Goal: Task Accomplishment & Management: Use online tool/utility

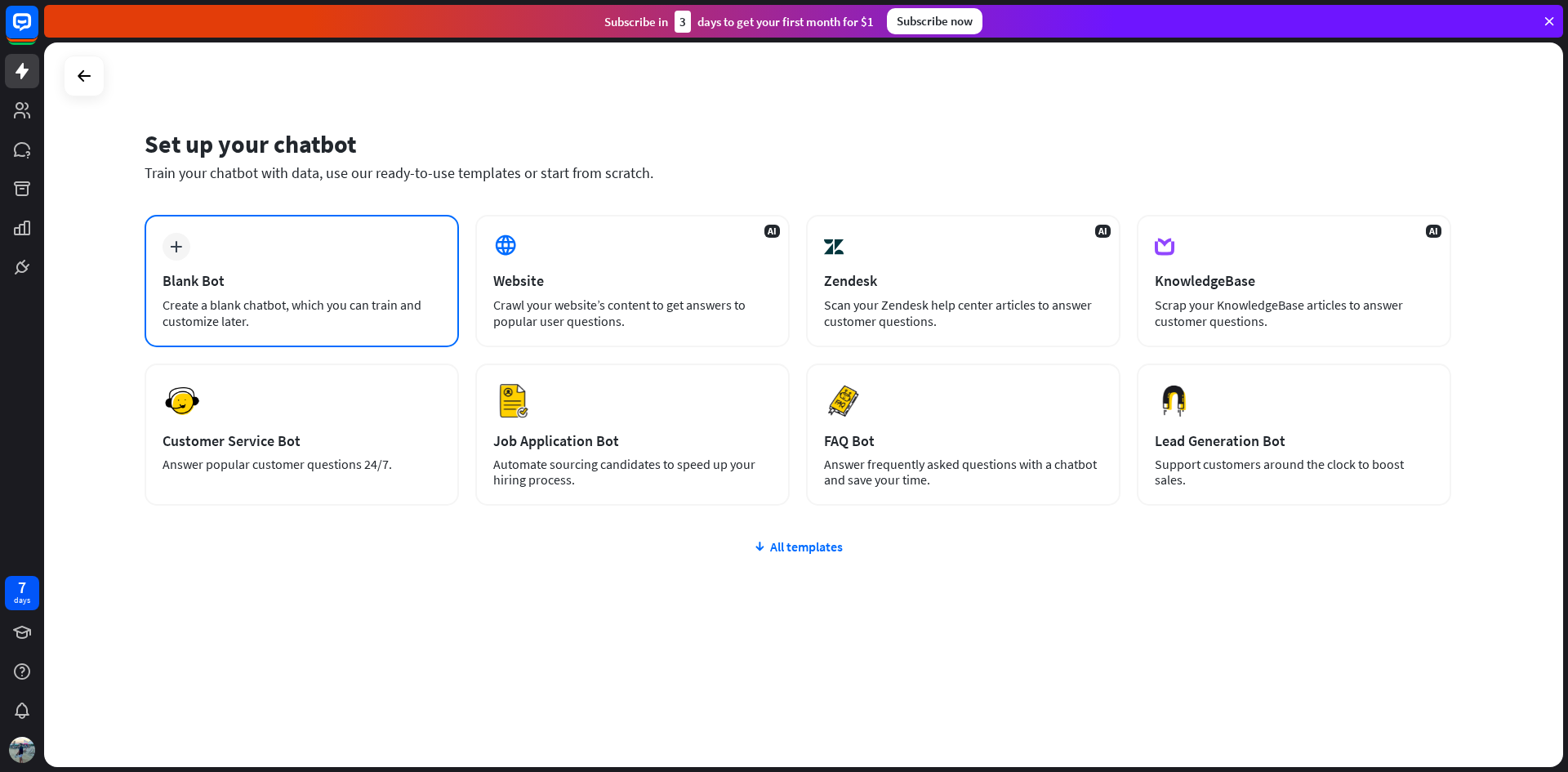
click at [338, 272] on div "Blank Bot" at bounding box center [302, 280] width 279 height 19
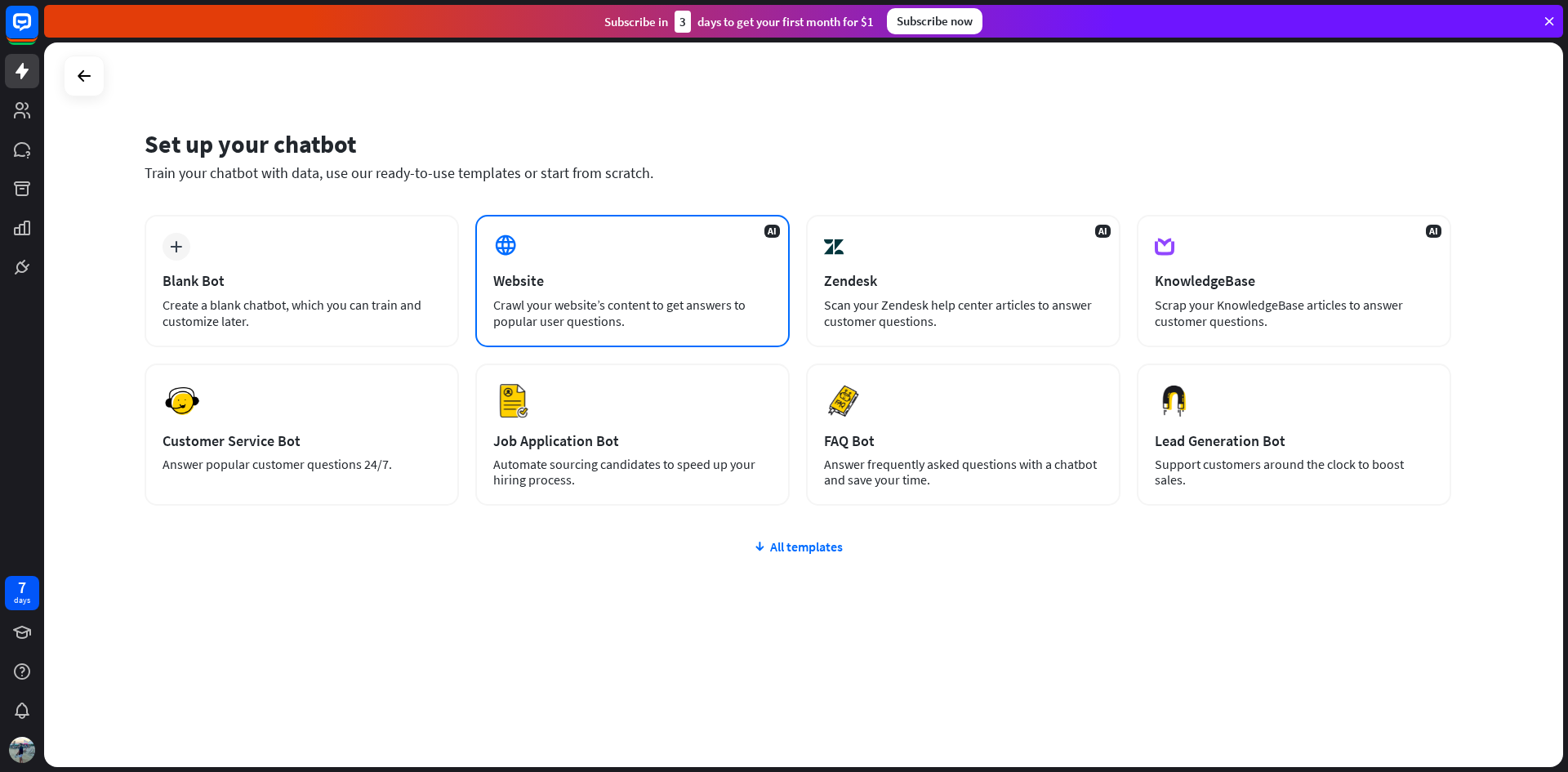
click at [621, 286] on div "Website" at bounding box center [633, 280] width 279 height 19
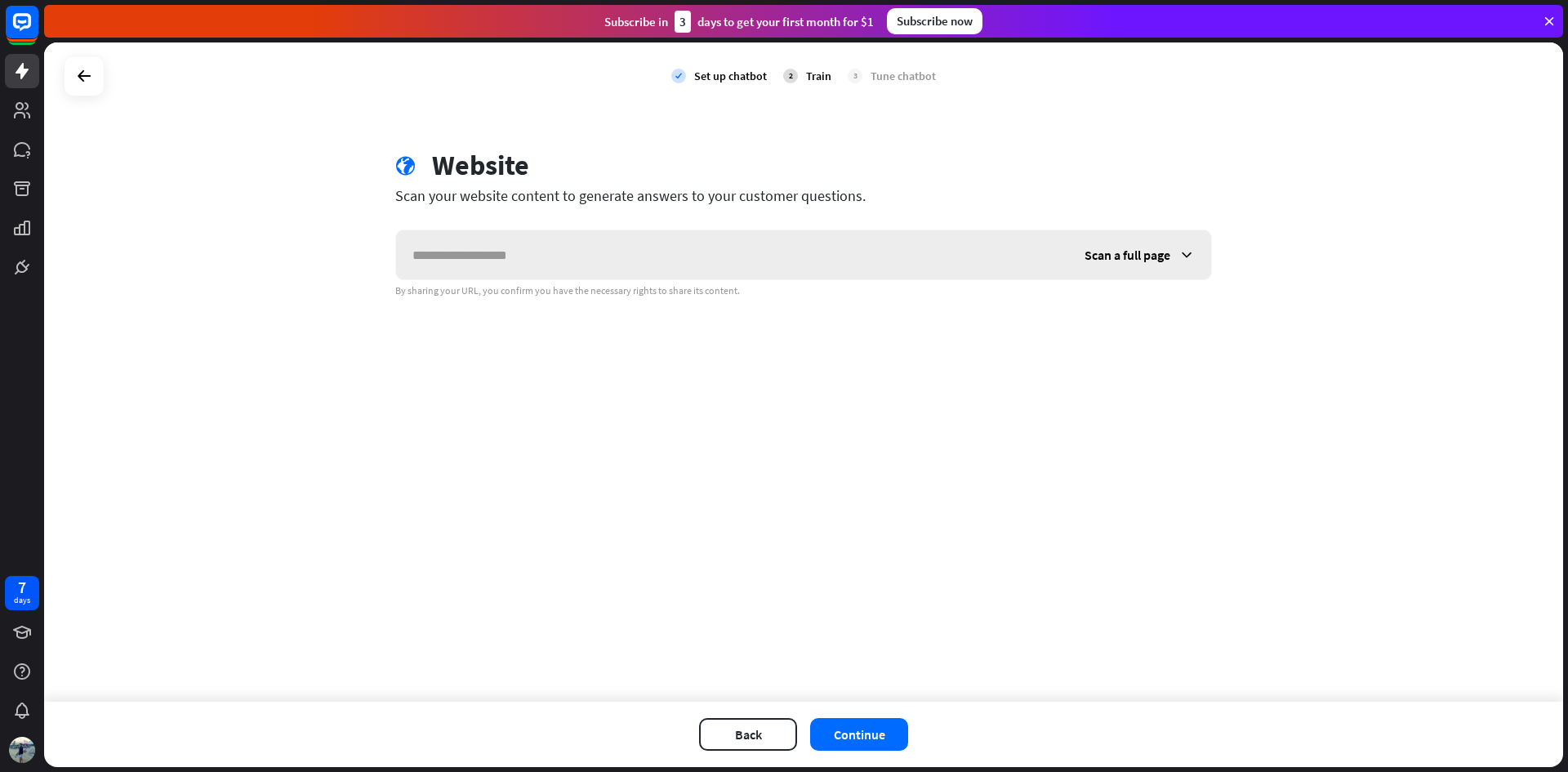
click at [1184, 259] on icon at bounding box center [1187, 254] width 17 height 17
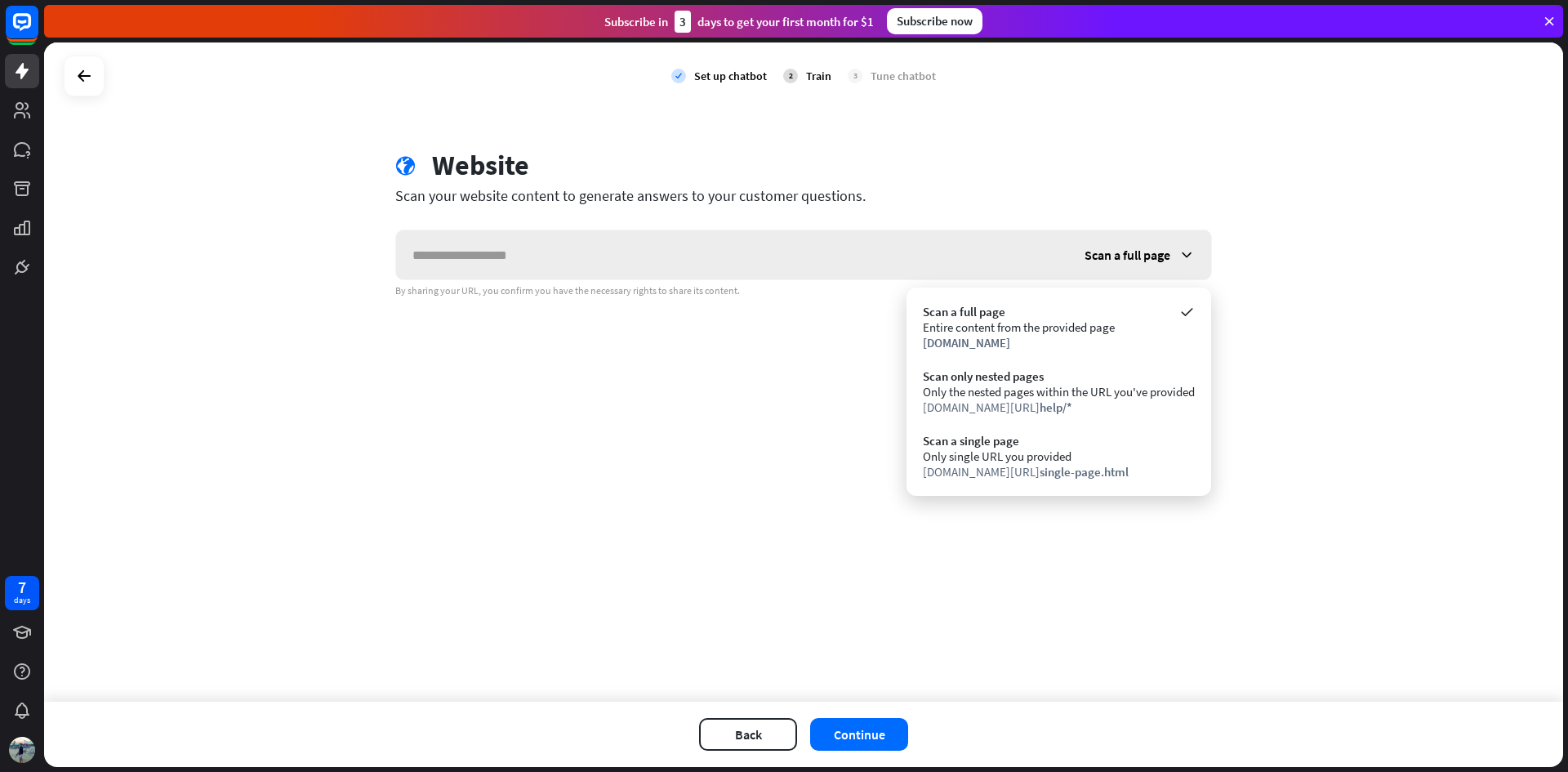
click at [1184, 259] on icon at bounding box center [1187, 254] width 17 height 17
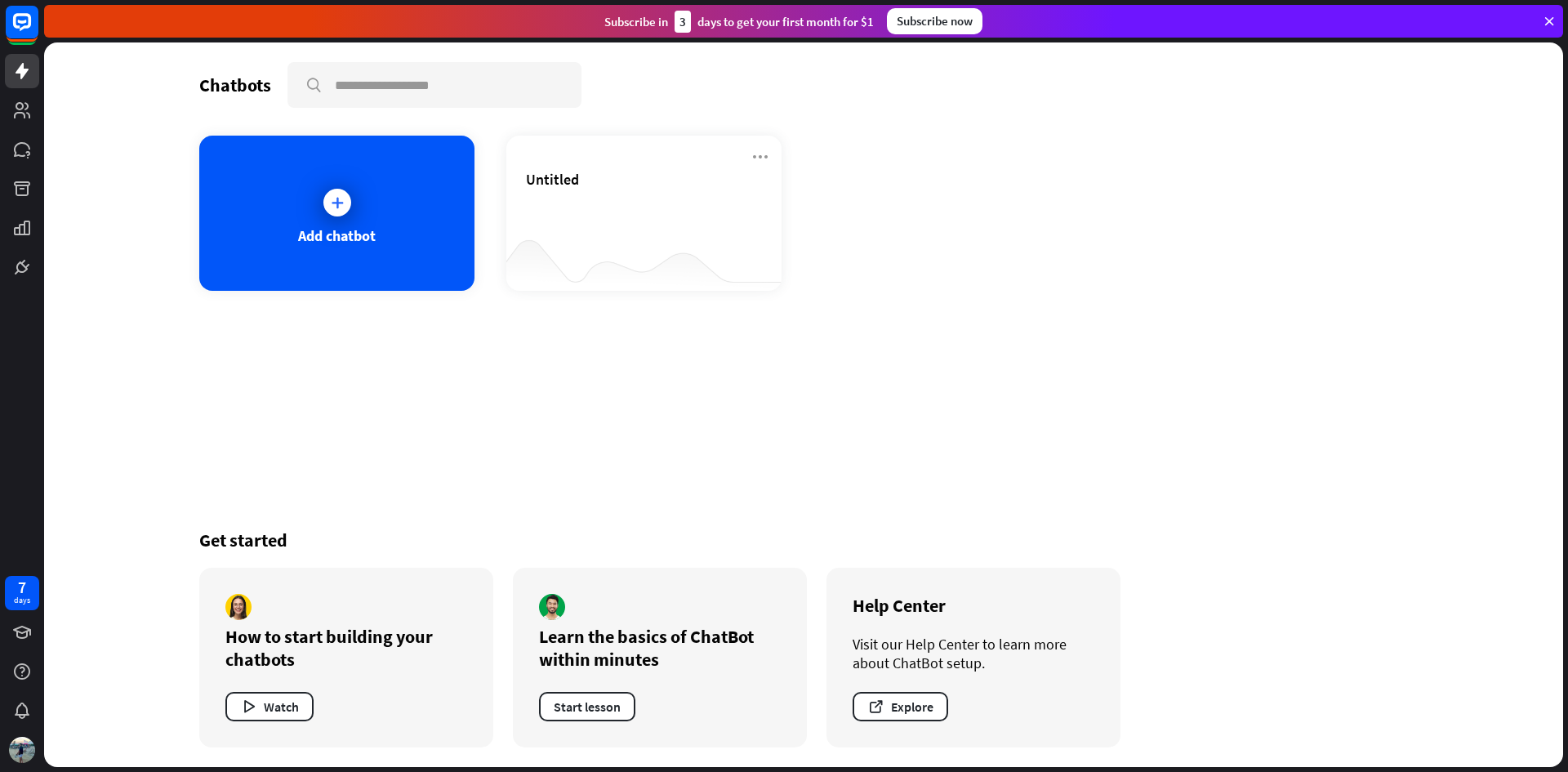
click at [643, 349] on div "Chatbots search Add chatbot Untitled Get started How to start building your cha…" at bounding box center [803, 404] width 1307 height 725
click at [371, 246] on div "Add chatbot" at bounding box center [336, 213] width 275 height 155
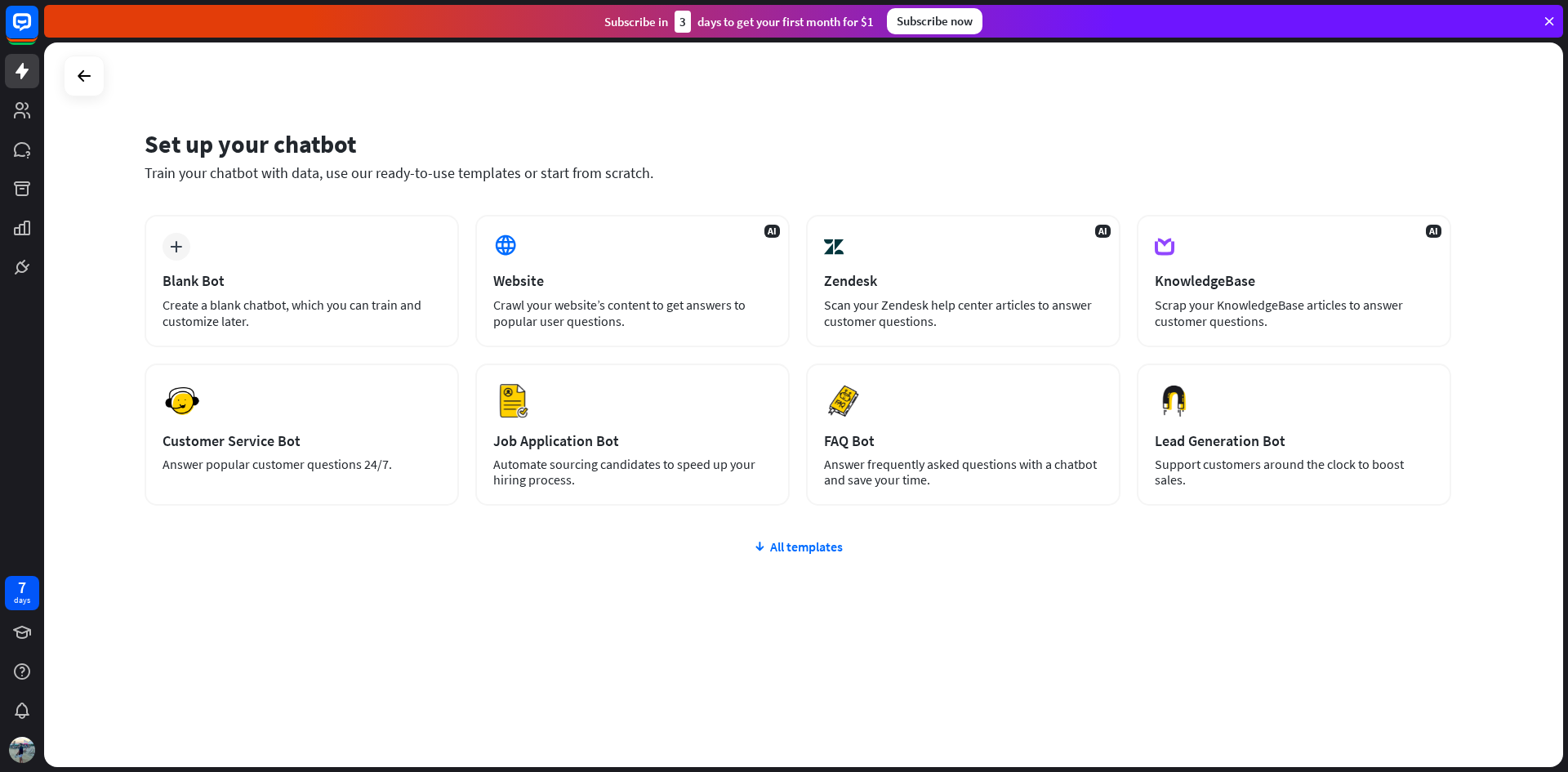
click at [273, 277] on div "Blank Bot" at bounding box center [302, 280] width 279 height 19
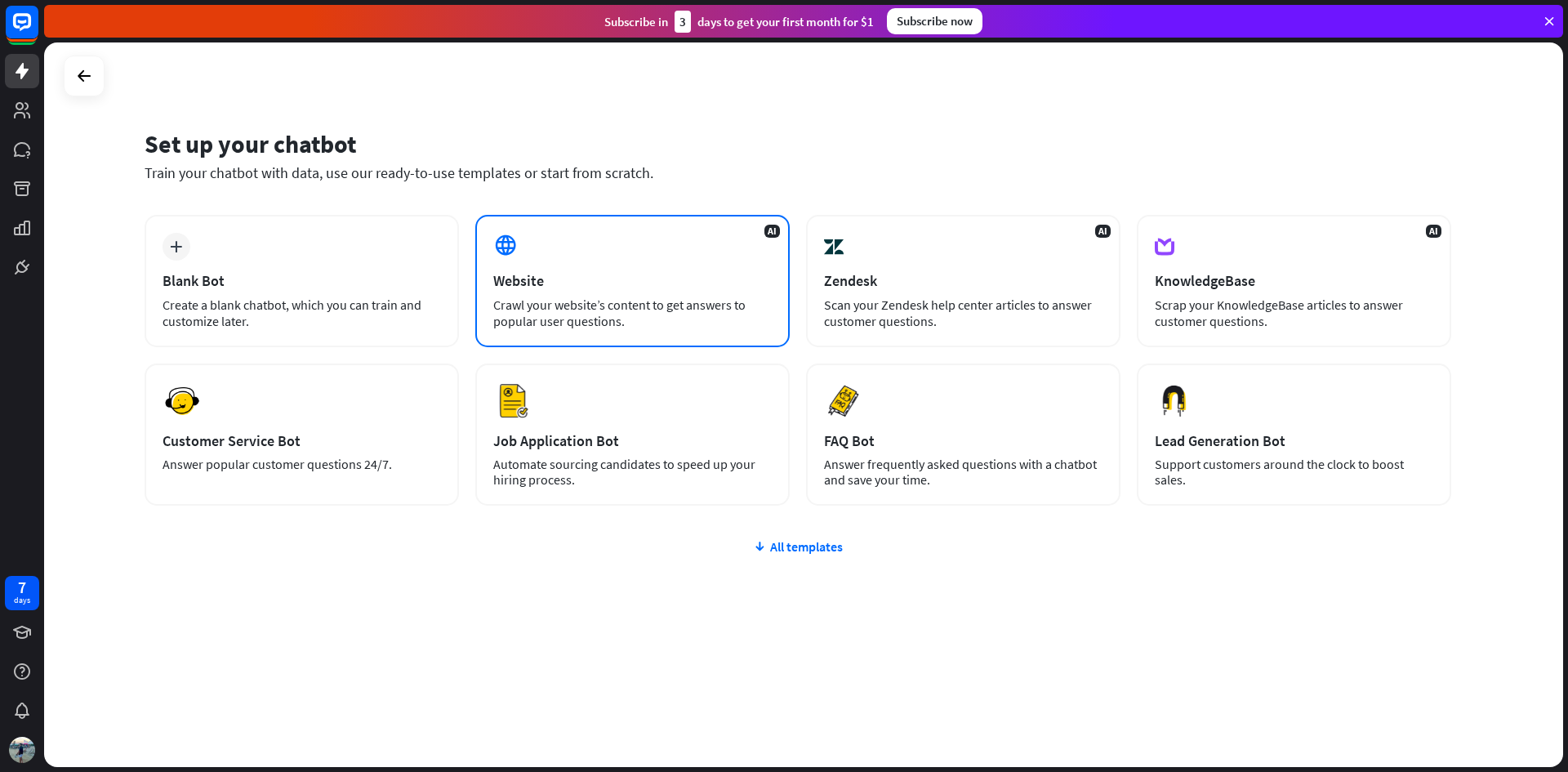
click at [530, 293] on div "AI Website Crawl your website’s content to get answers to popular user question…" at bounding box center [632, 281] width 314 height 132
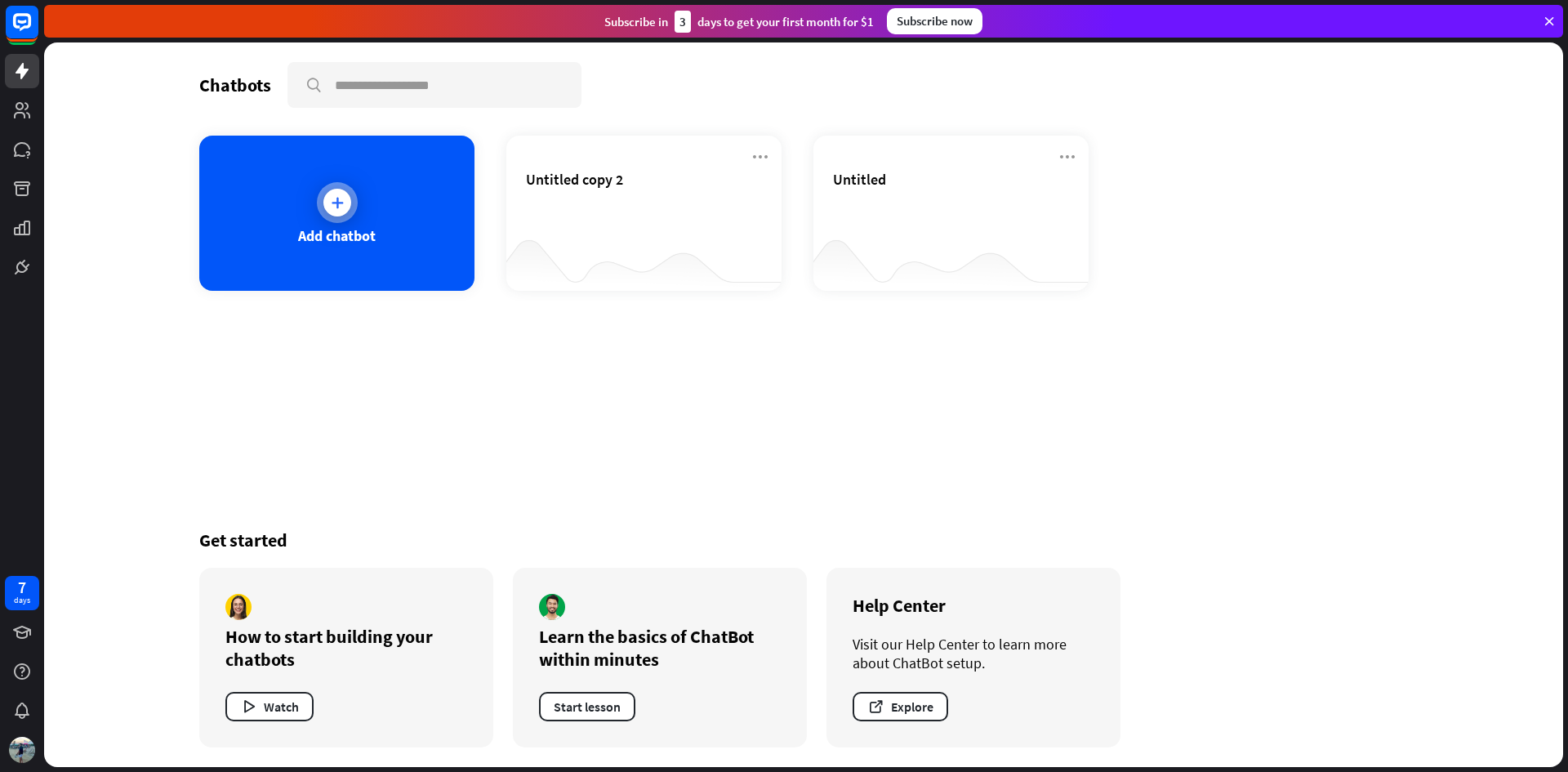
click at [331, 250] on div "Add chatbot" at bounding box center [336, 213] width 275 height 155
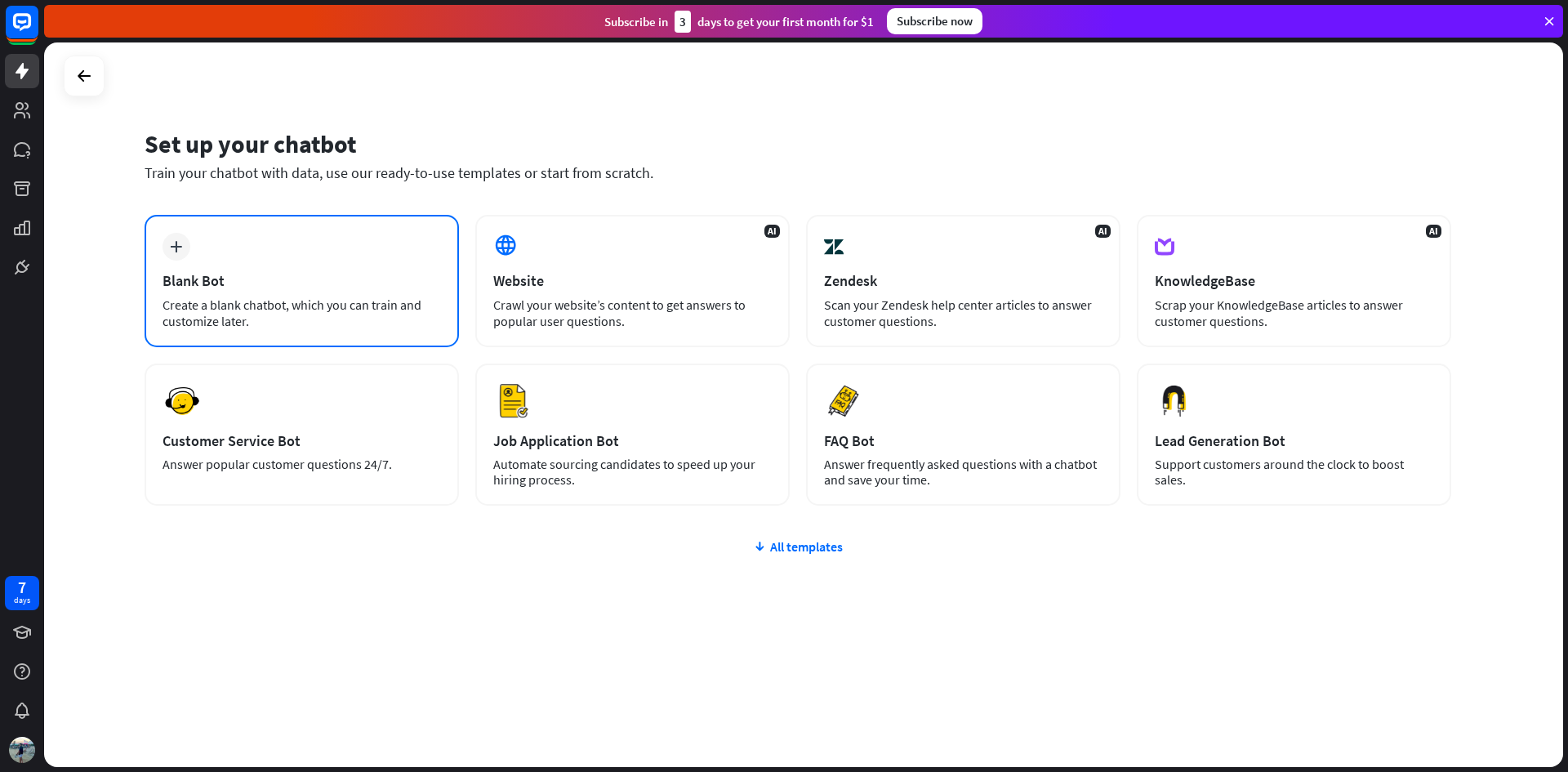
click at [337, 265] on div "plus Blank Bot Create a blank chatbot, which you can train and customize later." at bounding box center [302, 281] width 314 height 132
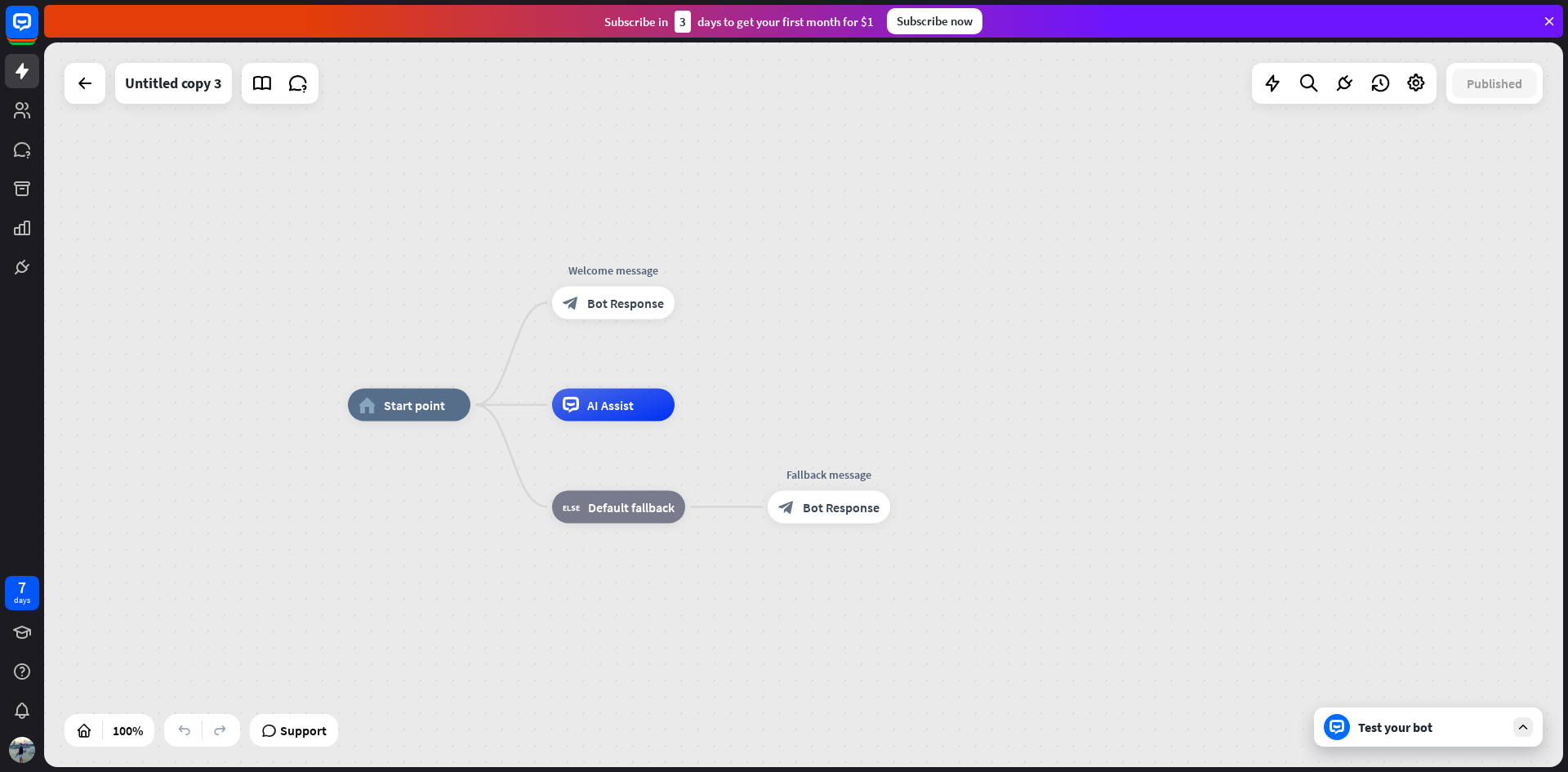
click at [1523, 729] on icon at bounding box center [1523, 727] width 15 height 15
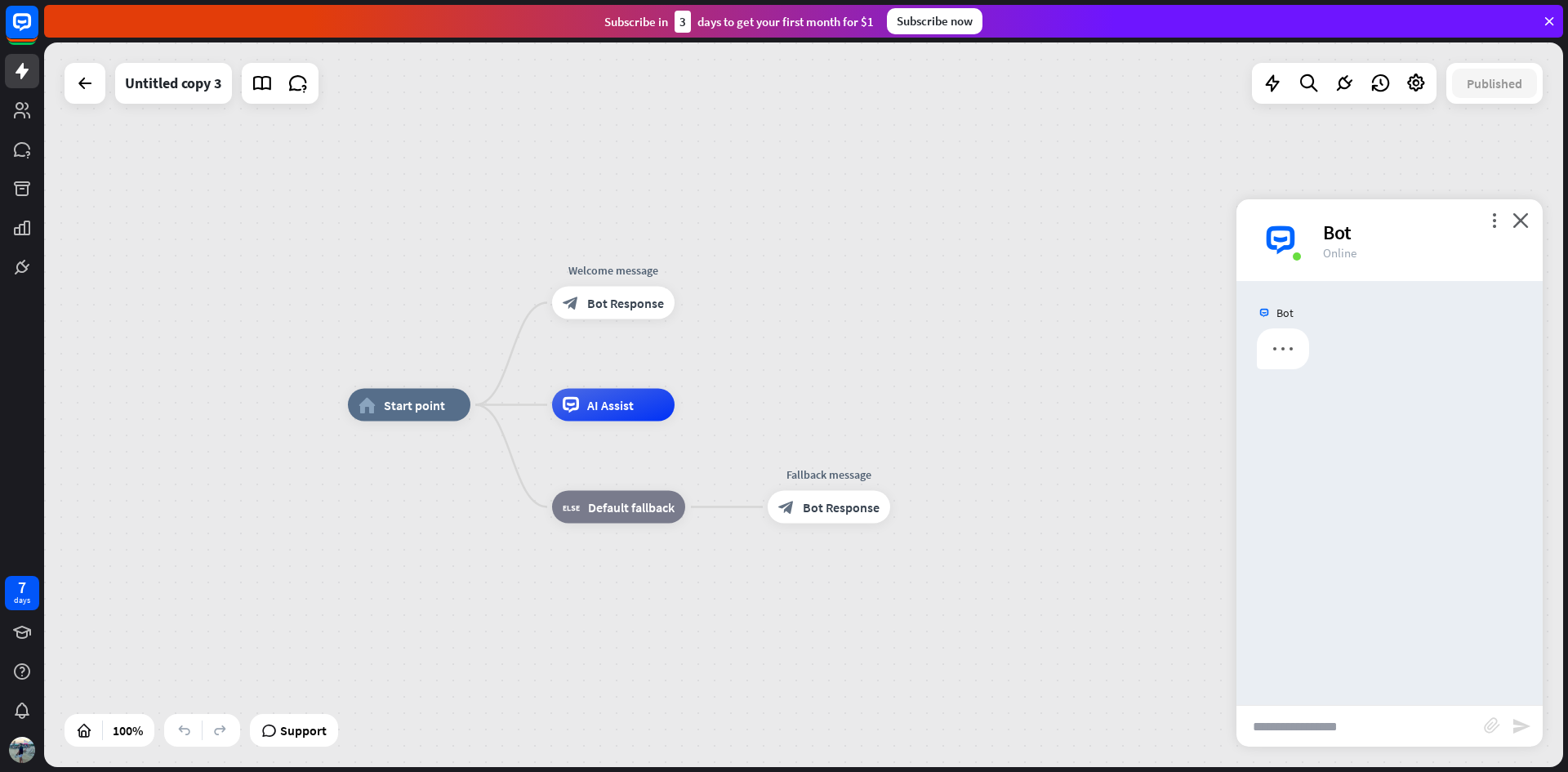
click at [1332, 729] on input "text" at bounding box center [1360, 726] width 247 height 40
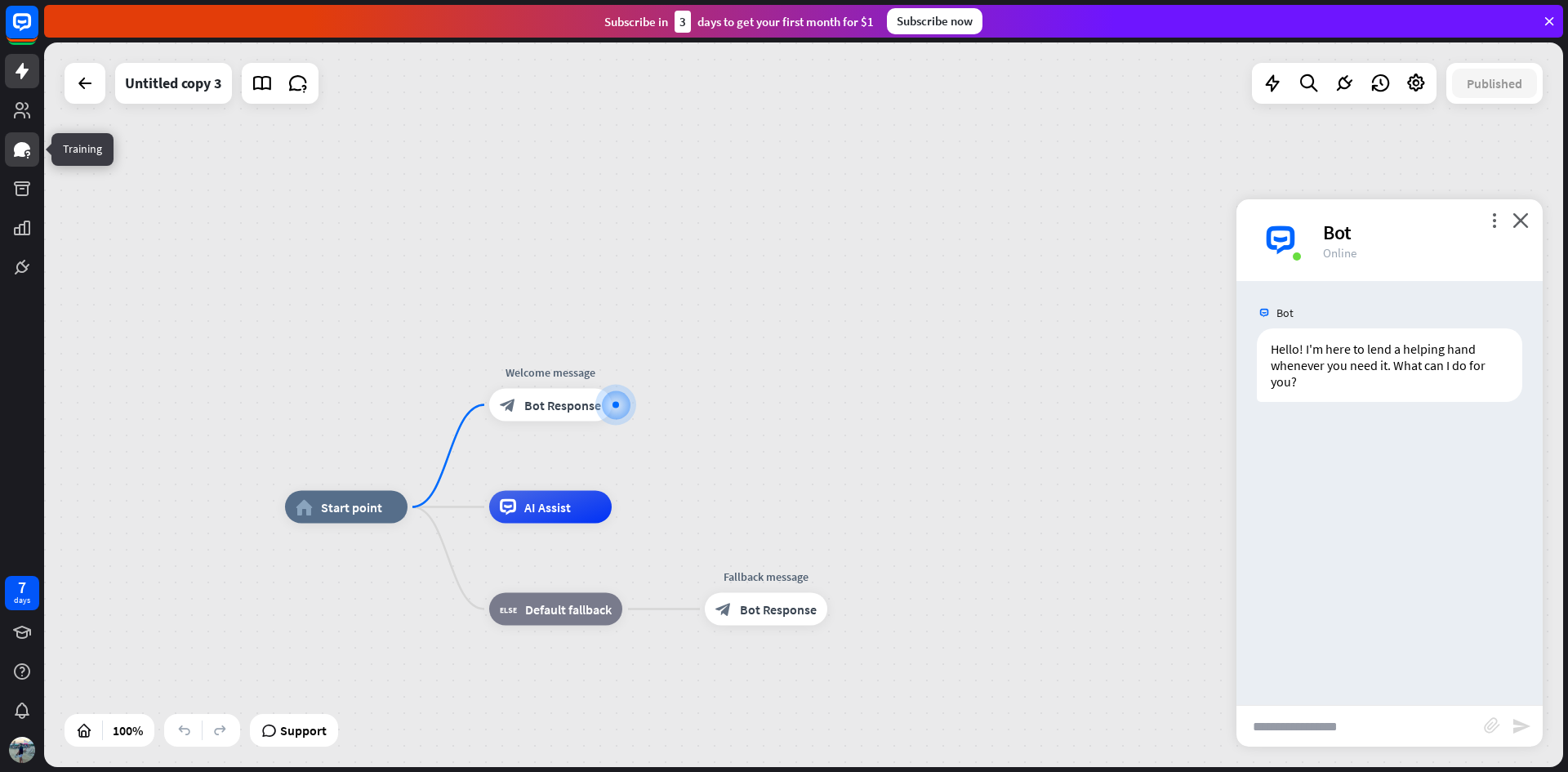
click at [26, 156] on icon at bounding box center [22, 150] width 20 height 20
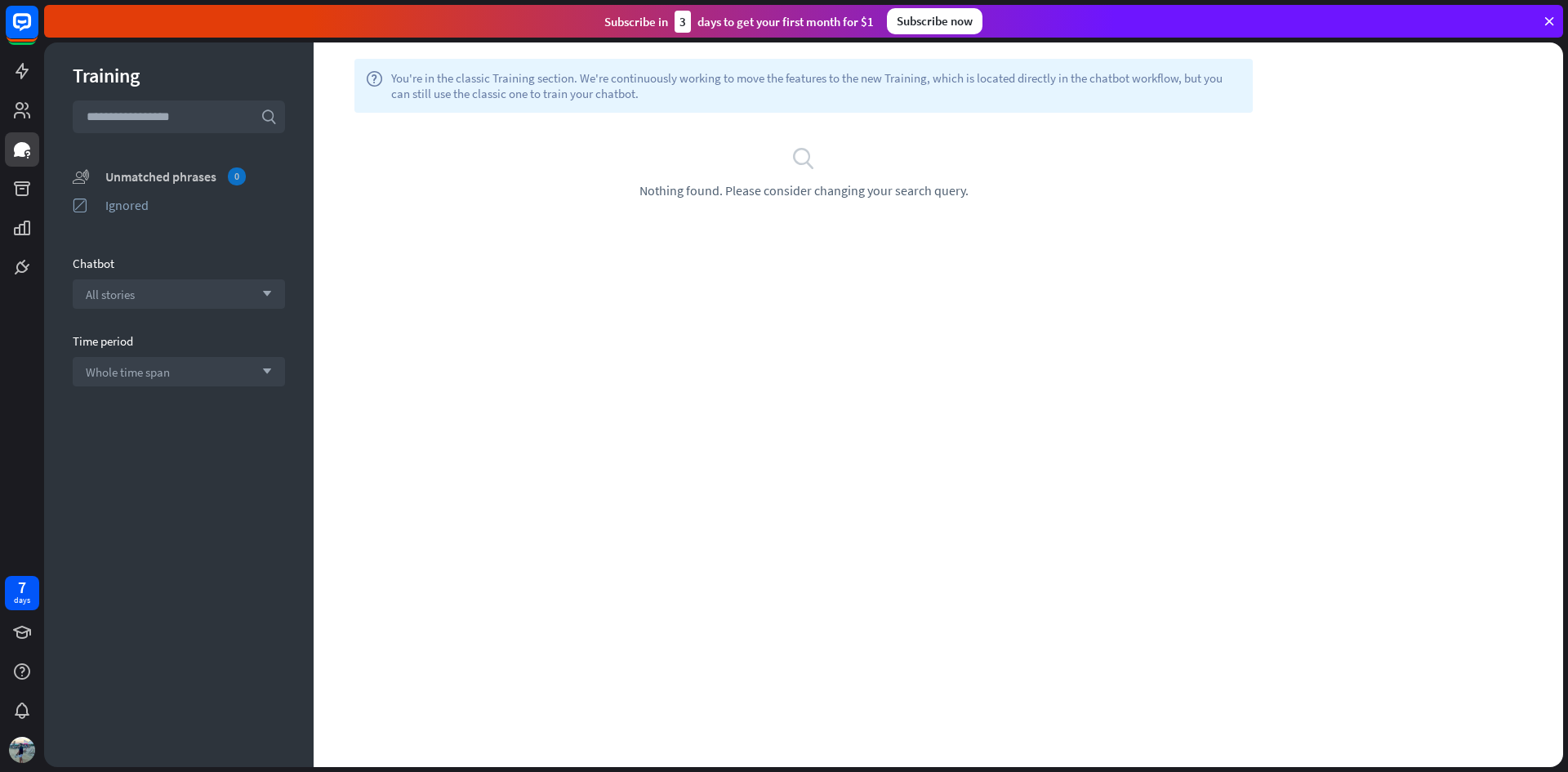
click at [202, 175] on div "Unmatched phrases 0" at bounding box center [195, 176] width 179 height 18
click at [198, 375] on div "Whole time span arrow_down" at bounding box center [178, 372] width 212 height 30
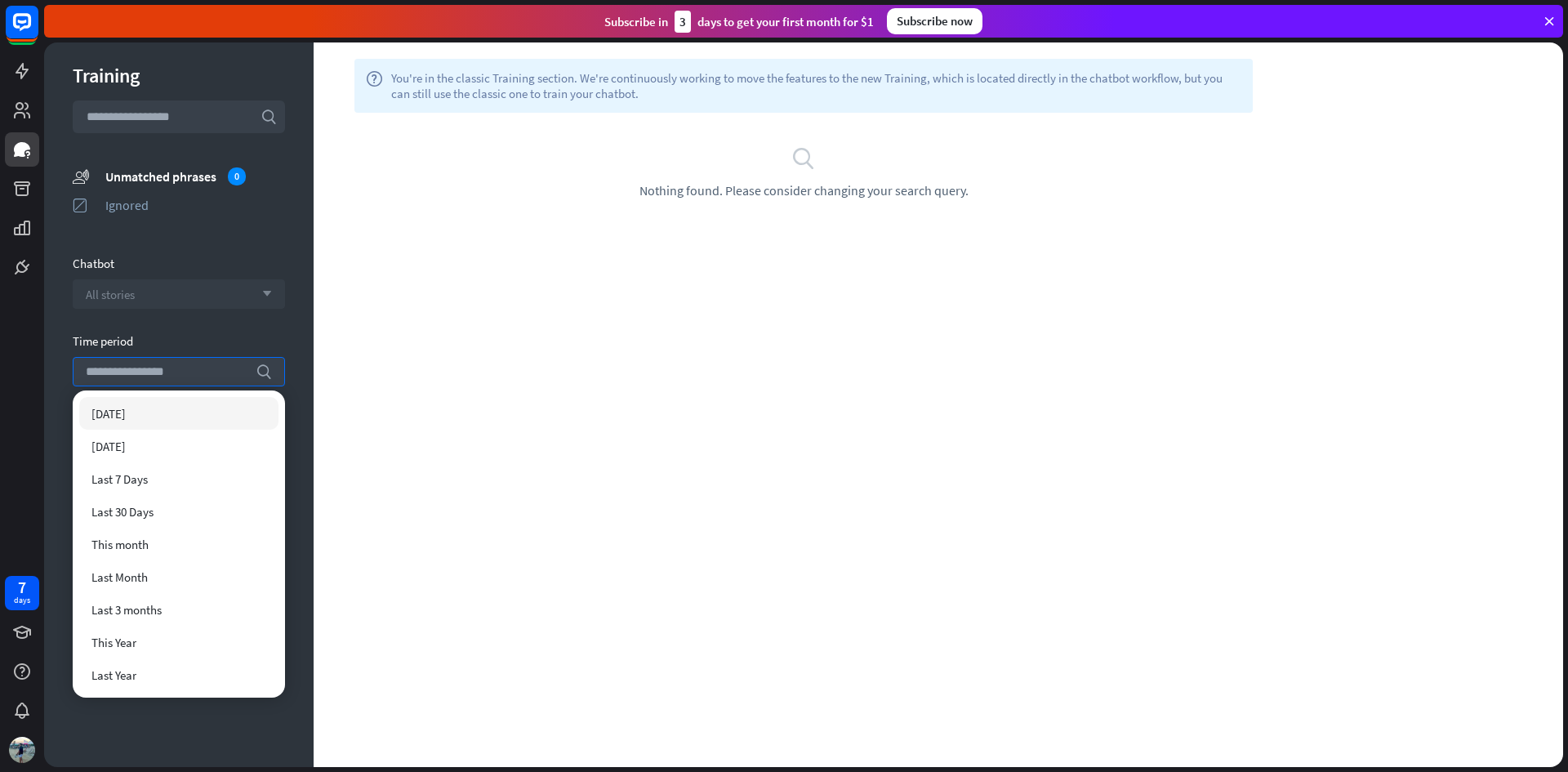
click at [239, 303] on div "All stories arrow_down" at bounding box center [178, 294] width 212 height 30
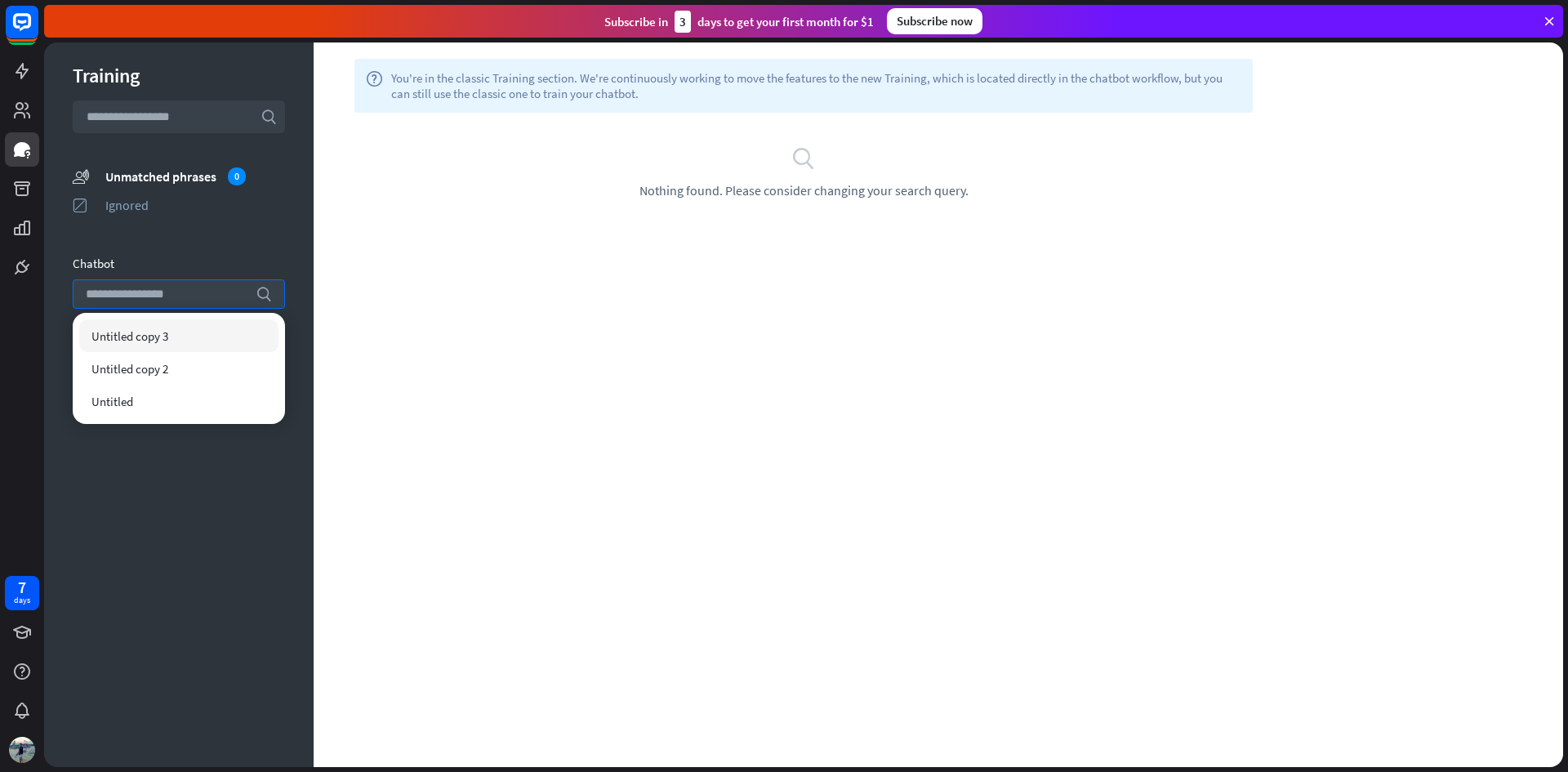
click at [260, 256] on div "Chatbot" at bounding box center [178, 263] width 212 height 16
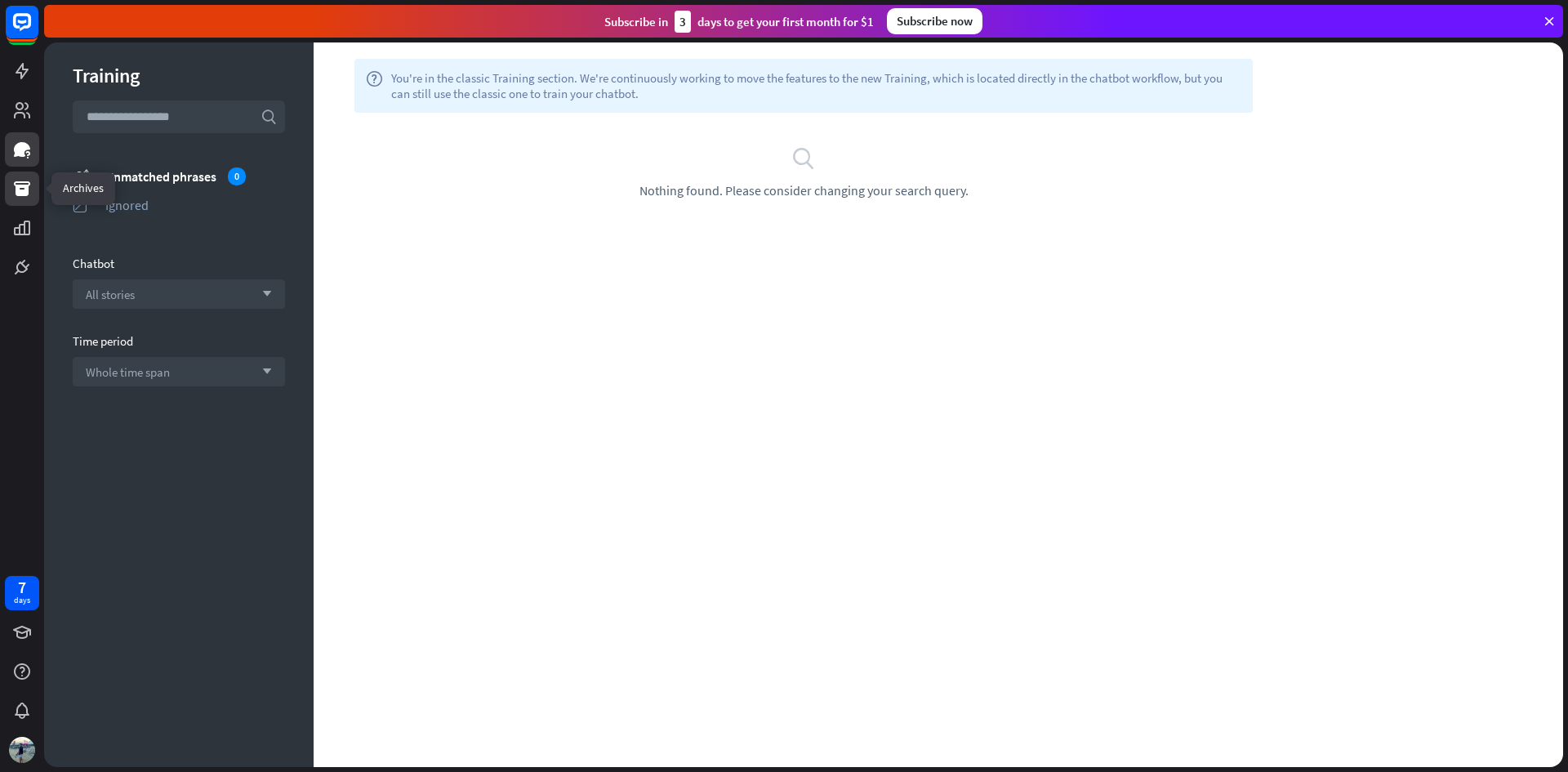
click at [34, 195] on link at bounding box center [22, 188] width 34 height 35
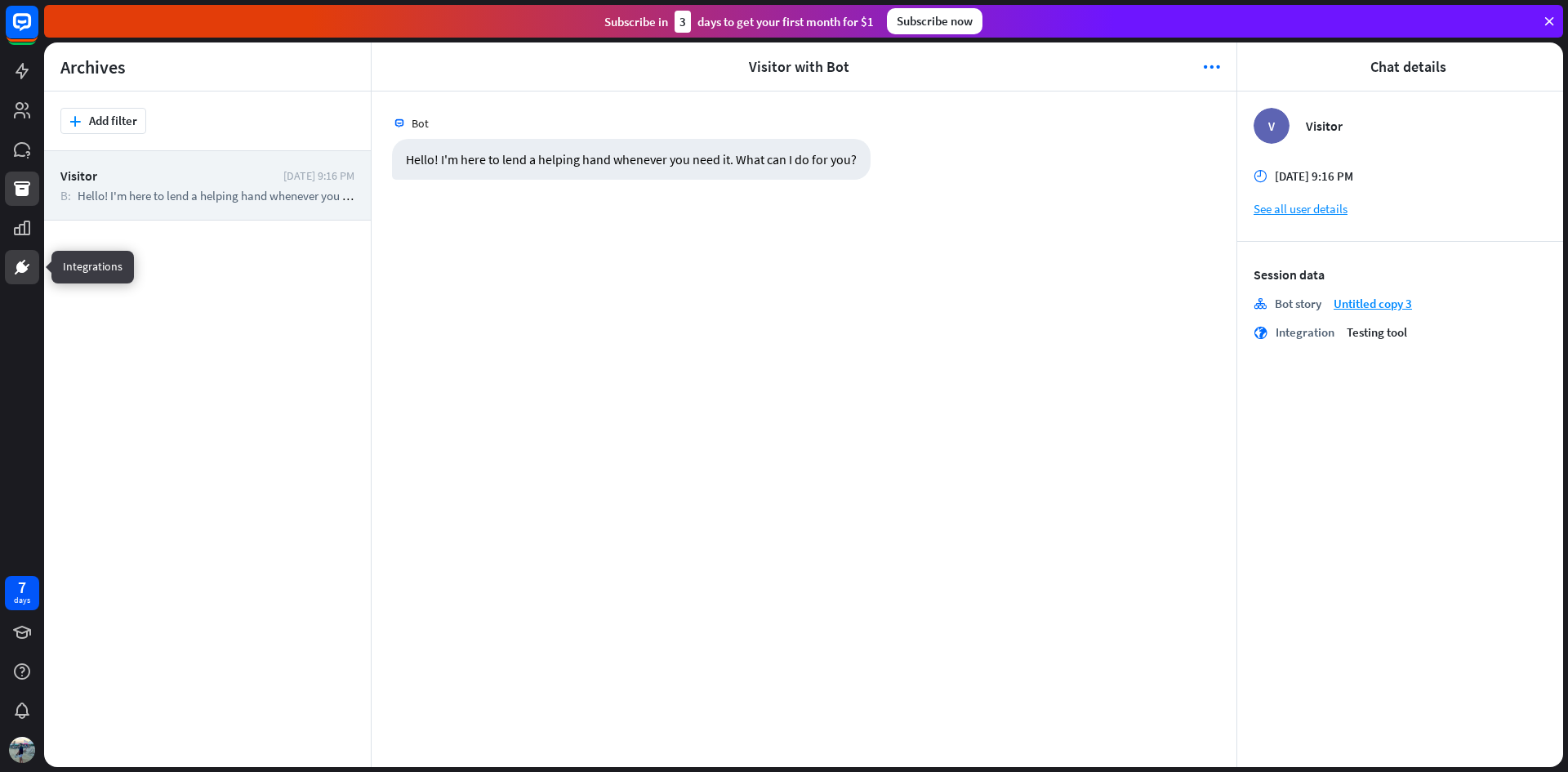
click at [21, 266] on icon at bounding box center [22, 267] width 10 height 10
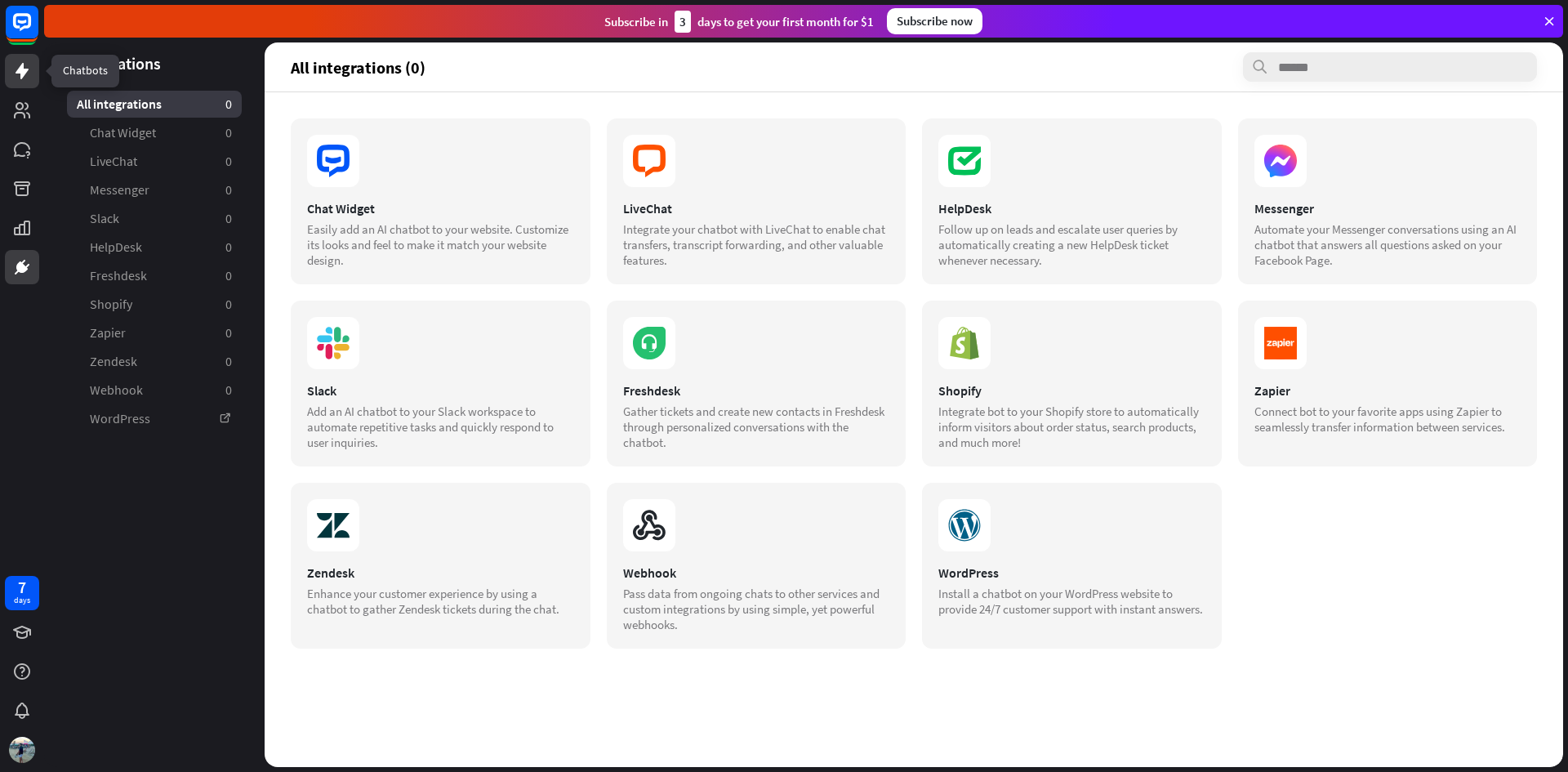
click at [19, 59] on link at bounding box center [22, 71] width 34 height 35
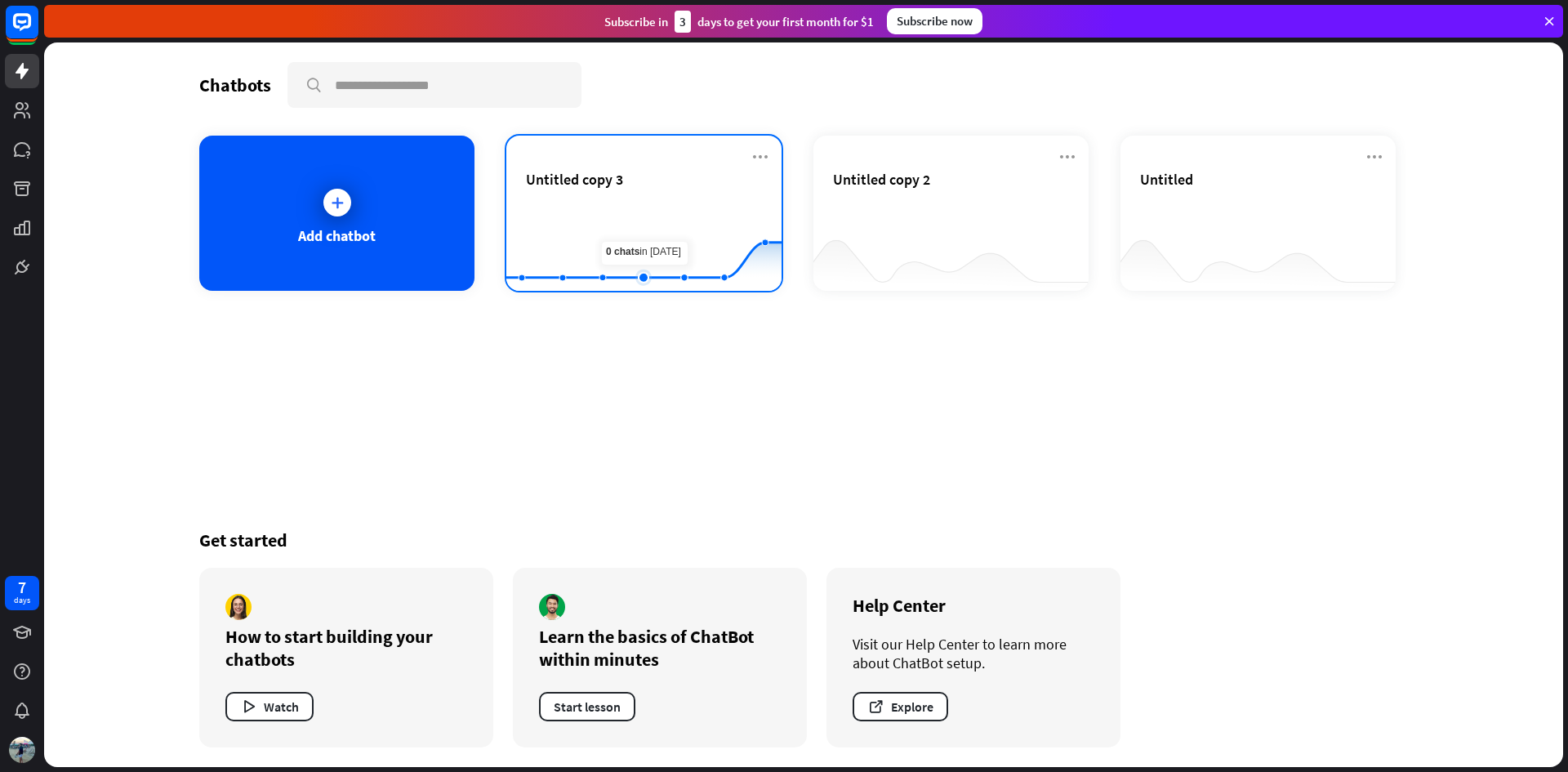
click at [648, 227] on rect at bounding box center [644, 250] width 275 height 103
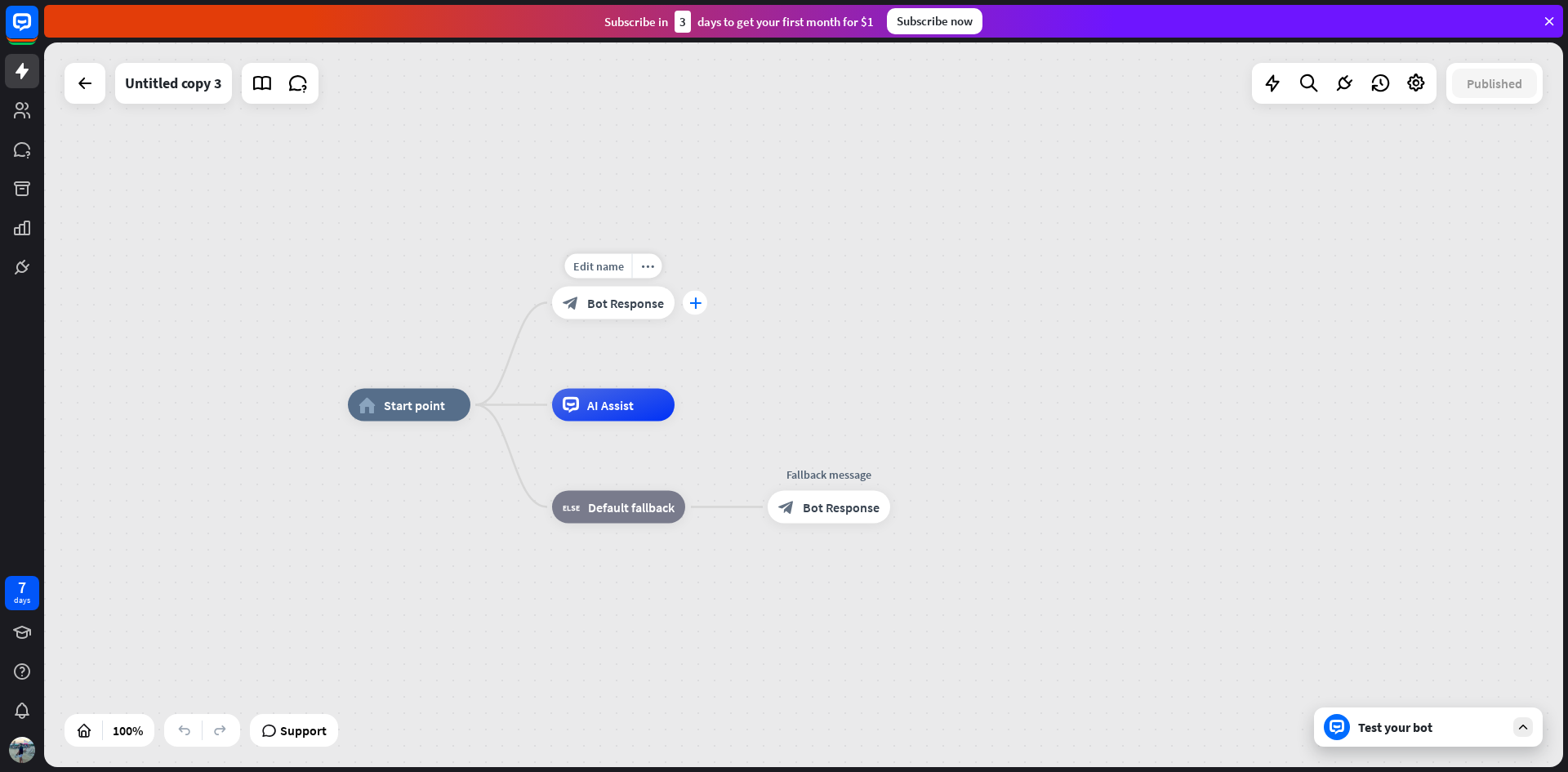
click at [692, 306] on icon "plus" at bounding box center [695, 304] width 12 height 12
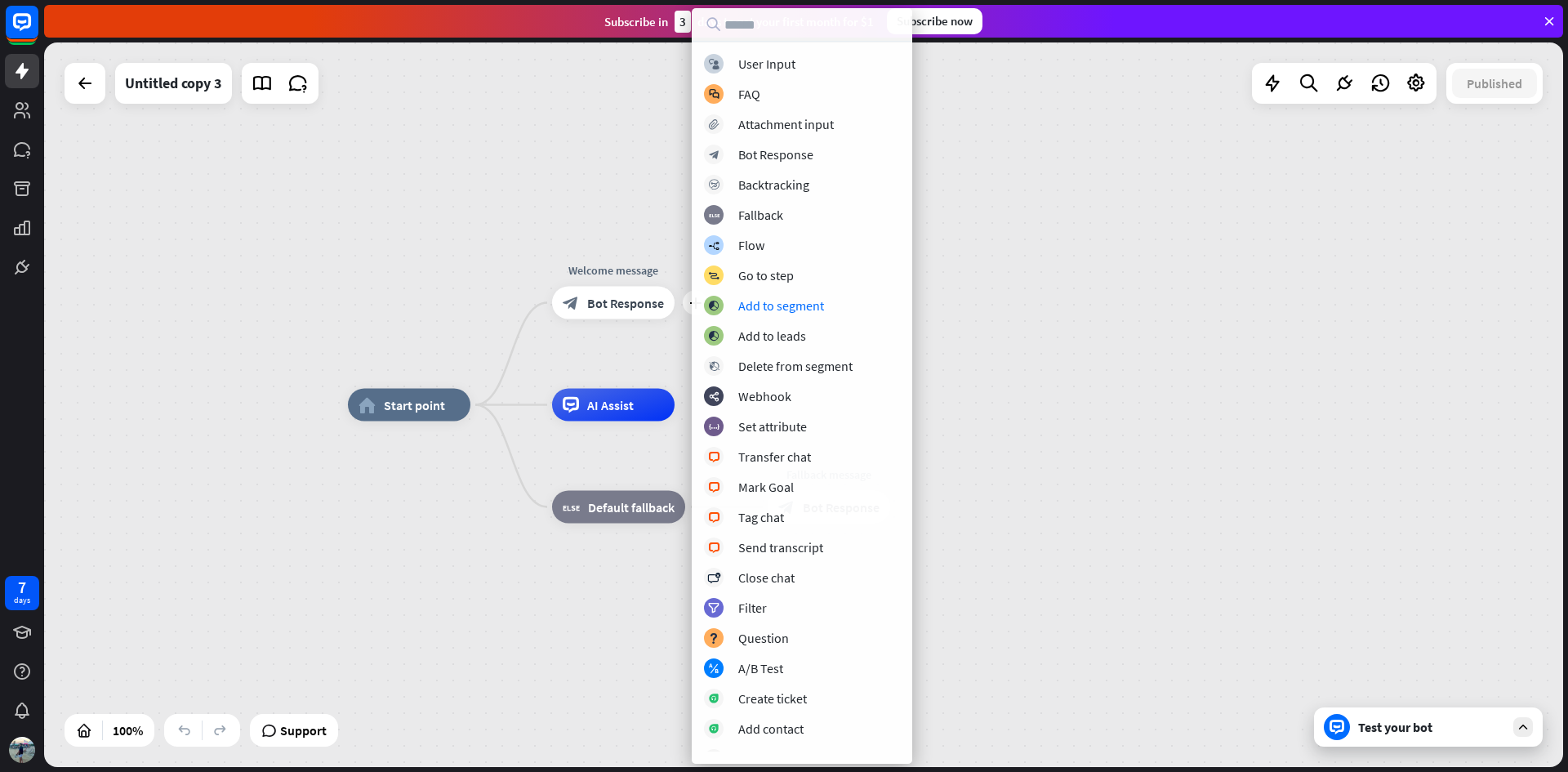
click at [1128, 298] on div "home_2 Start point plus Welcome message block_bot_response Bot Response AI Assi…" at bounding box center [803, 404] width 1519 height 725
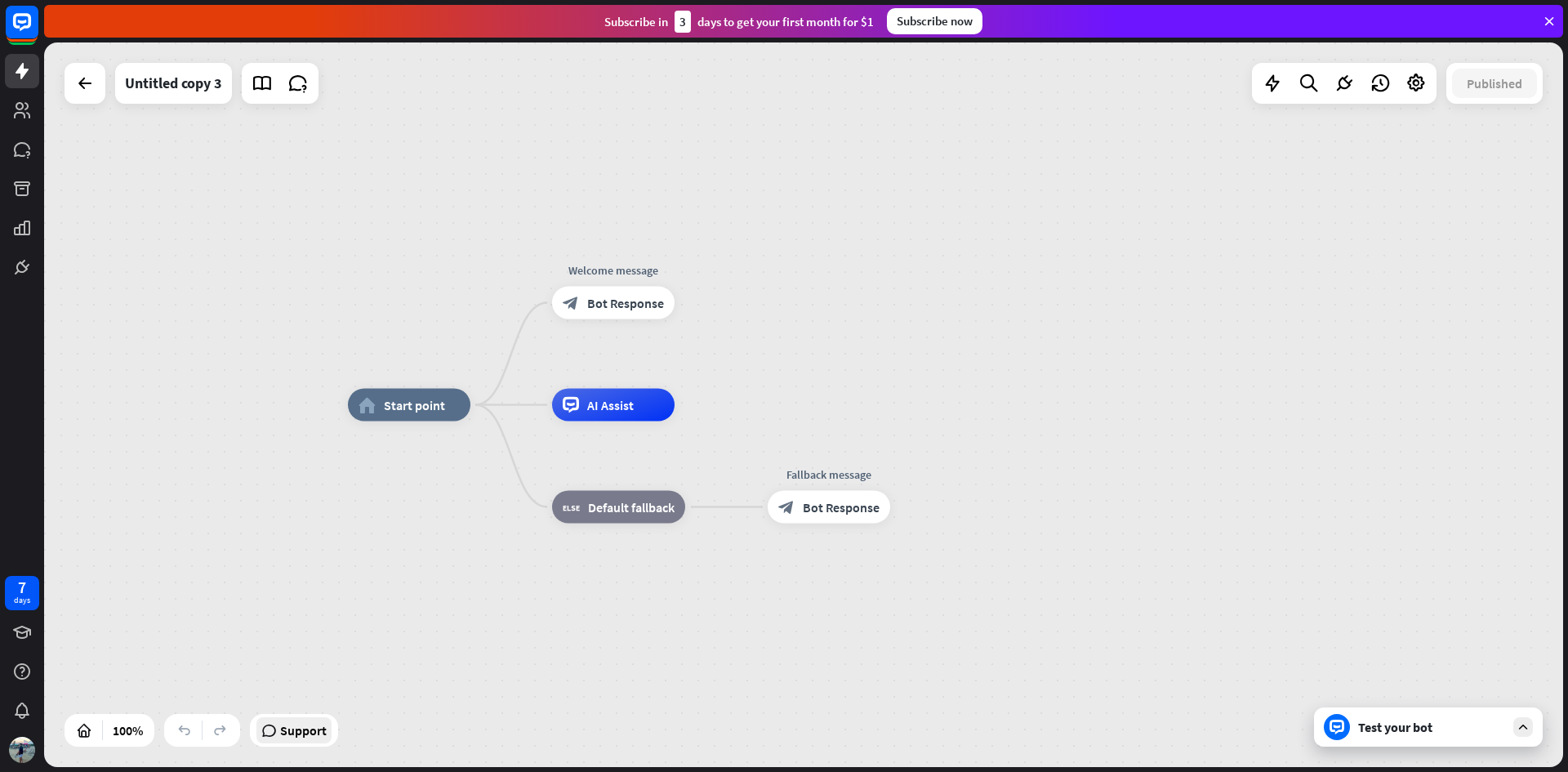
click at [314, 737] on span "Support" at bounding box center [303, 731] width 46 height 27
click at [22, 112] on icon at bounding box center [22, 110] width 20 height 20
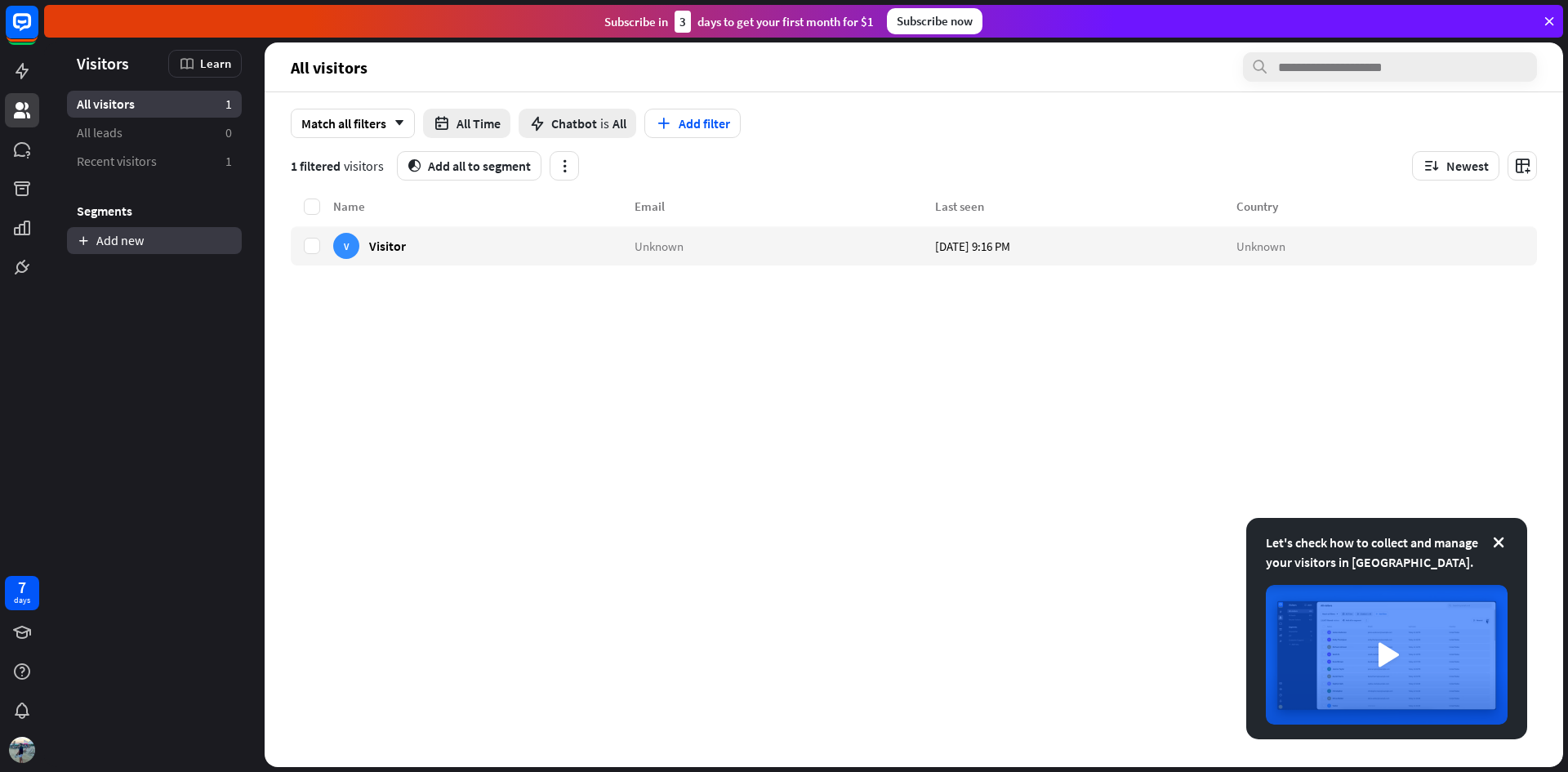
click at [145, 251] on link "Add new" at bounding box center [154, 240] width 174 height 27
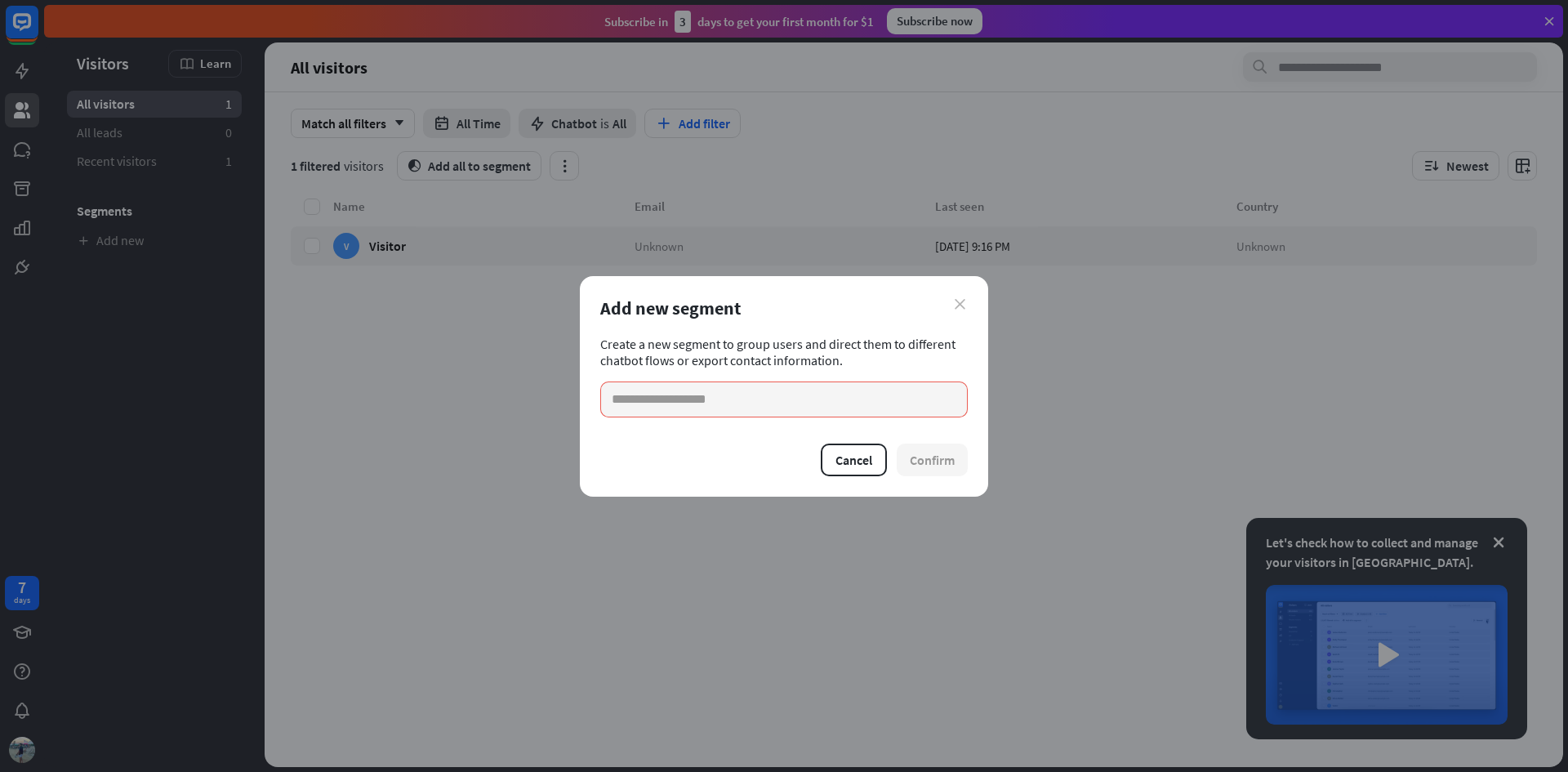
click at [963, 303] on icon "close" at bounding box center [960, 304] width 11 height 11
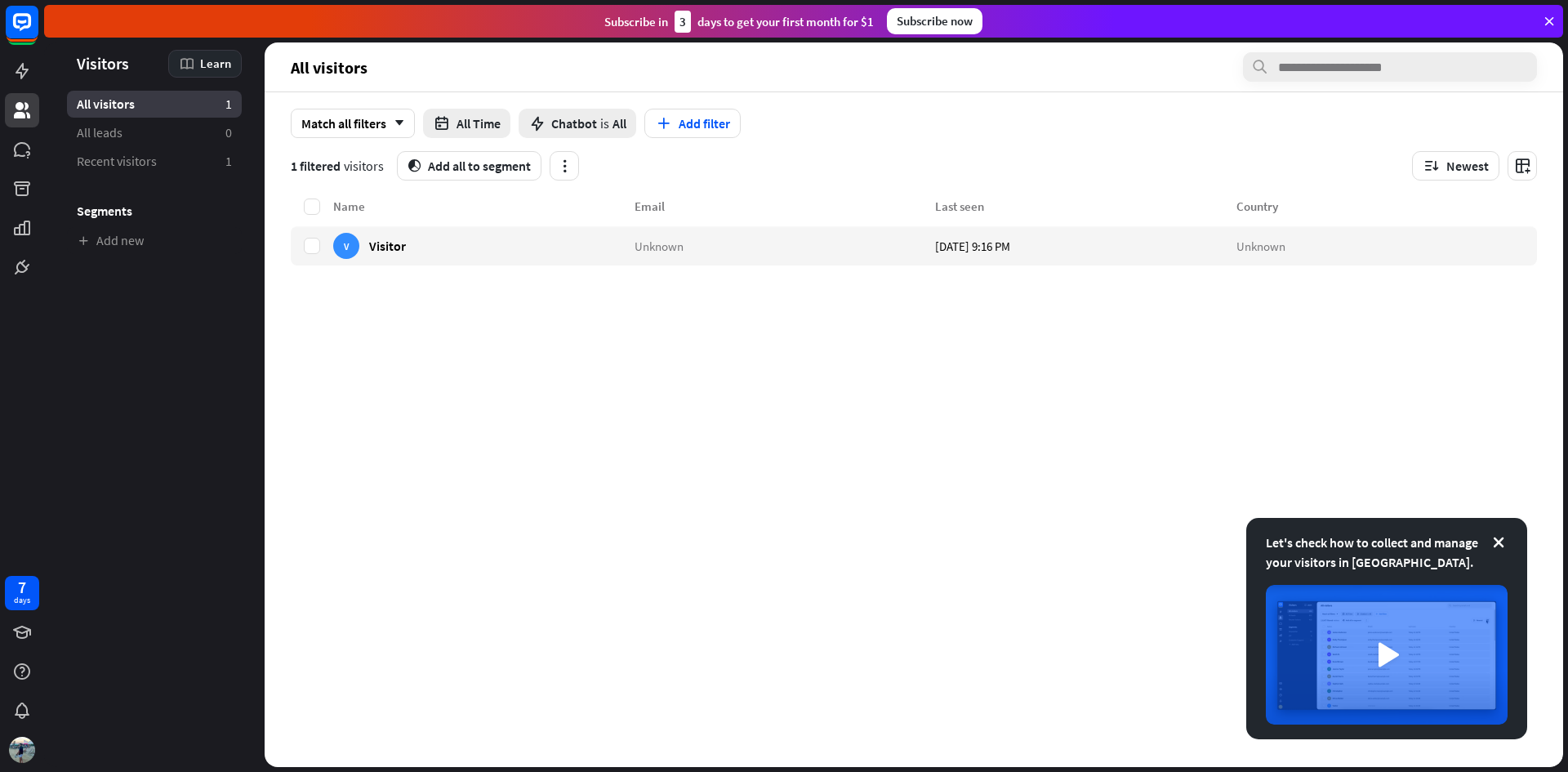
click at [214, 64] on span "Learn" at bounding box center [215, 63] width 31 height 16
drag, startPoint x: 202, startPoint y: 293, endPoint x: 45, endPoint y: 107, distance: 243.4
click at [201, 293] on aside "Let's check how to collect and manage your visitors in [GEOGRAPHIC_DATA]. Visit…" at bounding box center [155, 404] width 221 height 725
click at [35, 81] on link at bounding box center [22, 71] width 34 height 35
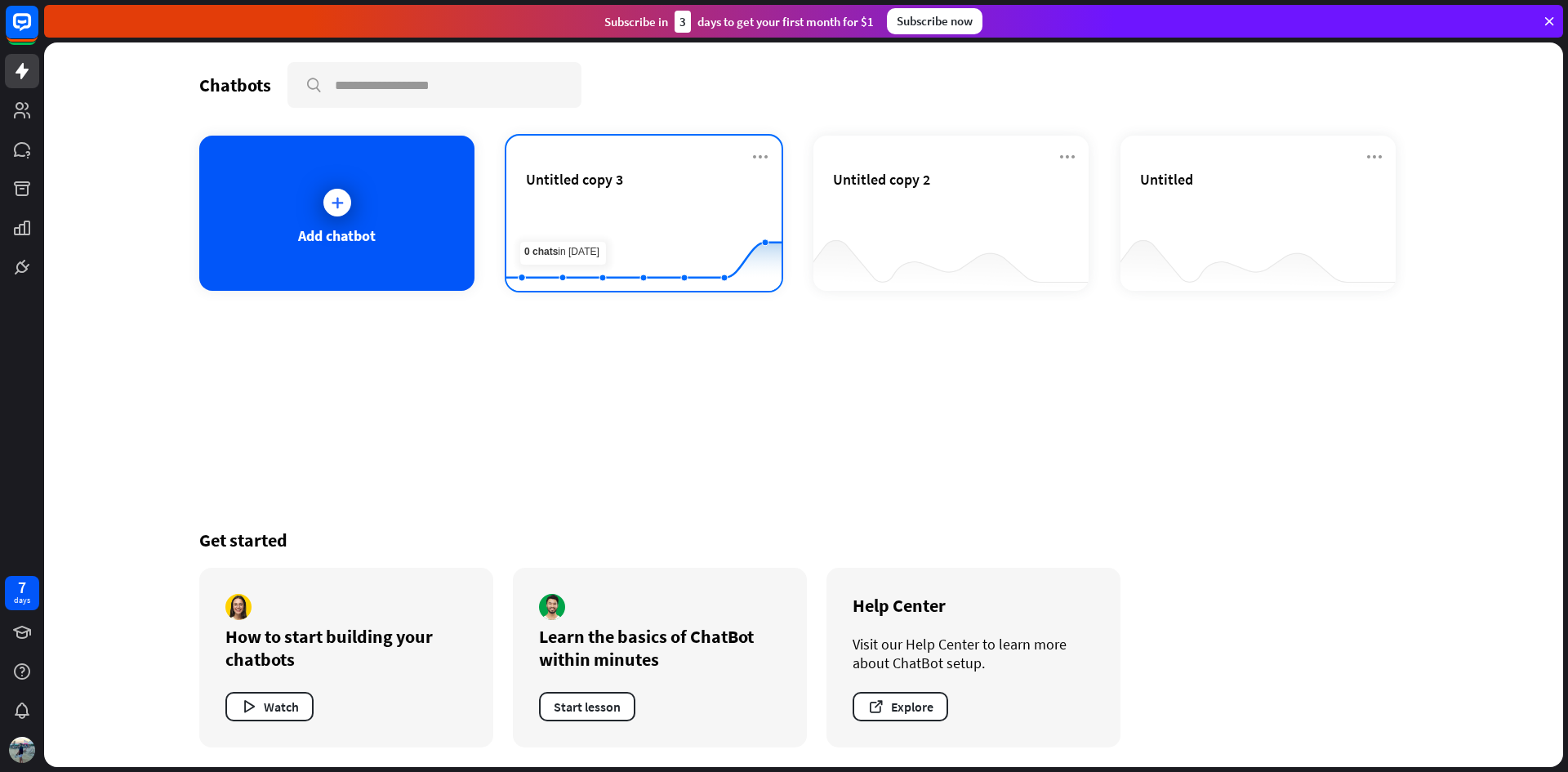
click at [582, 203] on rect at bounding box center [644, 250] width 275 height 103
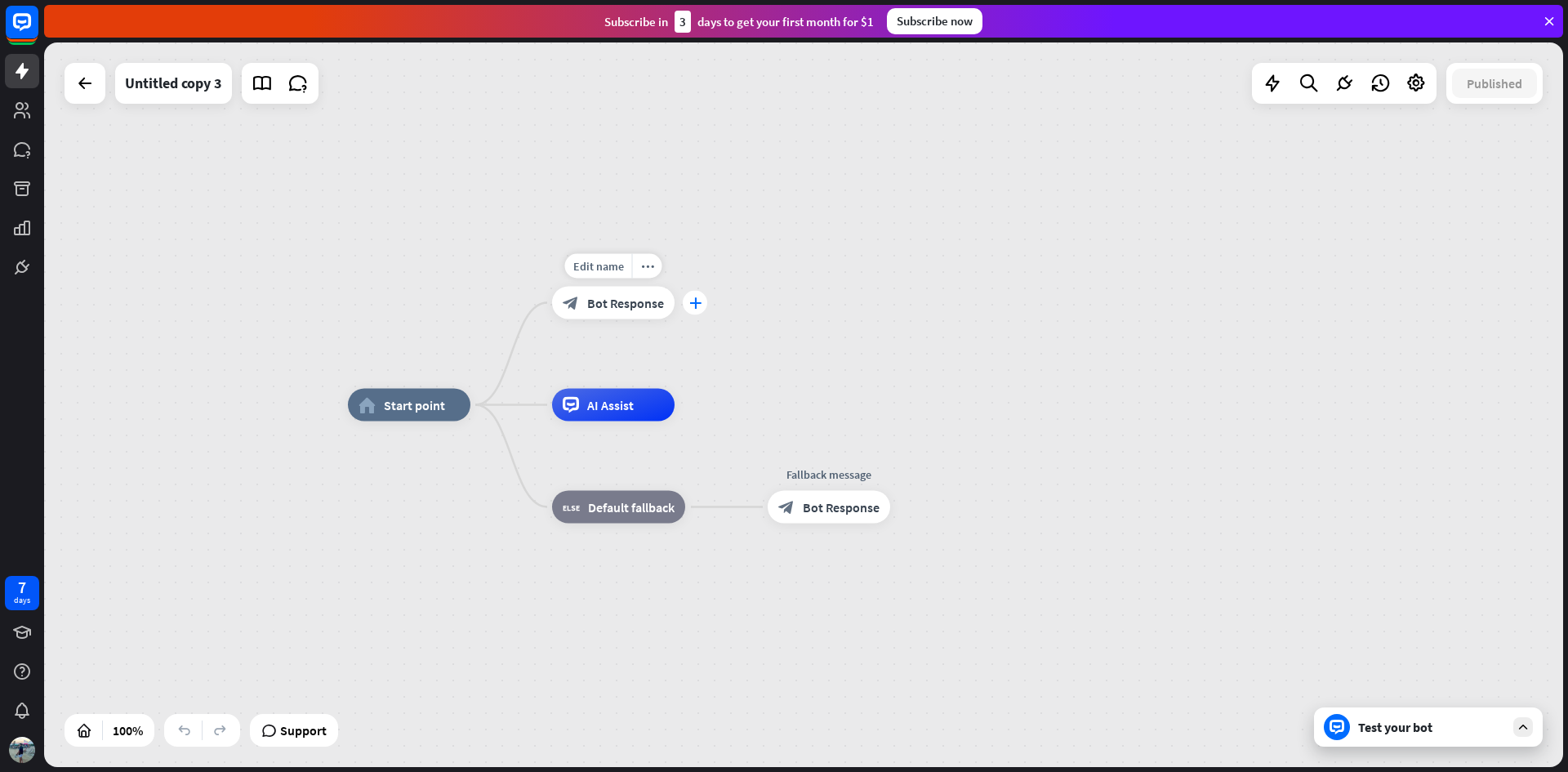
click at [690, 309] on div "plus" at bounding box center [695, 303] width 25 height 25
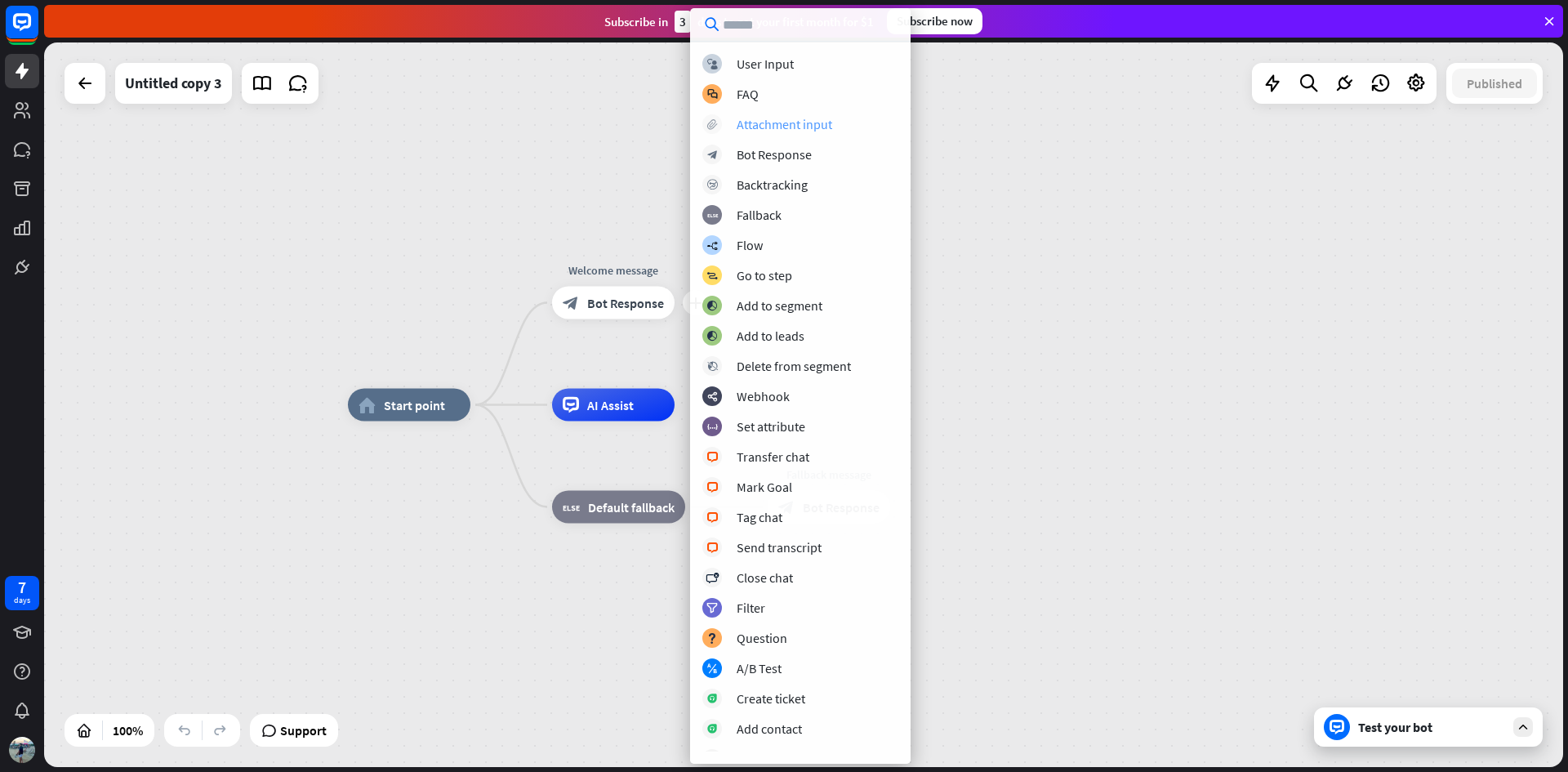
click at [787, 126] on div "Attachment input" at bounding box center [784, 124] width 96 height 17
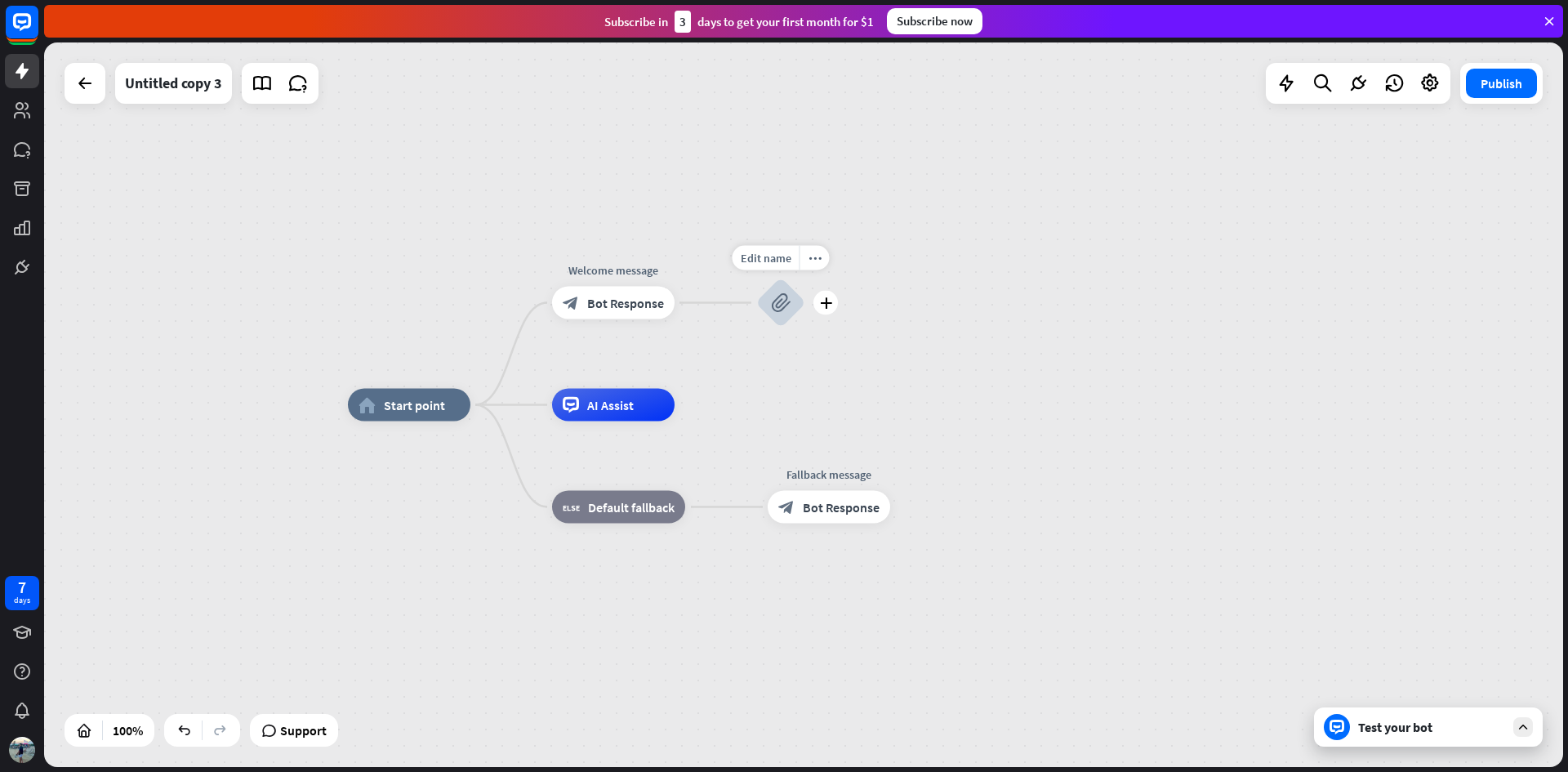
click at [784, 303] on icon "block_attachment" at bounding box center [781, 303] width 20 height 20
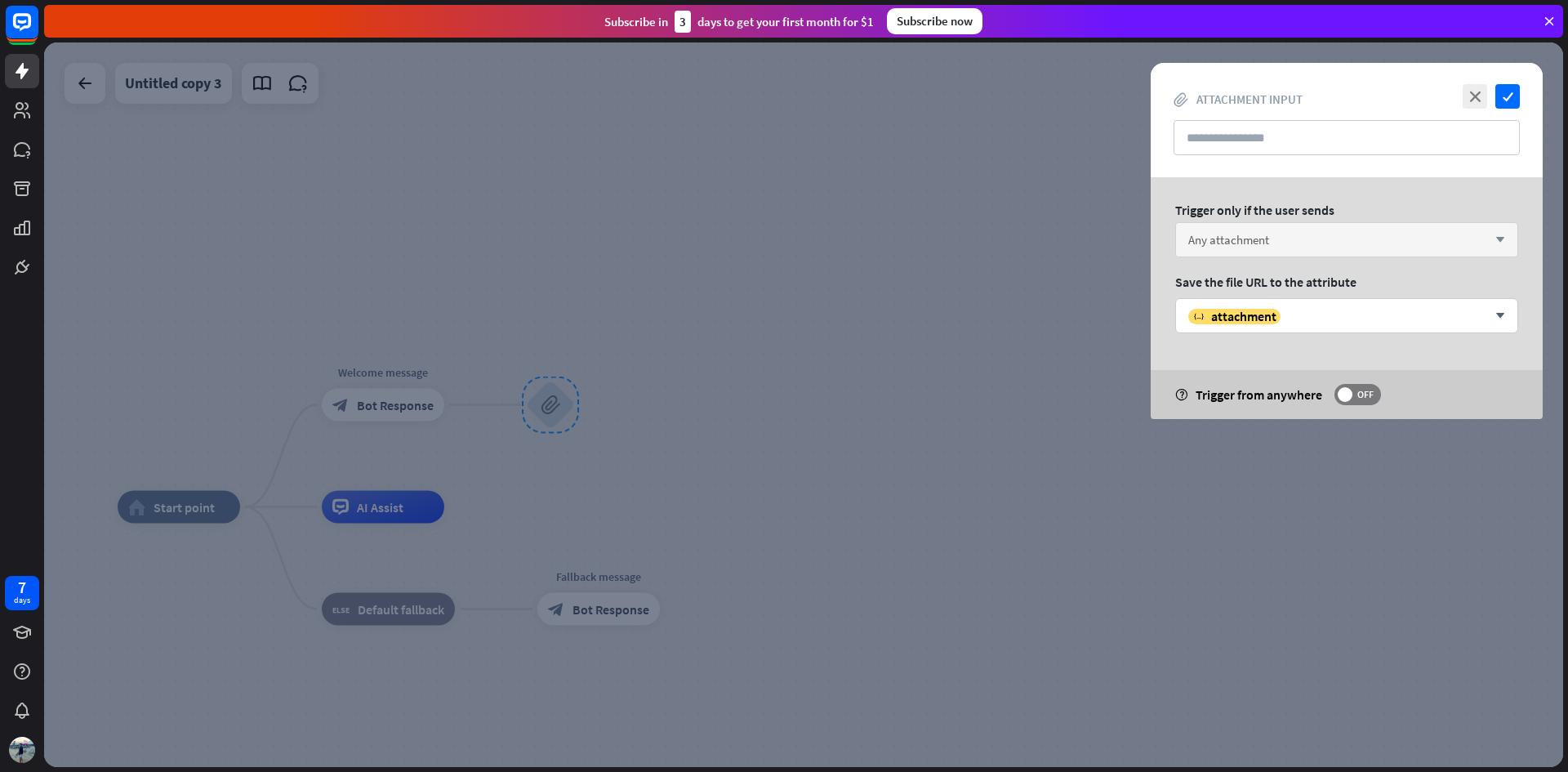
click at [1361, 236] on div "Any attachment arrow_down" at bounding box center [1346, 240] width 343 height 35
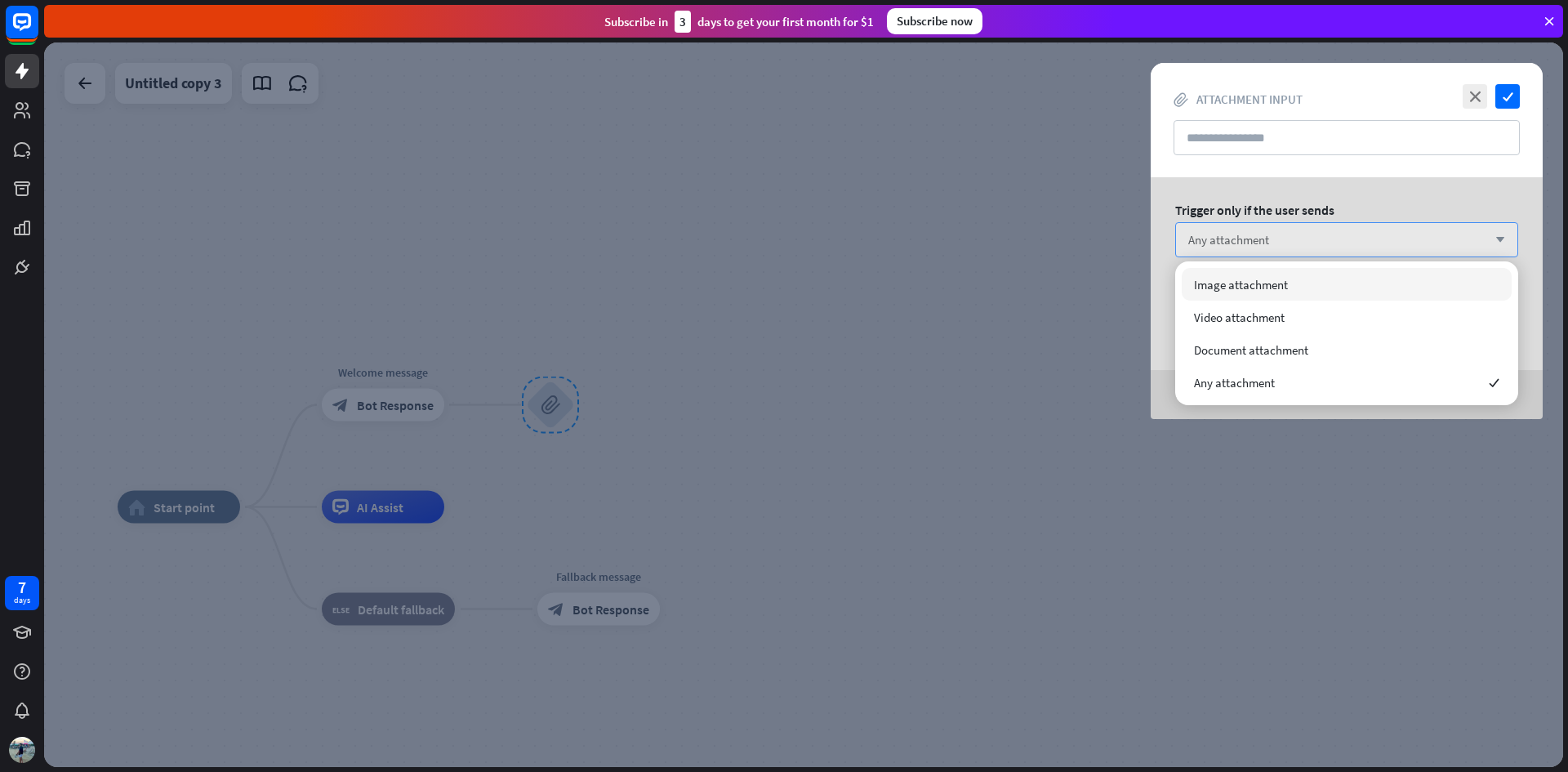
click at [1361, 236] on div "Any attachment arrow_down" at bounding box center [1346, 240] width 343 height 35
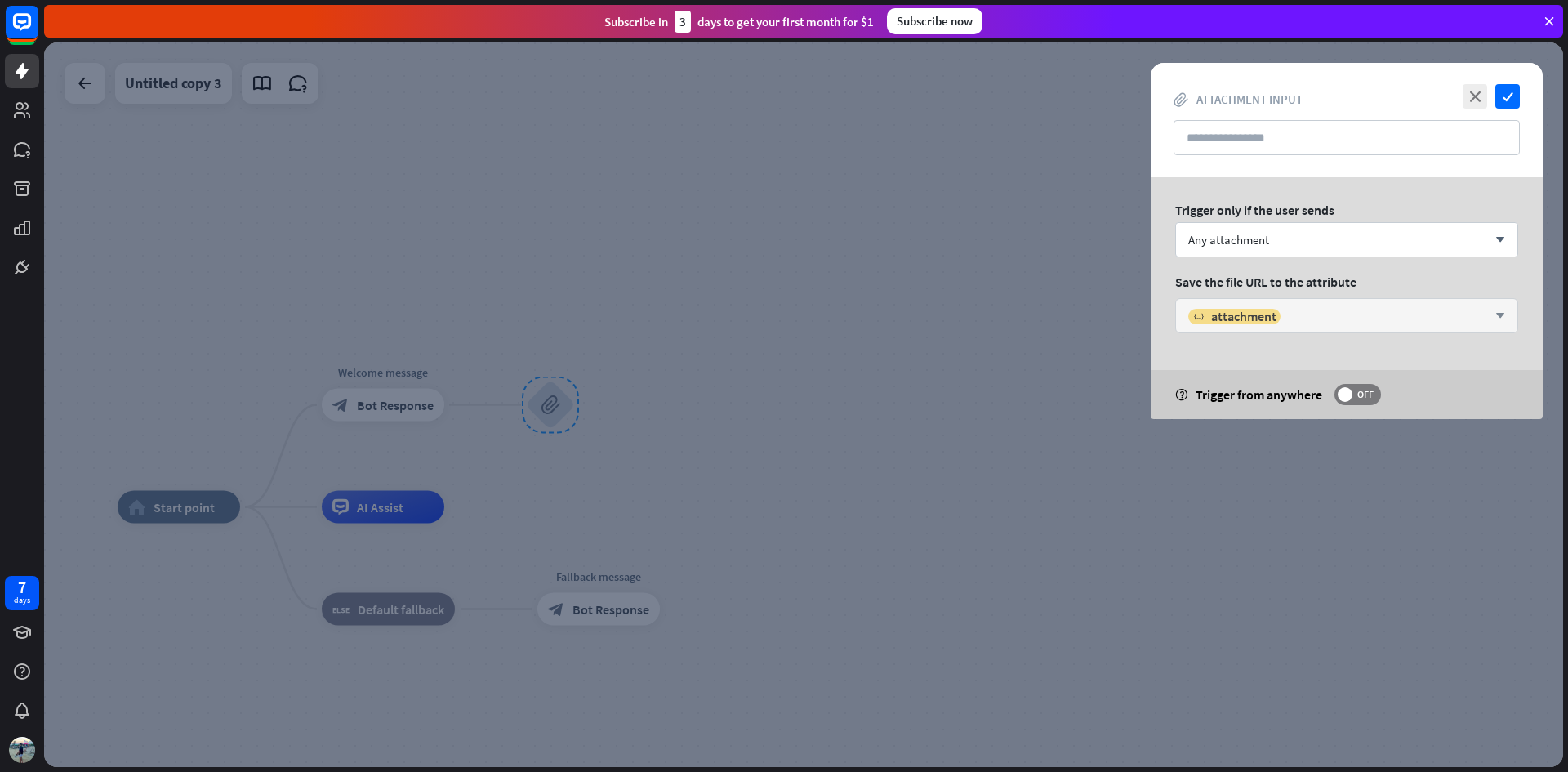
click at [1440, 313] on div "variable attachment" at bounding box center [1337, 316] width 299 height 17
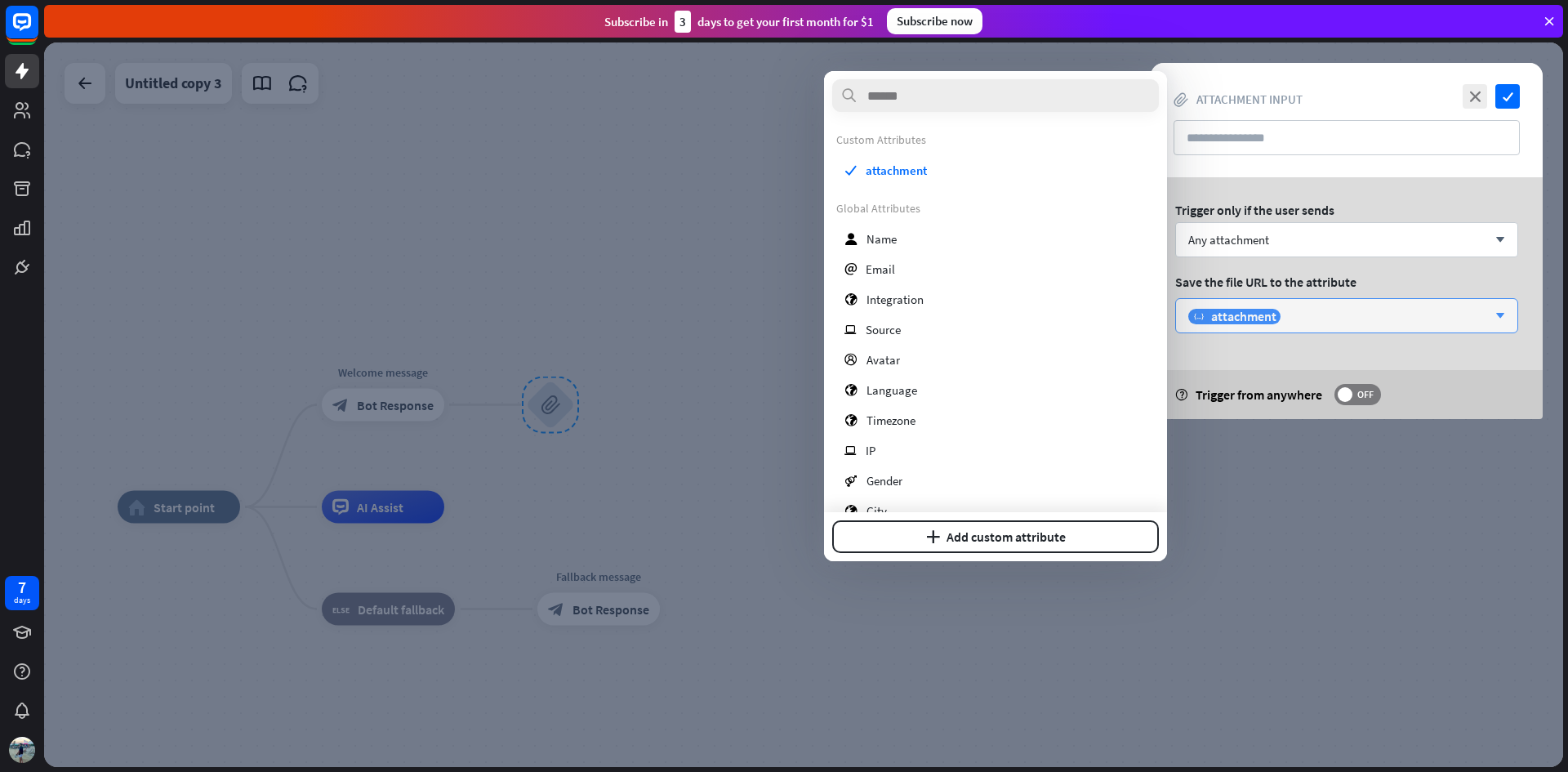
click at [1440, 313] on div "variable attachment" at bounding box center [1337, 316] width 299 height 17
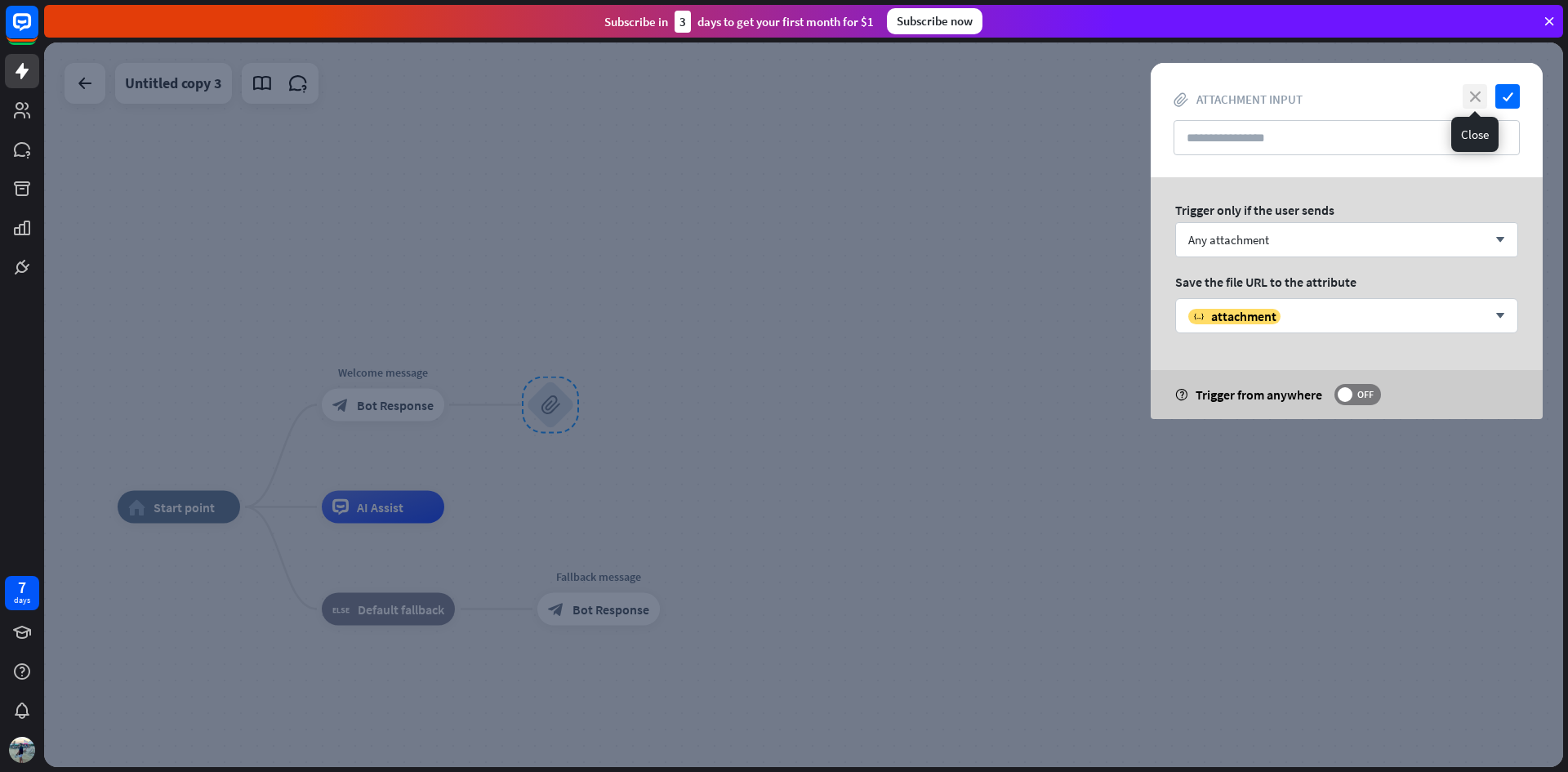
click at [1471, 96] on icon "close" at bounding box center [1474, 96] width 25 height 25
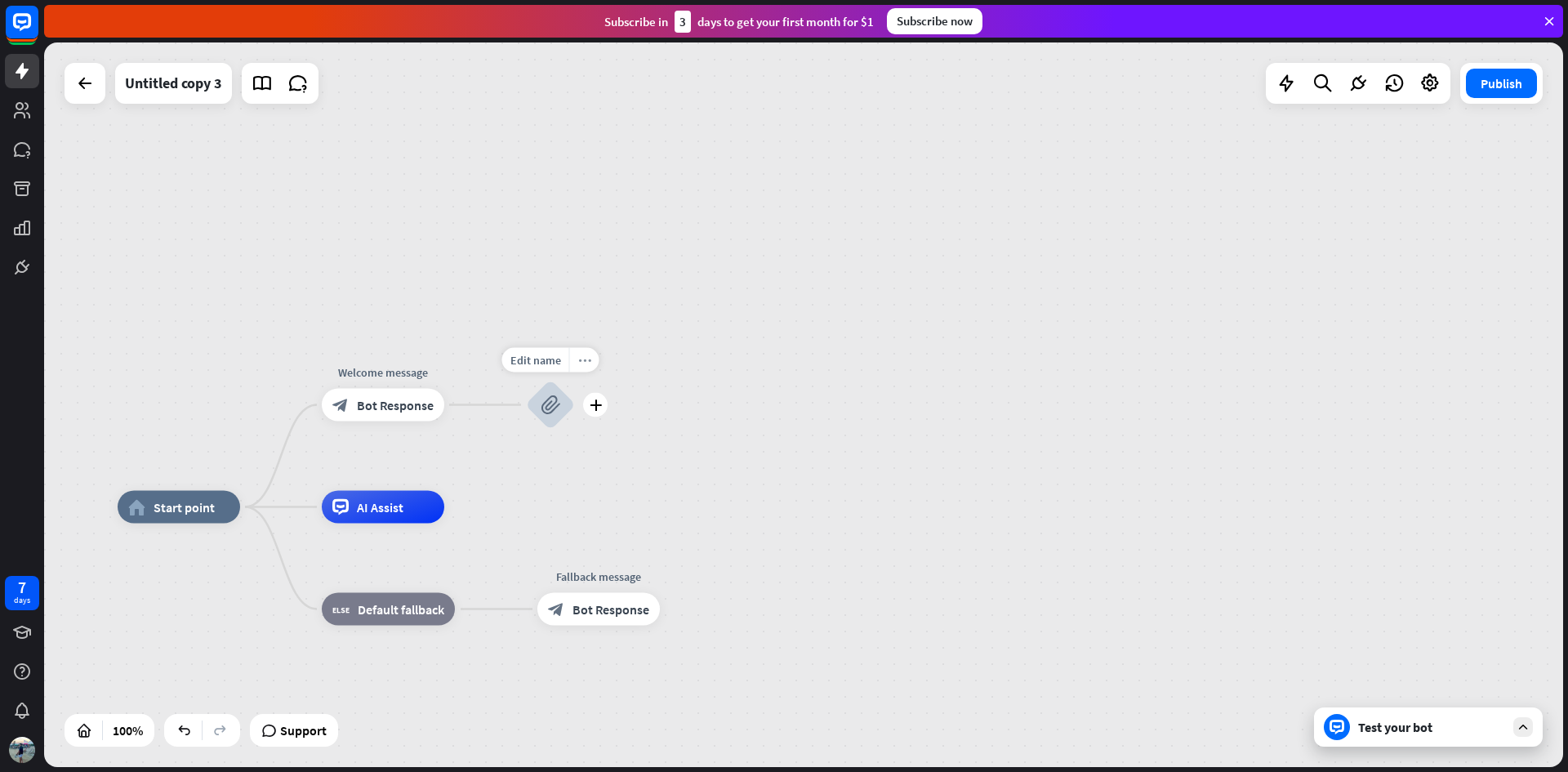
click at [585, 356] on icon "more_horiz" at bounding box center [584, 360] width 13 height 12
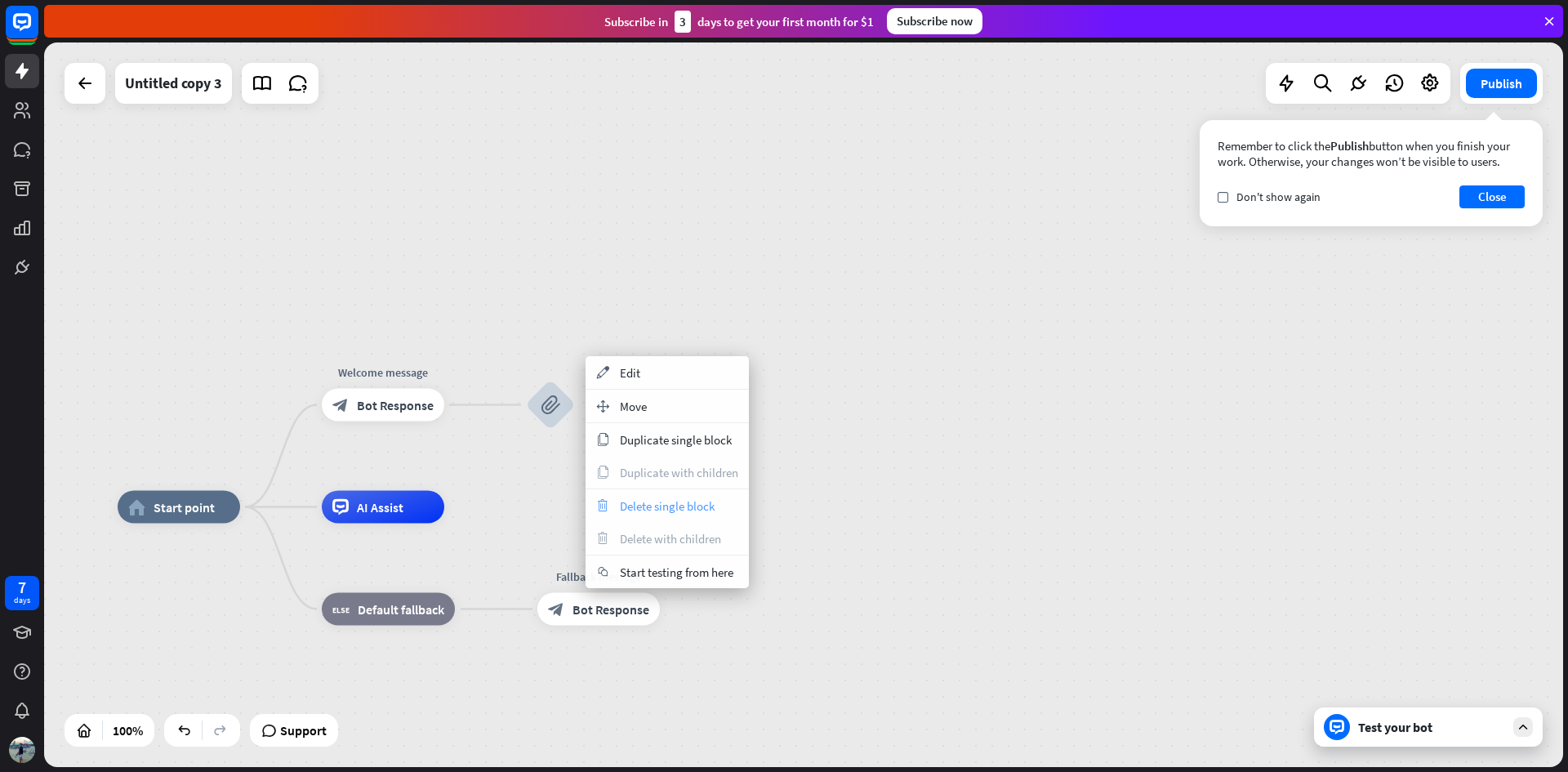
click at [659, 503] on span "Delete single block" at bounding box center [667, 506] width 95 height 16
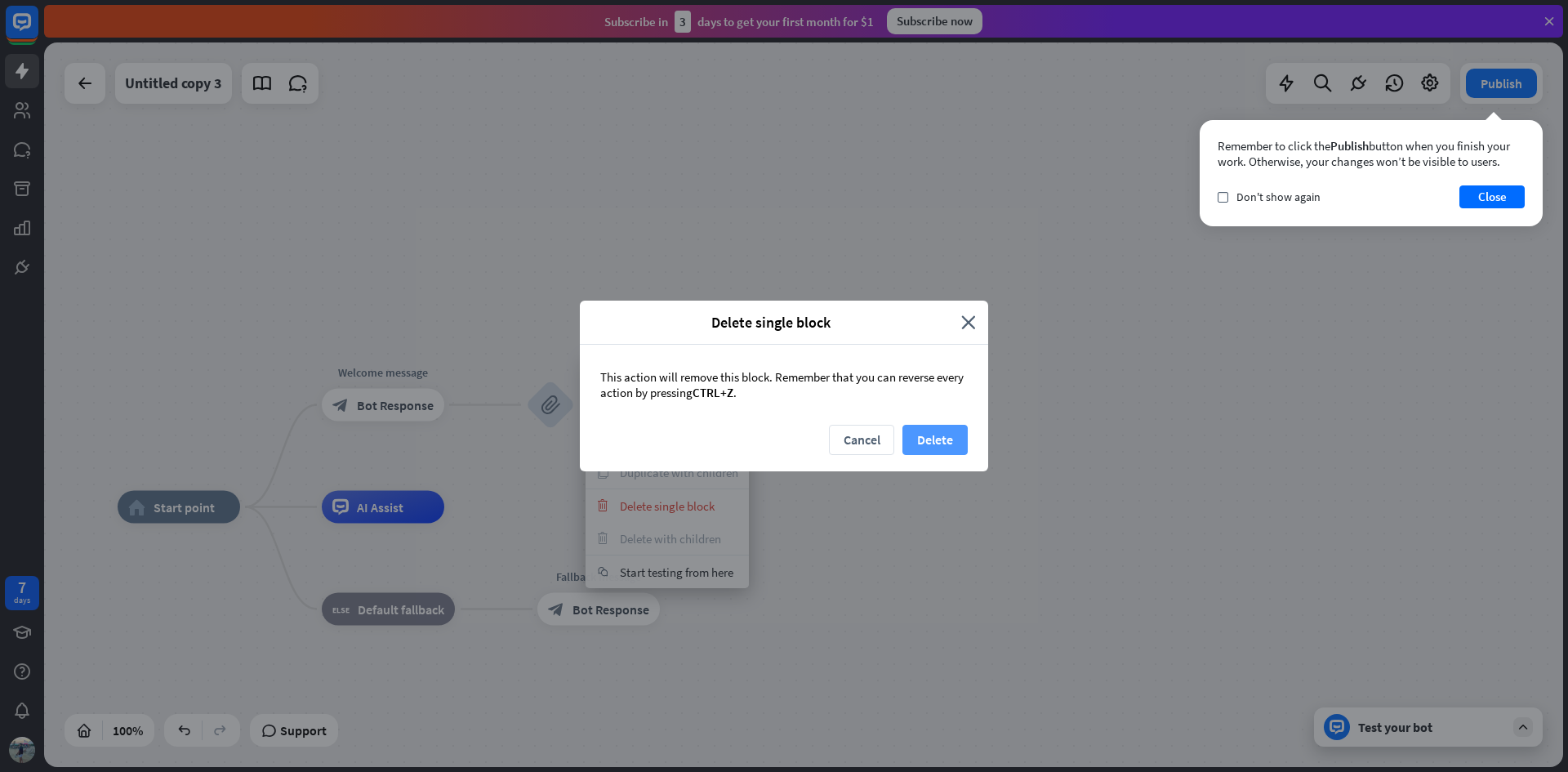
click at [927, 441] on button "Delete" at bounding box center [935, 440] width 65 height 31
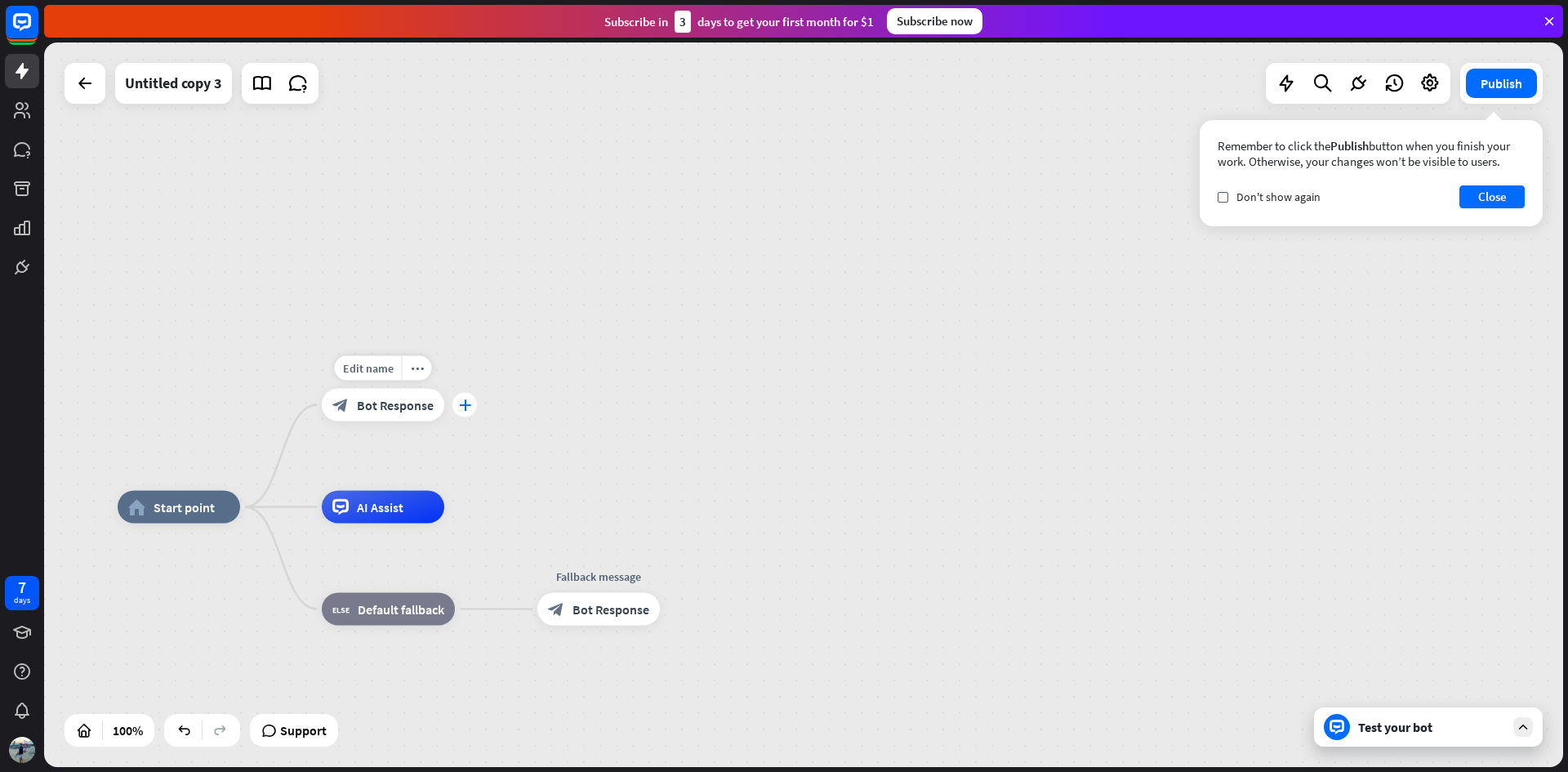
click at [462, 411] on div "plus" at bounding box center [464, 405] width 25 height 25
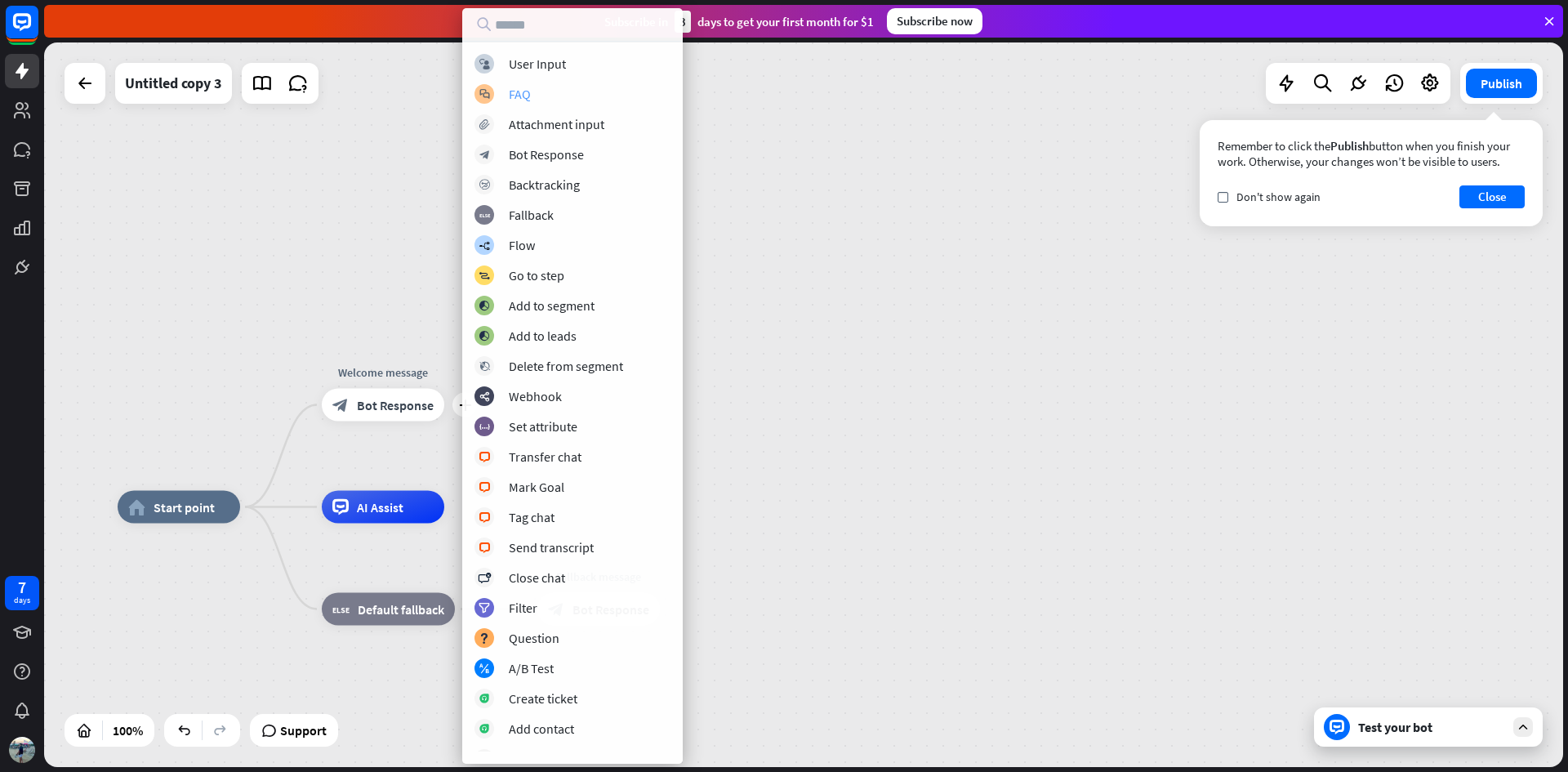
click at [544, 97] on div "block_faq FAQ" at bounding box center [572, 94] width 196 height 20
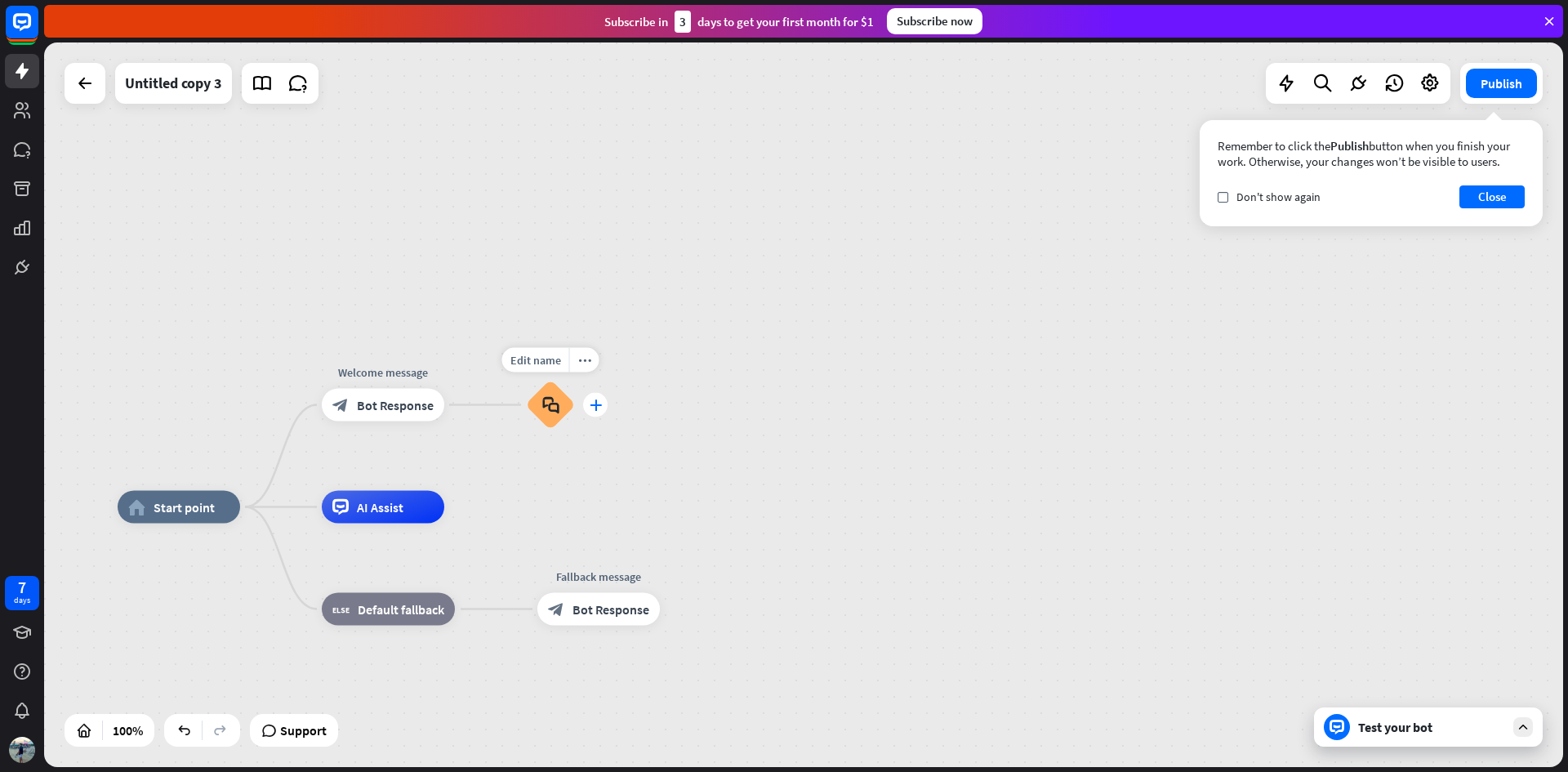
click at [591, 403] on icon "plus" at bounding box center [595, 405] width 12 height 12
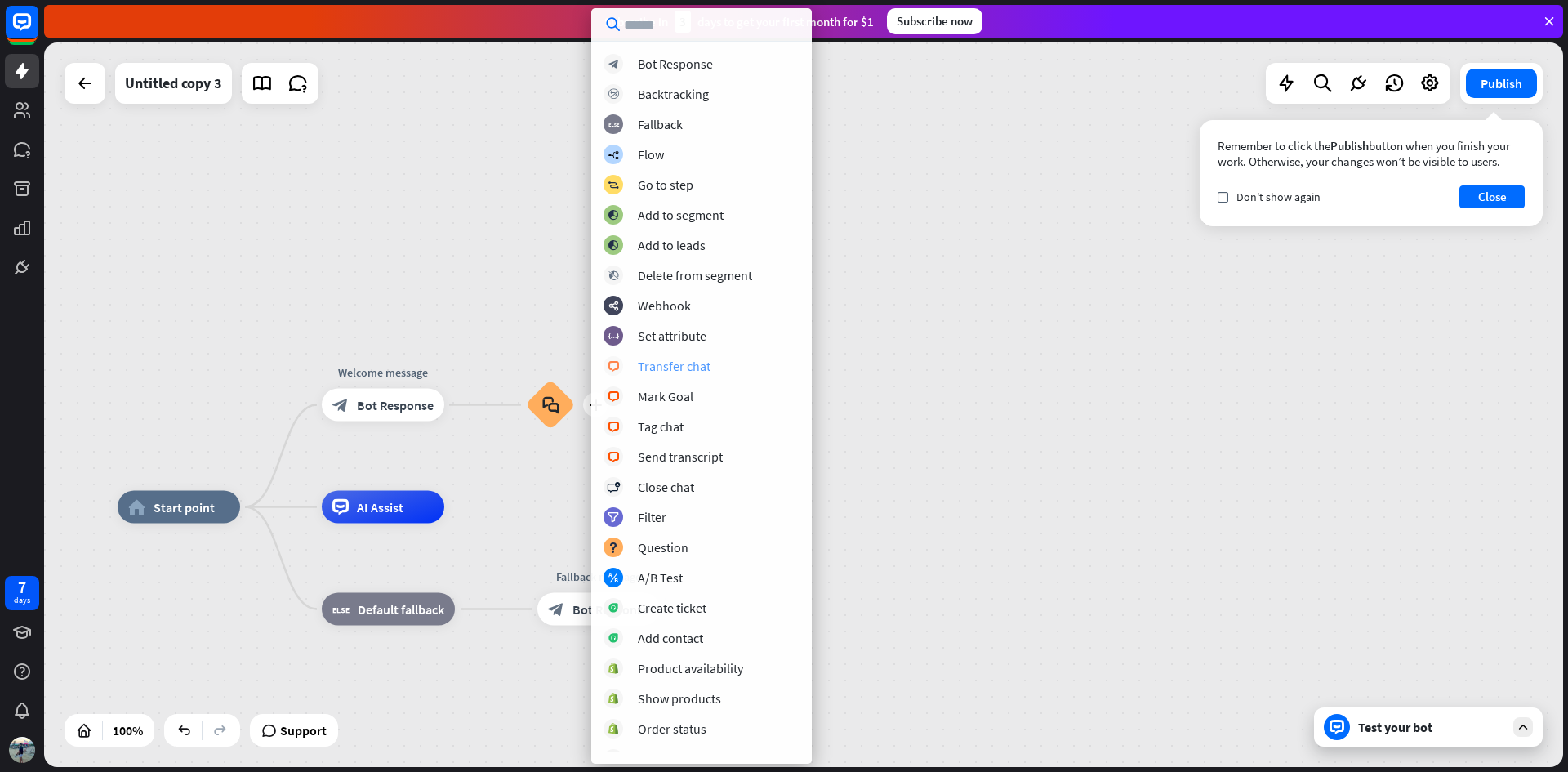
click at [709, 371] on div "block_livechat Transfer chat" at bounding box center [701, 366] width 196 height 20
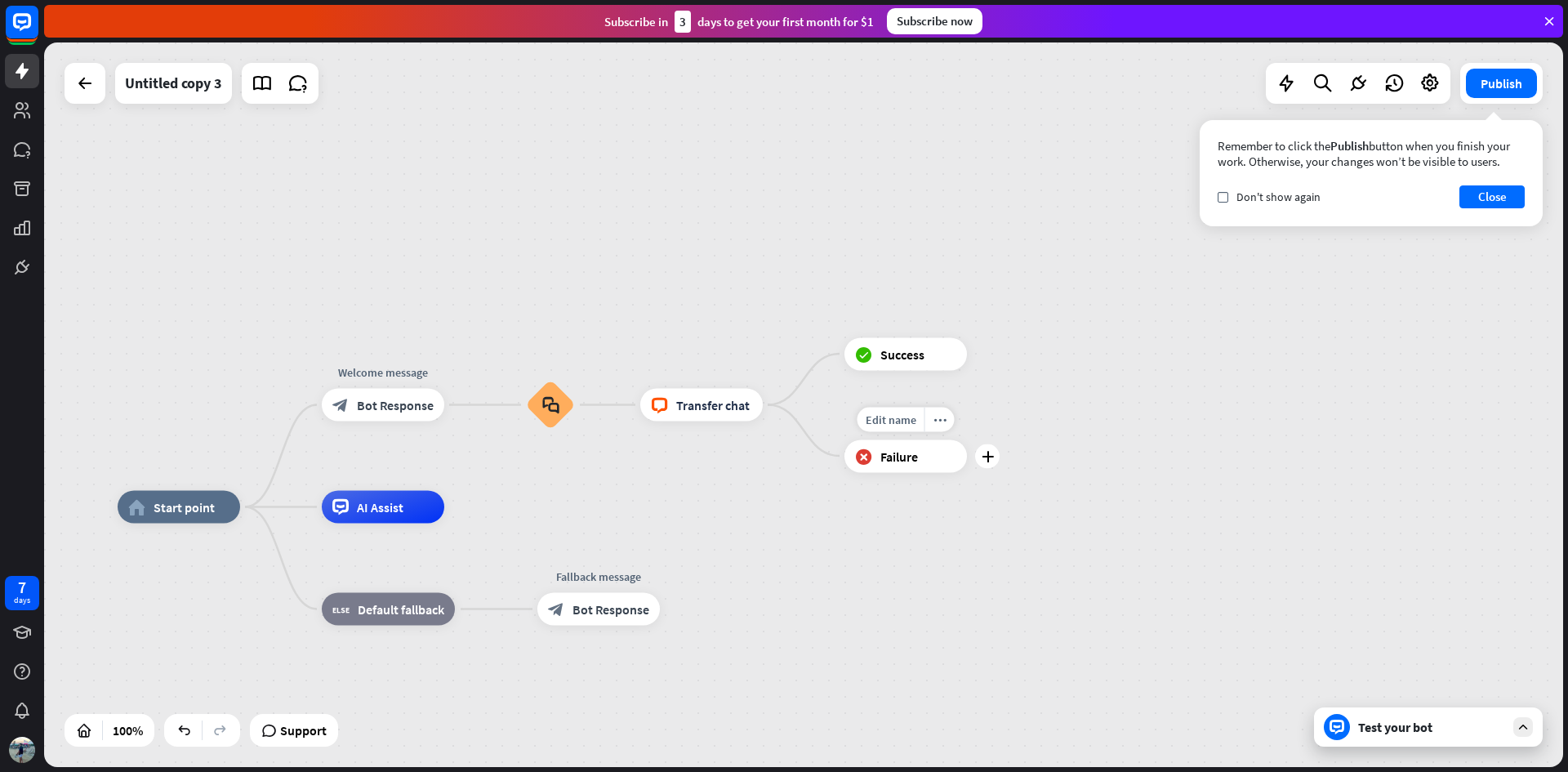
drag, startPoint x: 669, startPoint y: 526, endPoint x: 860, endPoint y: 478, distance: 196.9
drag, startPoint x: 758, startPoint y: 494, endPoint x: 797, endPoint y: 412, distance: 90.8
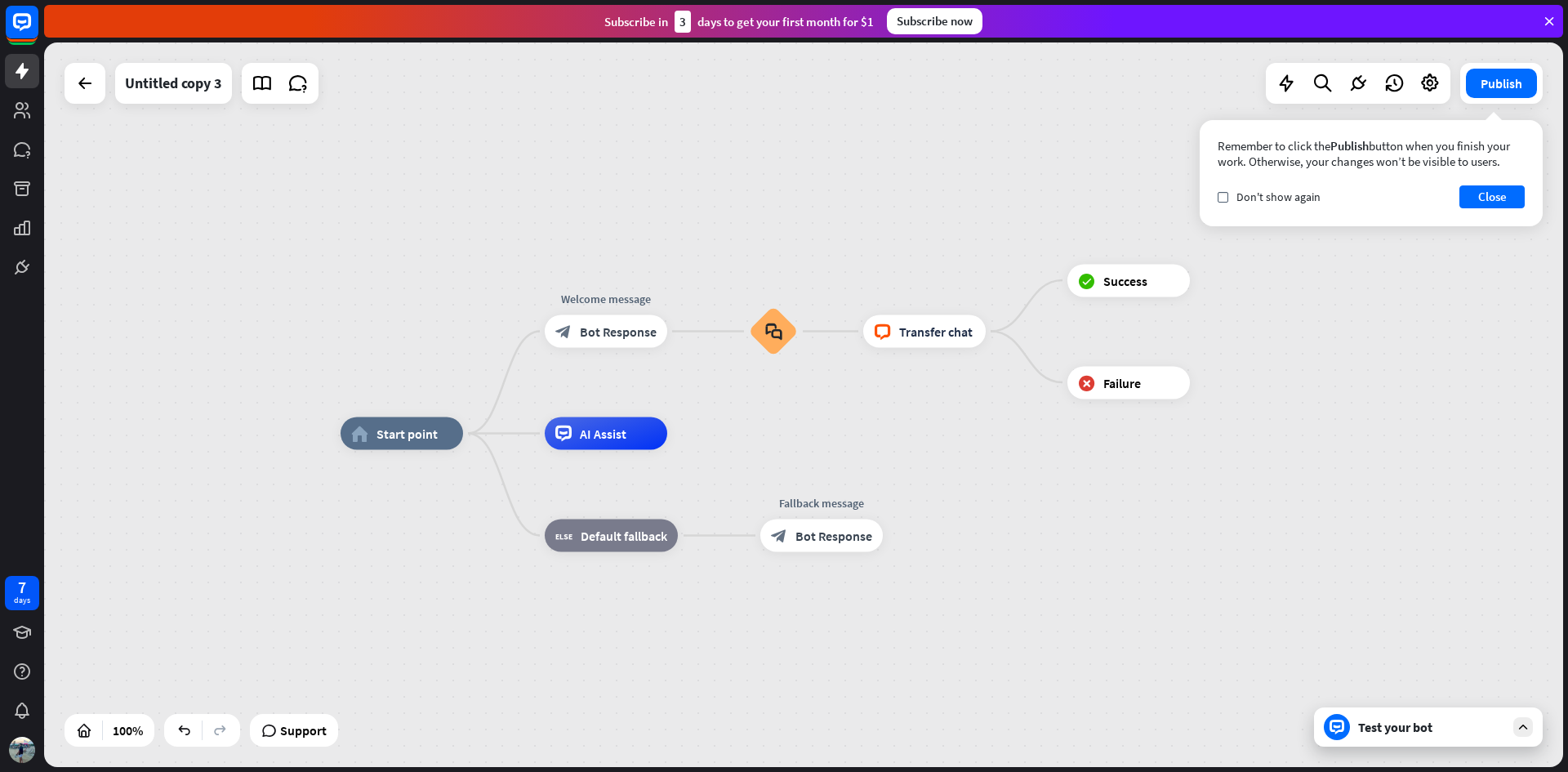
drag, startPoint x: 686, startPoint y: 502, endPoint x: 927, endPoint y: 413, distance: 256.9
click at [927, 413] on div "home_2 Start point Welcome message block_bot_response Bot Response block_faq bl…" at bounding box center [803, 404] width 1519 height 725
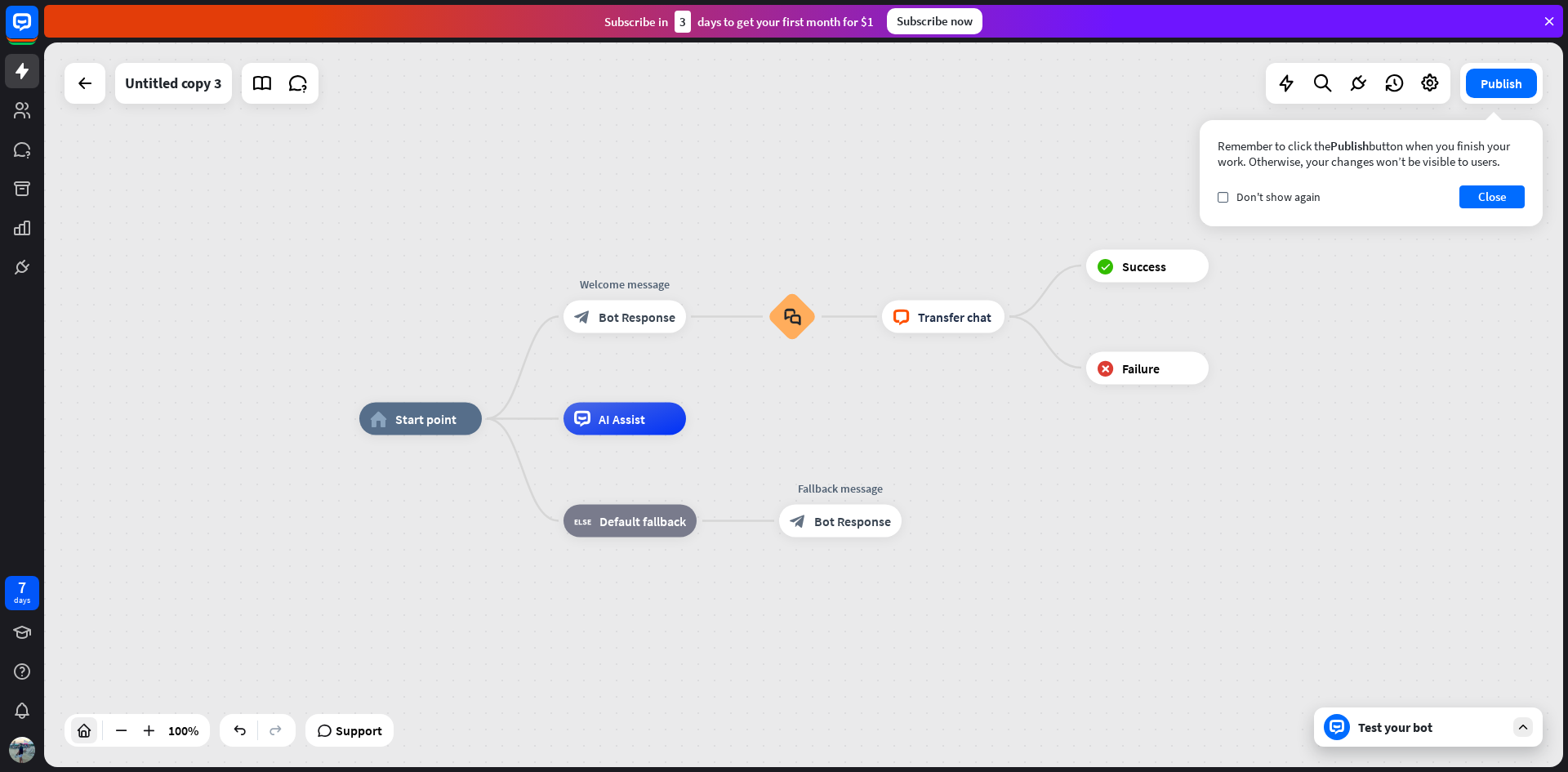
click at [82, 737] on icon at bounding box center [84, 731] width 17 height 17
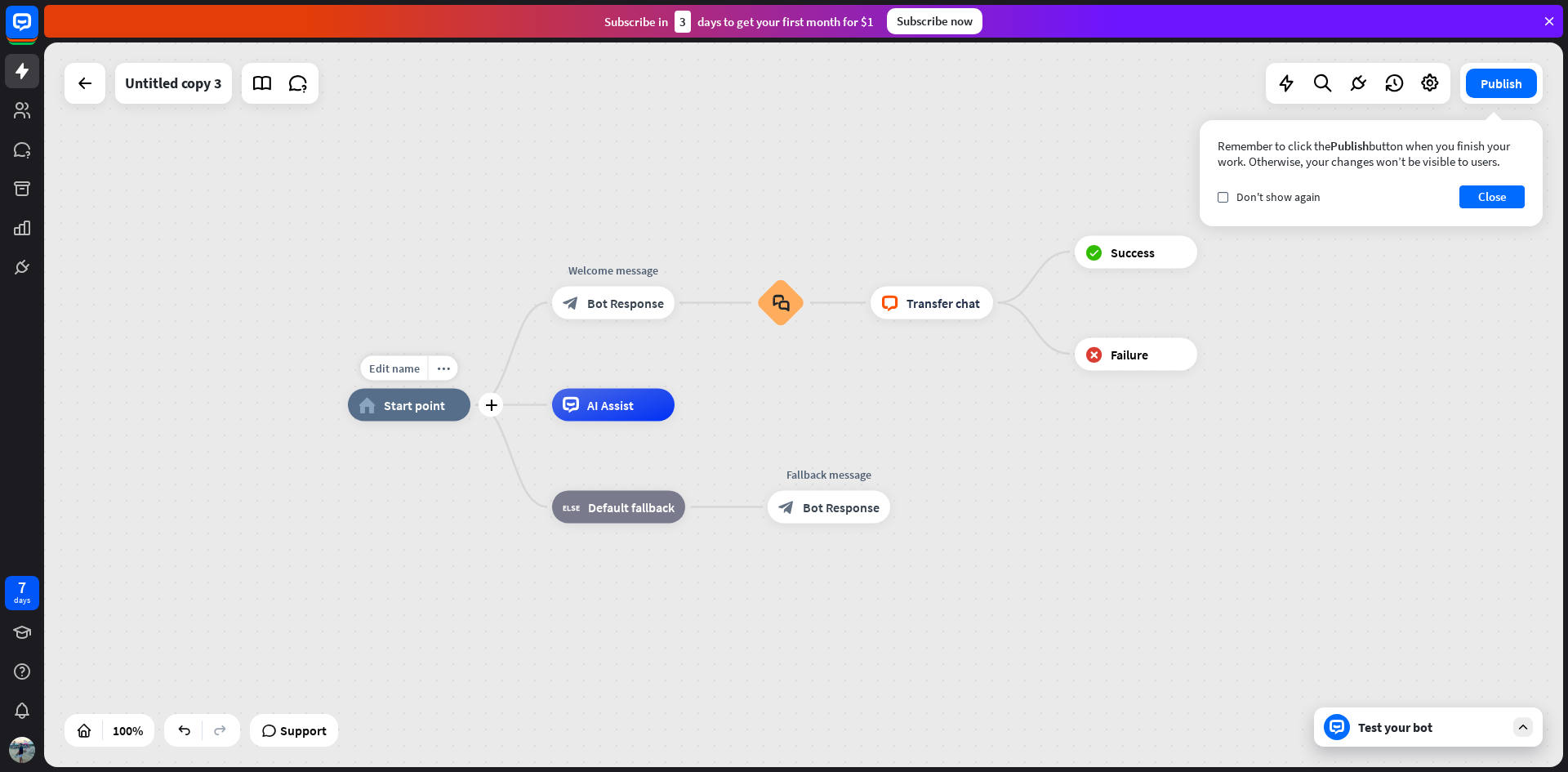
click at [415, 411] on span "Start point" at bounding box center [414, 405] width 61 height 17
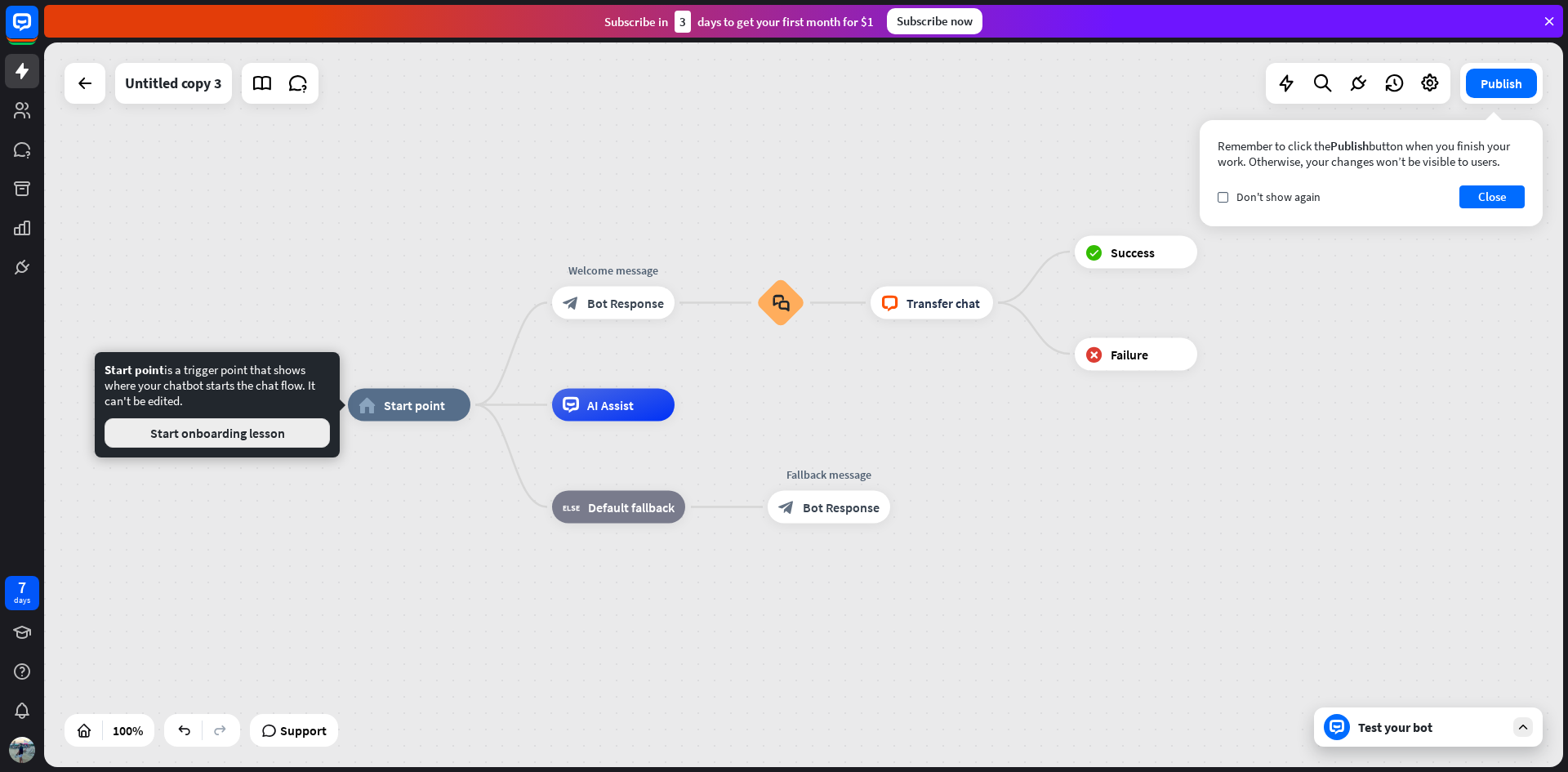
click at [268, 440] on button "Start onboarding lesson" at bounding box center [217, 433] width 226 height 30
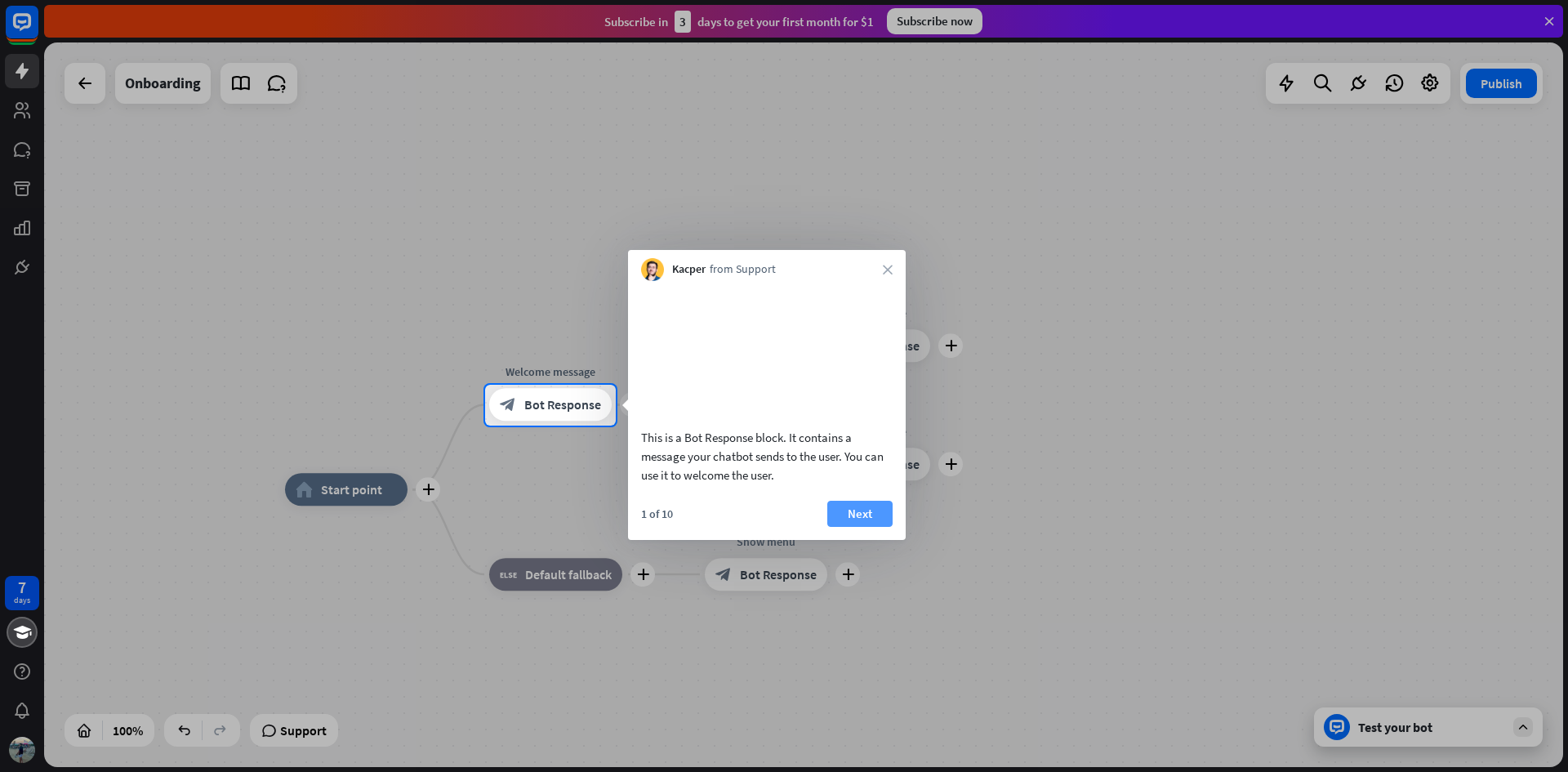
click at [862, 526] on button "Next" at bounding box center [859, 514] width 65 height 27
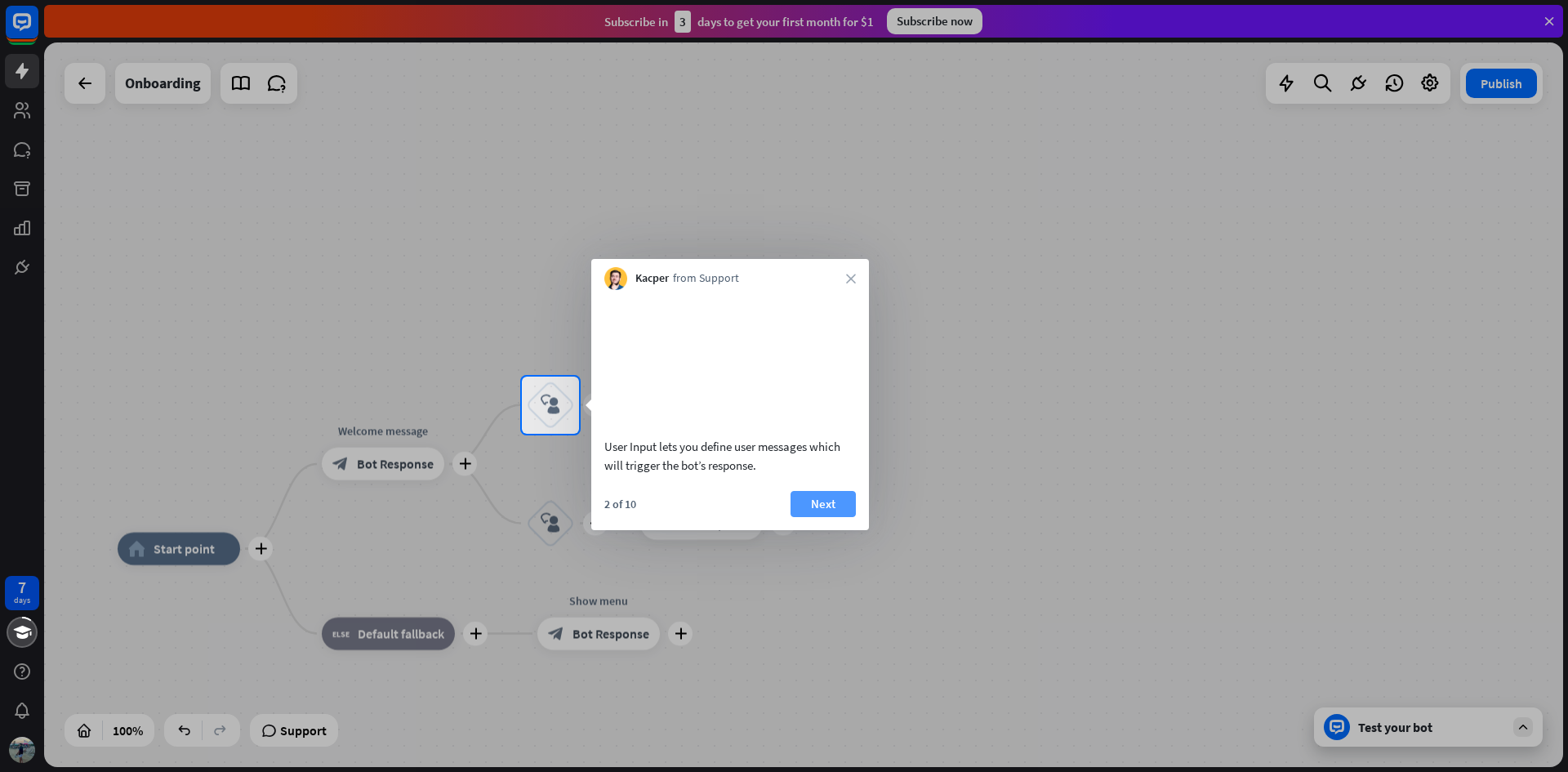
click at [816, 518] on button "Next" at bounding box center [823, 504] width 65 height 27
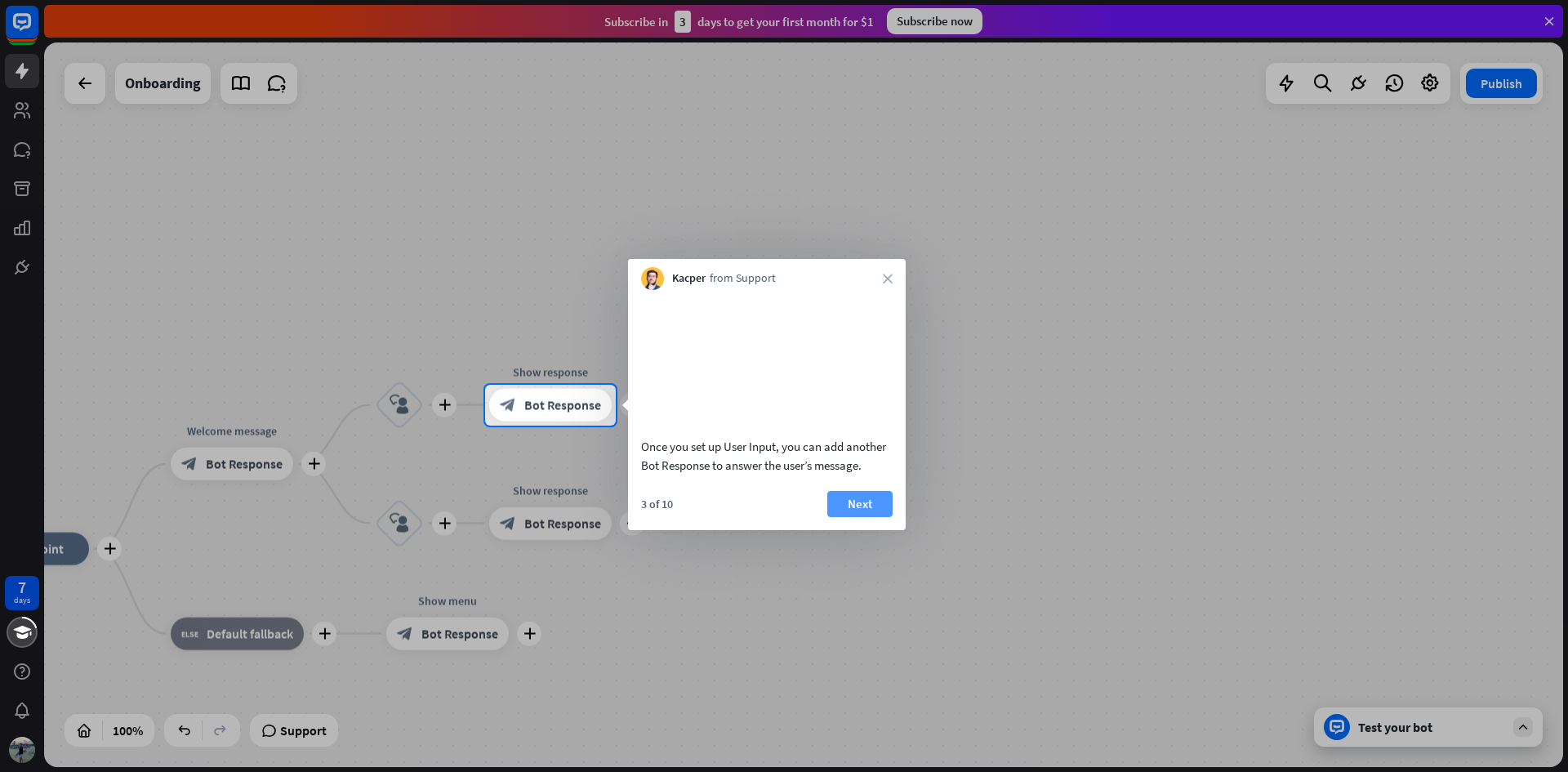
click at [856, 518] on button "Next" at bounding box center [859, 504] width 65 height 27
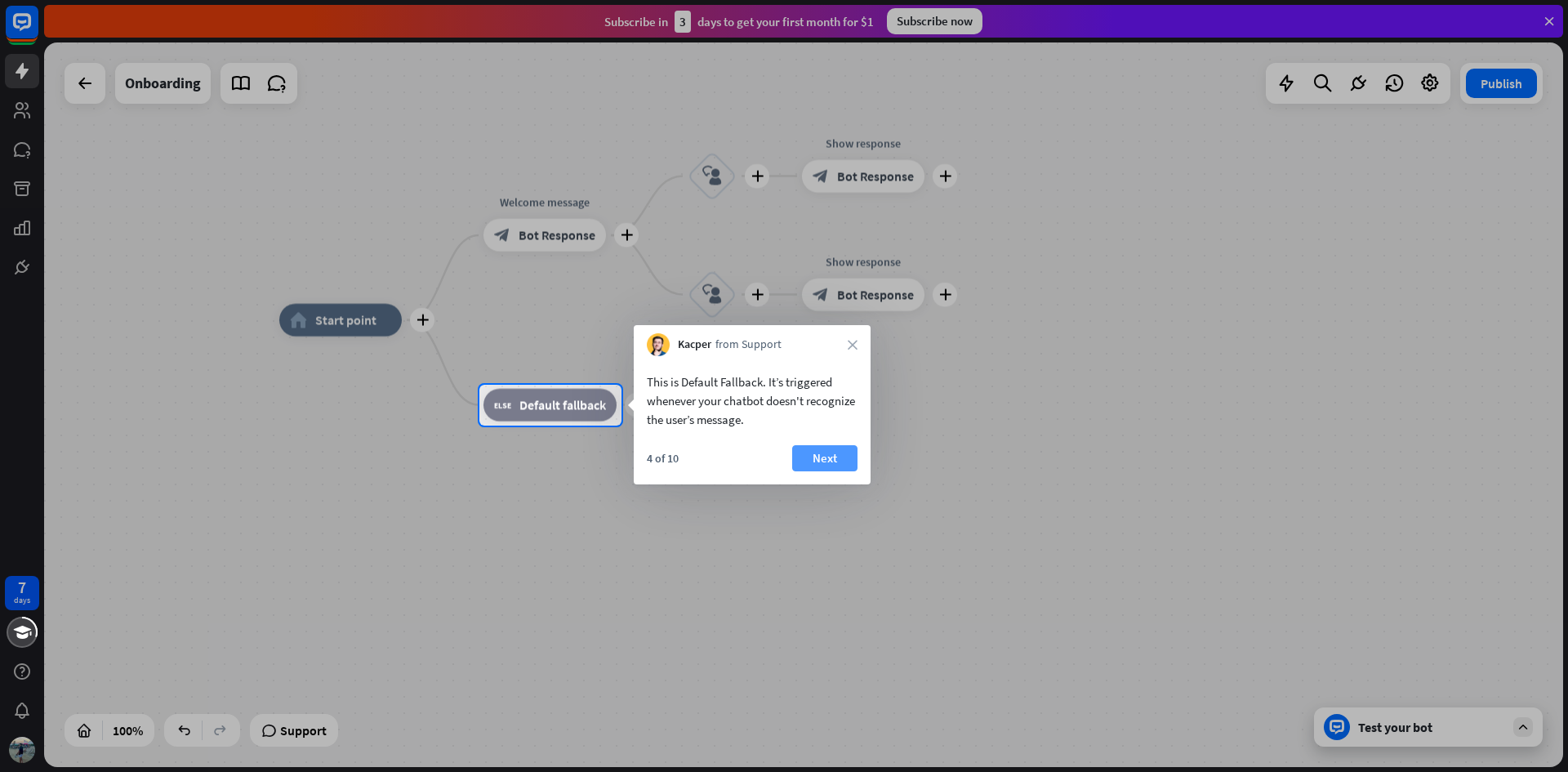
click at [840, 463] on button "Next" at bounding box center [825, 458] width 65 height 27
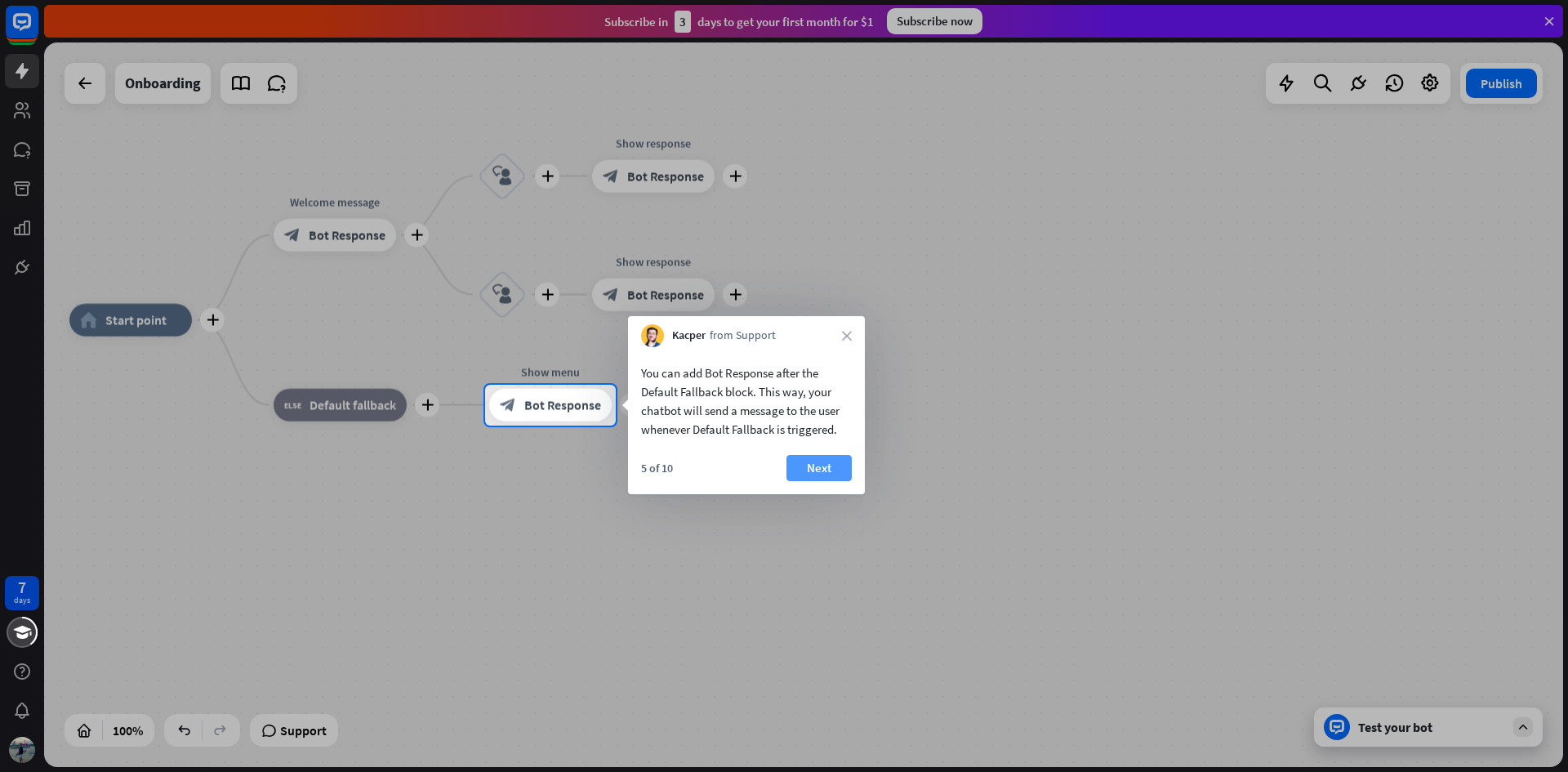
click at [837, 470] on button "Next" at bounding box center [819, 468] width 65 height 27
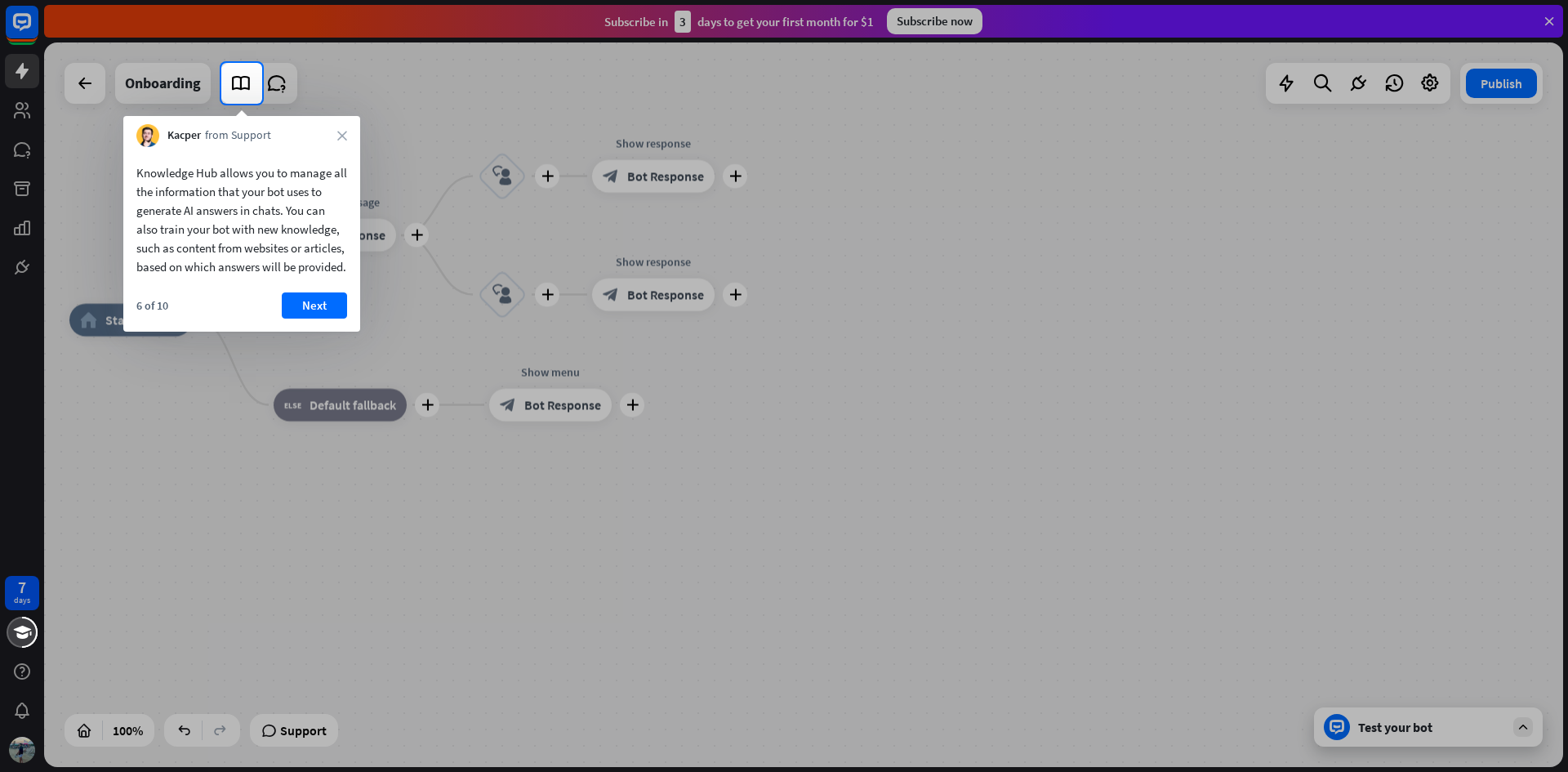
click at [316, 303] on div "Knowledge Hub allows you to manage all the information that your bot uses to ge…" at bounding box center [241, 239] width 237 height 184
click at [321, 318] on button "Next" at bounding box center [314, 306] width 65 height 27
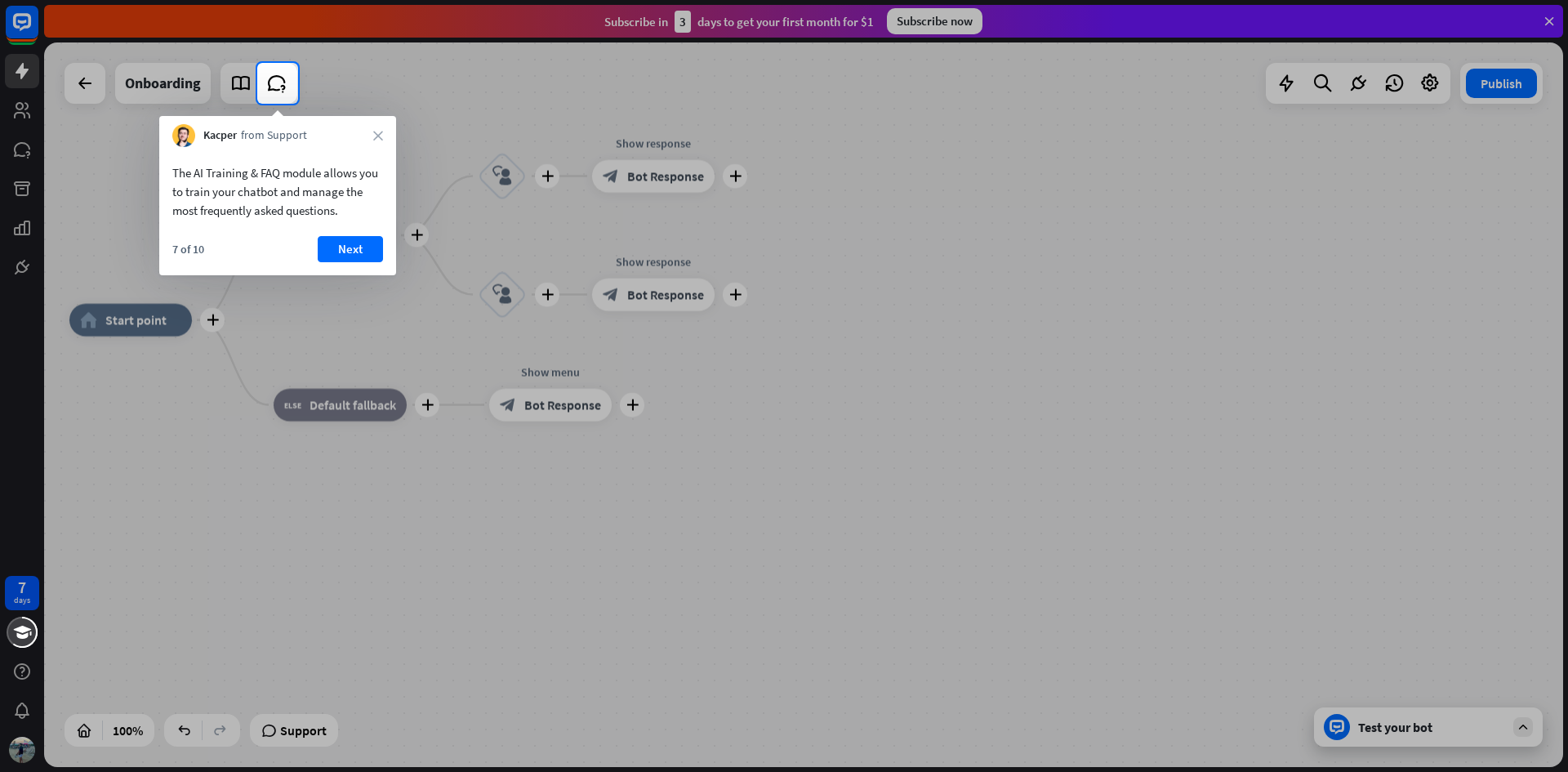
click at [237, 84] on div at bounding box center [128, 83] width 257 height 40
click at [356, 250] on button "Next" at bounding box center [350, 248] width 65 height 27
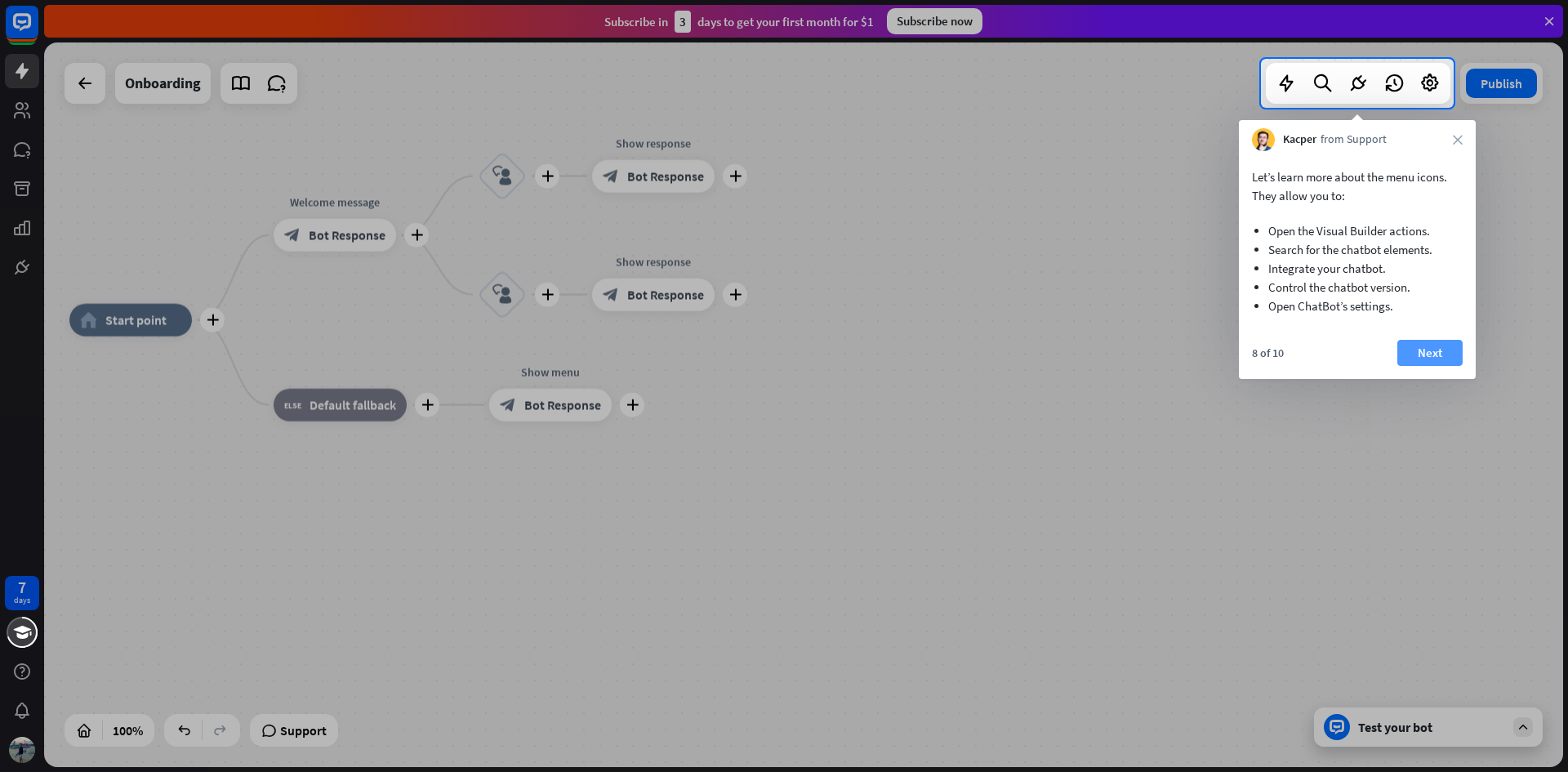
click at [1418, 352] on button "Next" at bounding box center [1430, 353] width 65 height 27
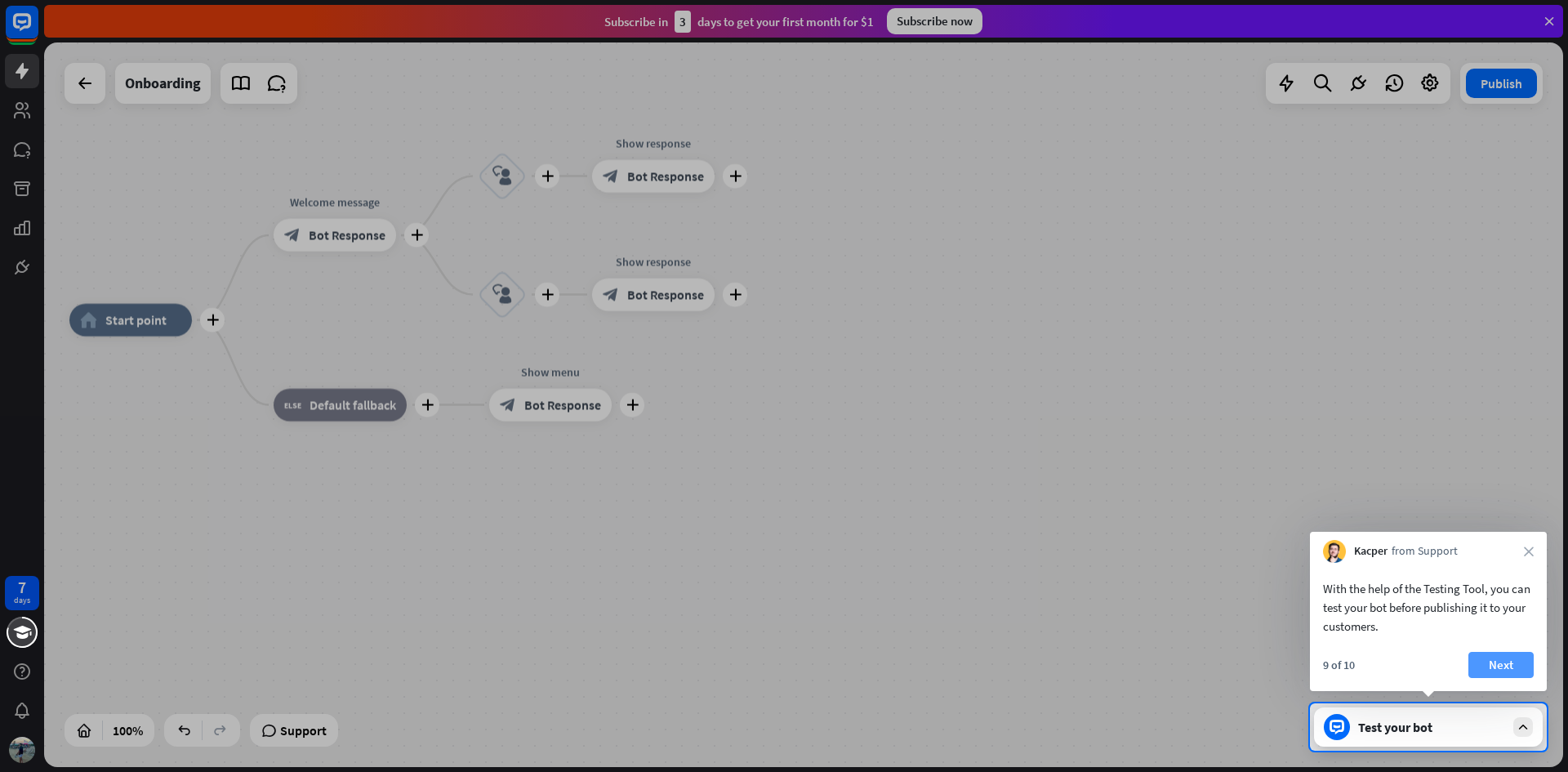
click at [1493, 667] on button "Next" at bounding box center [1501, 665] width 65 height 27
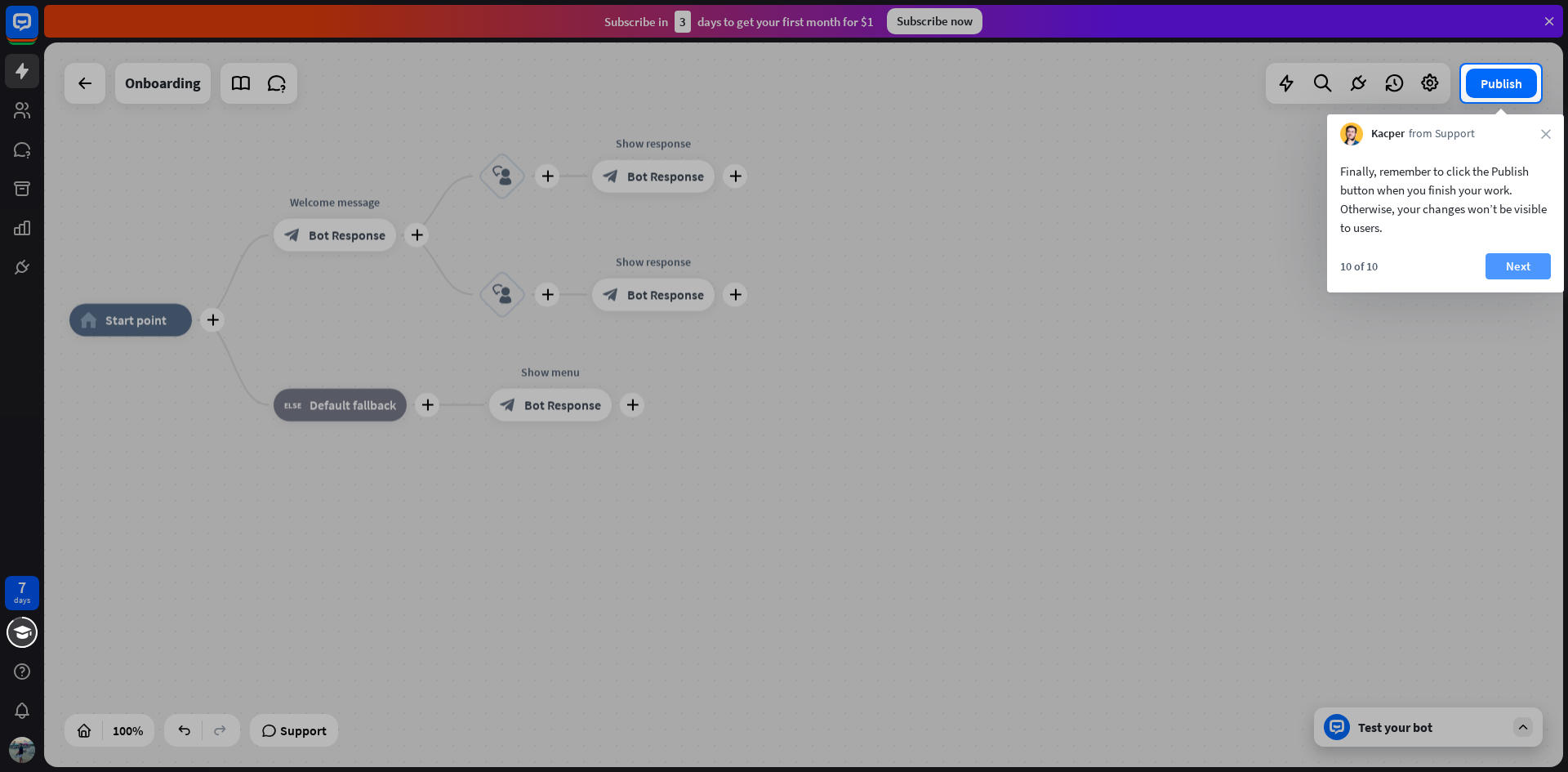
click at [1511, 269] on button "Next" at bounding box center [1518, 266] width 65 height 27
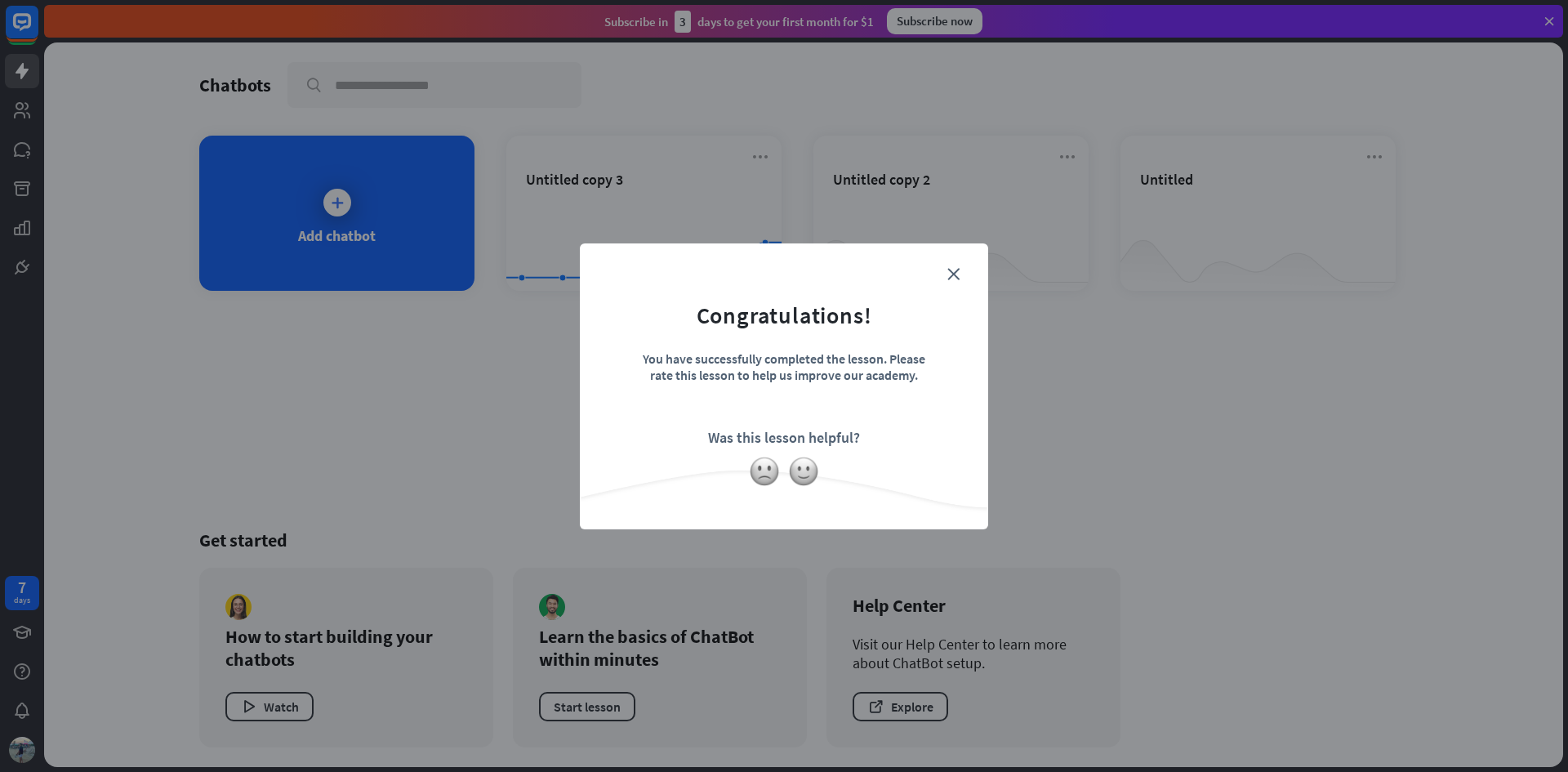
click at [469, 365] on div "close Congratulations! You have successfully completed the lesson. Please rate …" at bounding box center [784, 386] width 1568 height 772
click at [950, 279] on icon "close" at bounding box center [953, 274] width 12 height 12
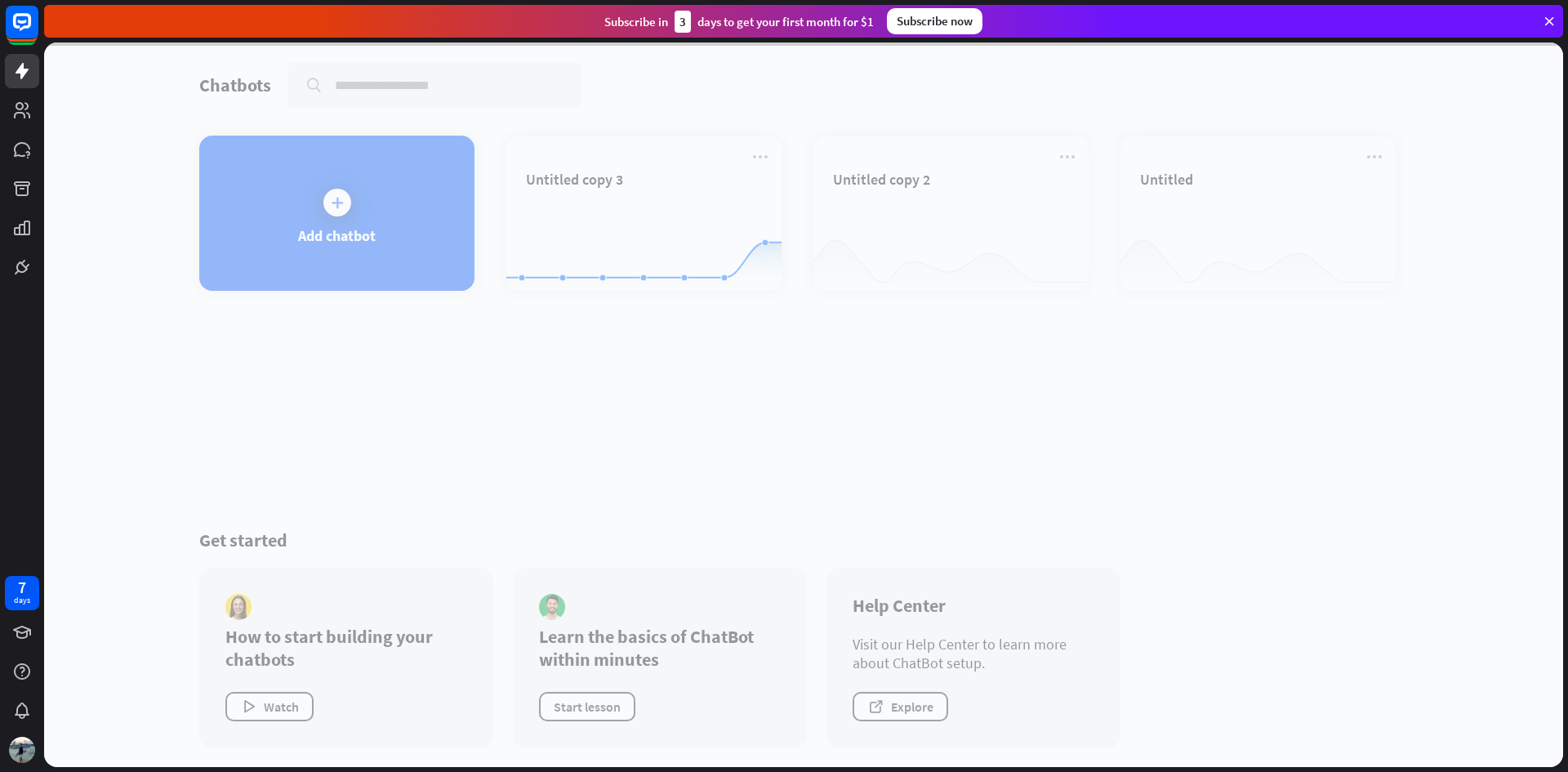
click at [674, 232] on div at bounding box center [803, 404] width 1519 height 725
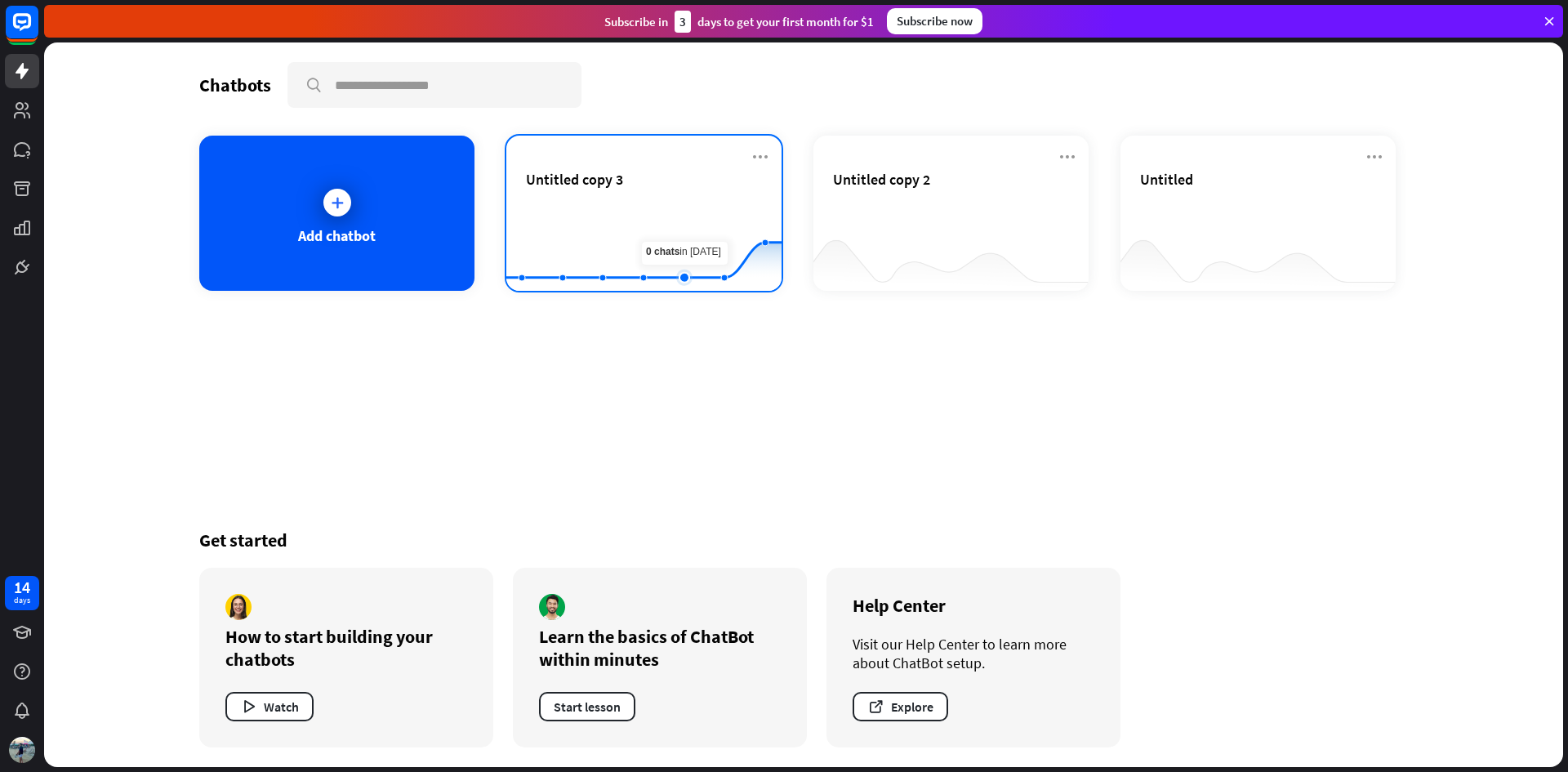
click at [690, 250] on rect at bounding box center [644, 250] width 275 height 103
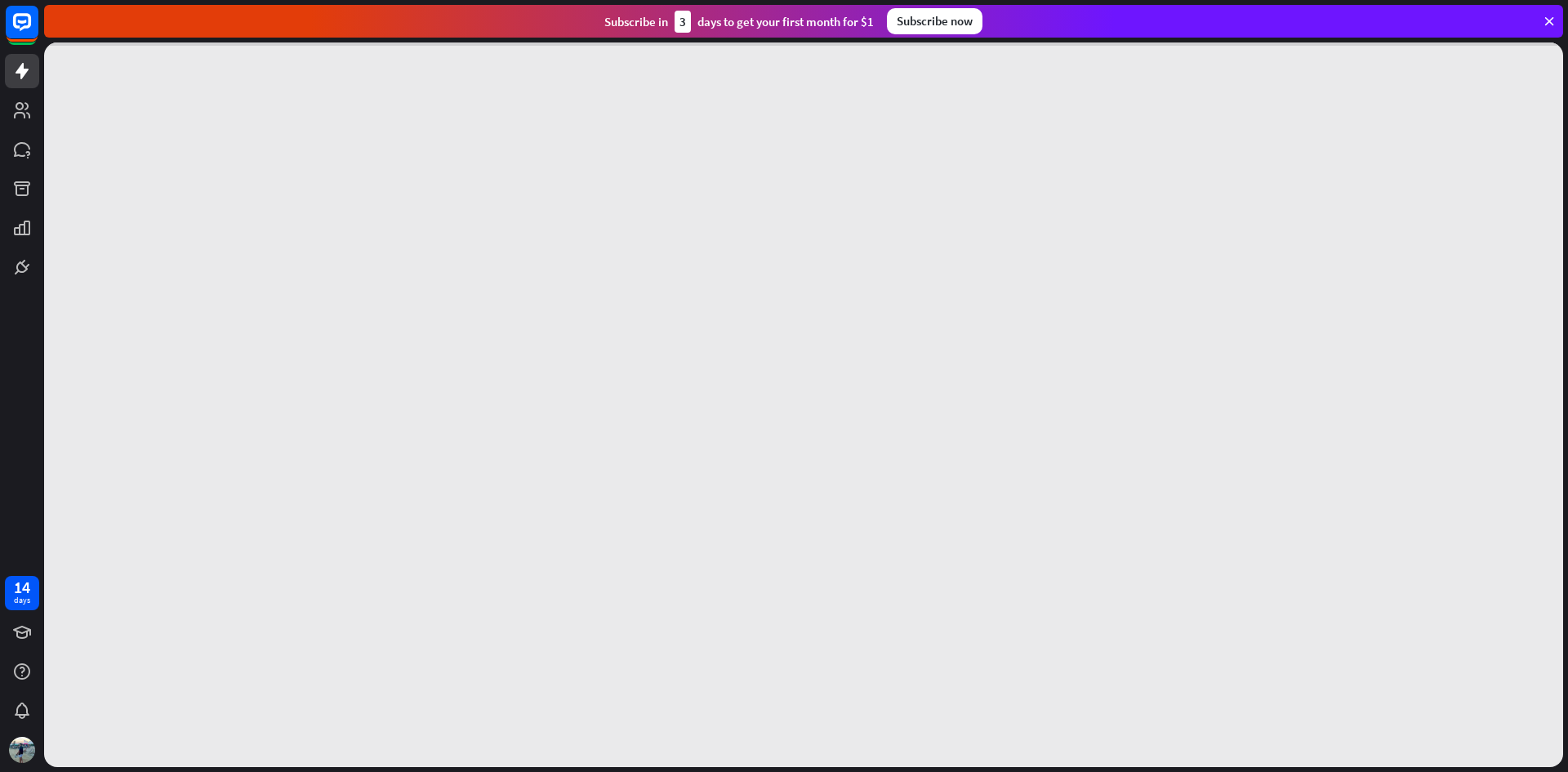
click at [690, 250] on div at bounding box center [803, 404] width 1519 height 725
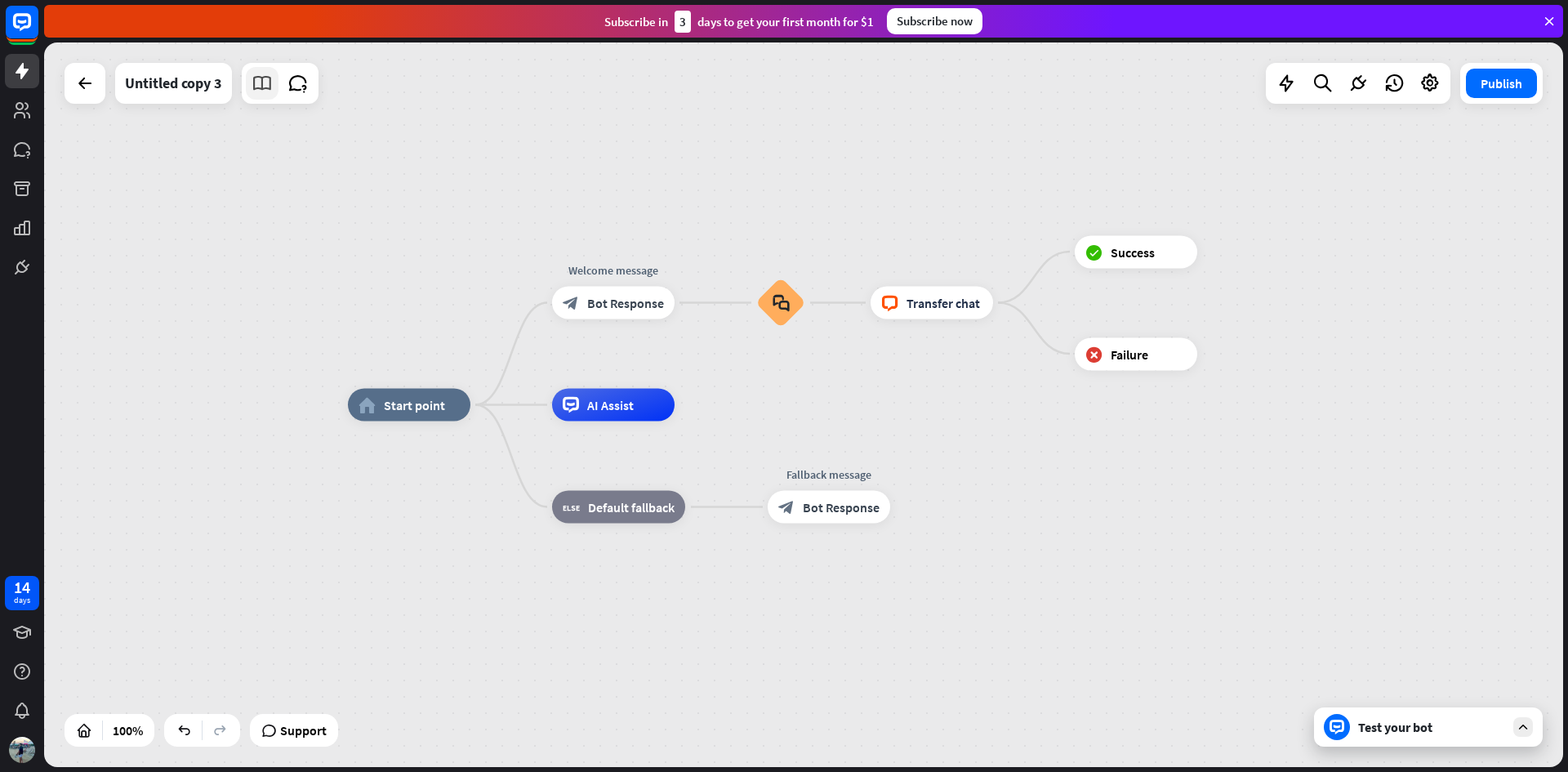
click at [264, 88] on icon at bounding box center [262, 84] width 22 height 22
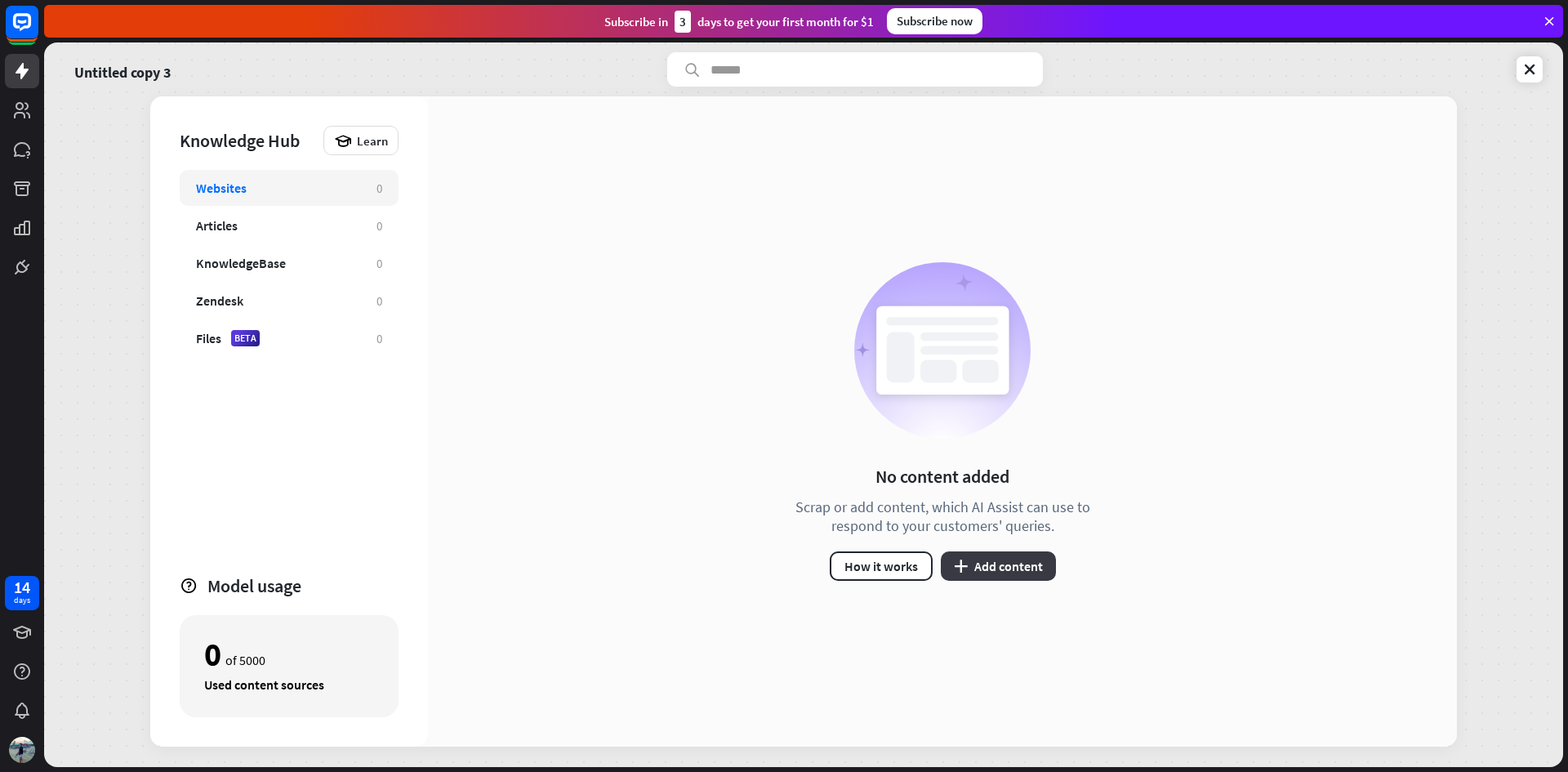
click at [998, 570] on button "plus Add content" at bounding box center [998, 566] width 115 height 30
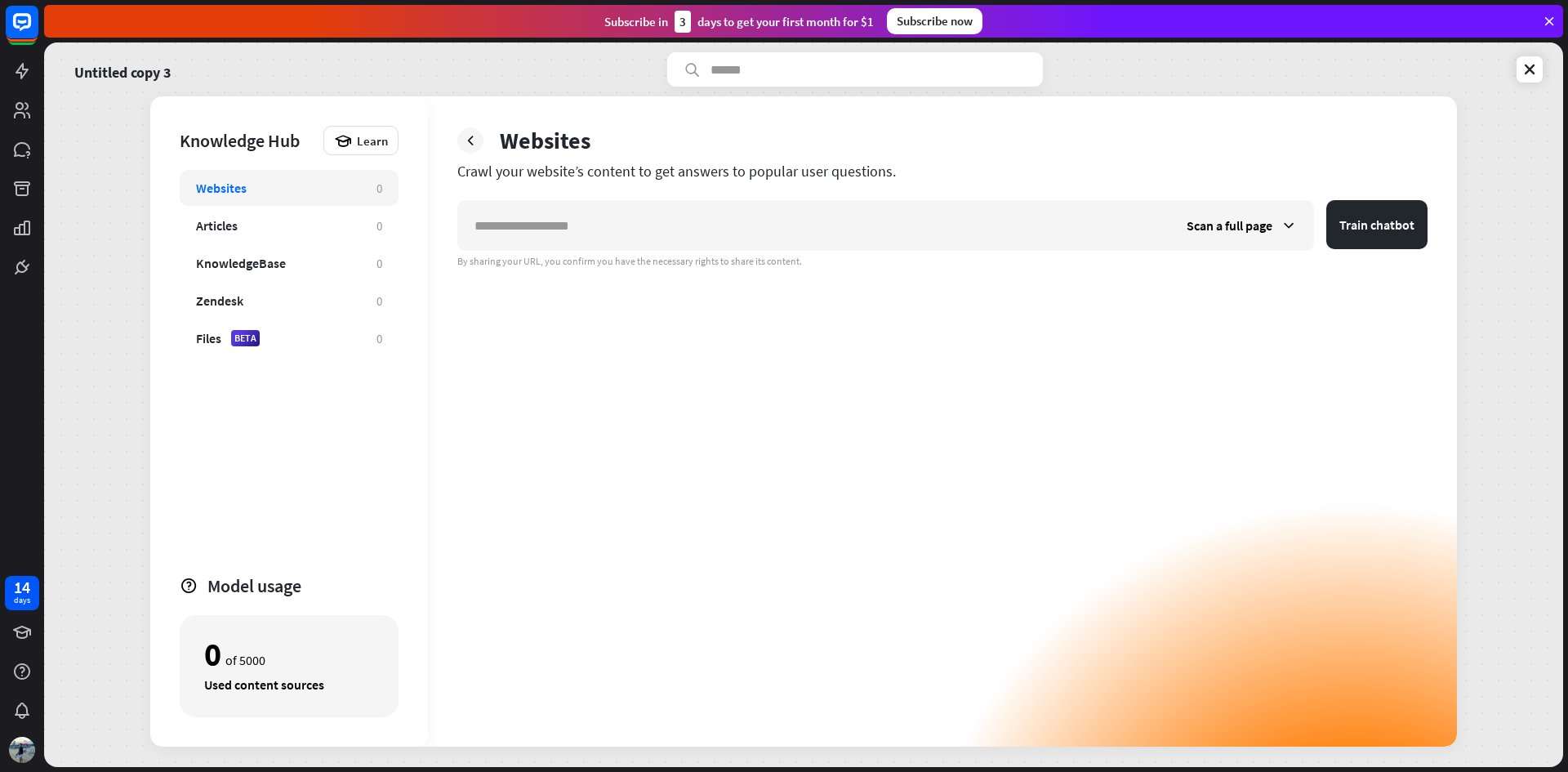
drag, startPoint x: 235, startPoint y: 664, endPoint x: 298, endPoint y: 662, distance: 63.0
click at [296, 662] on div "0 of 5000" at bounding box center [289, 655] width 170 height 28
click at [307, 656] on div "0 of 5000" at bounding box center [289, 655] width 170 height 28
click at [1357, 230] on button "Train chatbot" at bounding box center [1377, 225] width 102 height 49
click at [1273, 231] on div "Scan a full page" at bounding box center [1241, 226] width 143 height 49
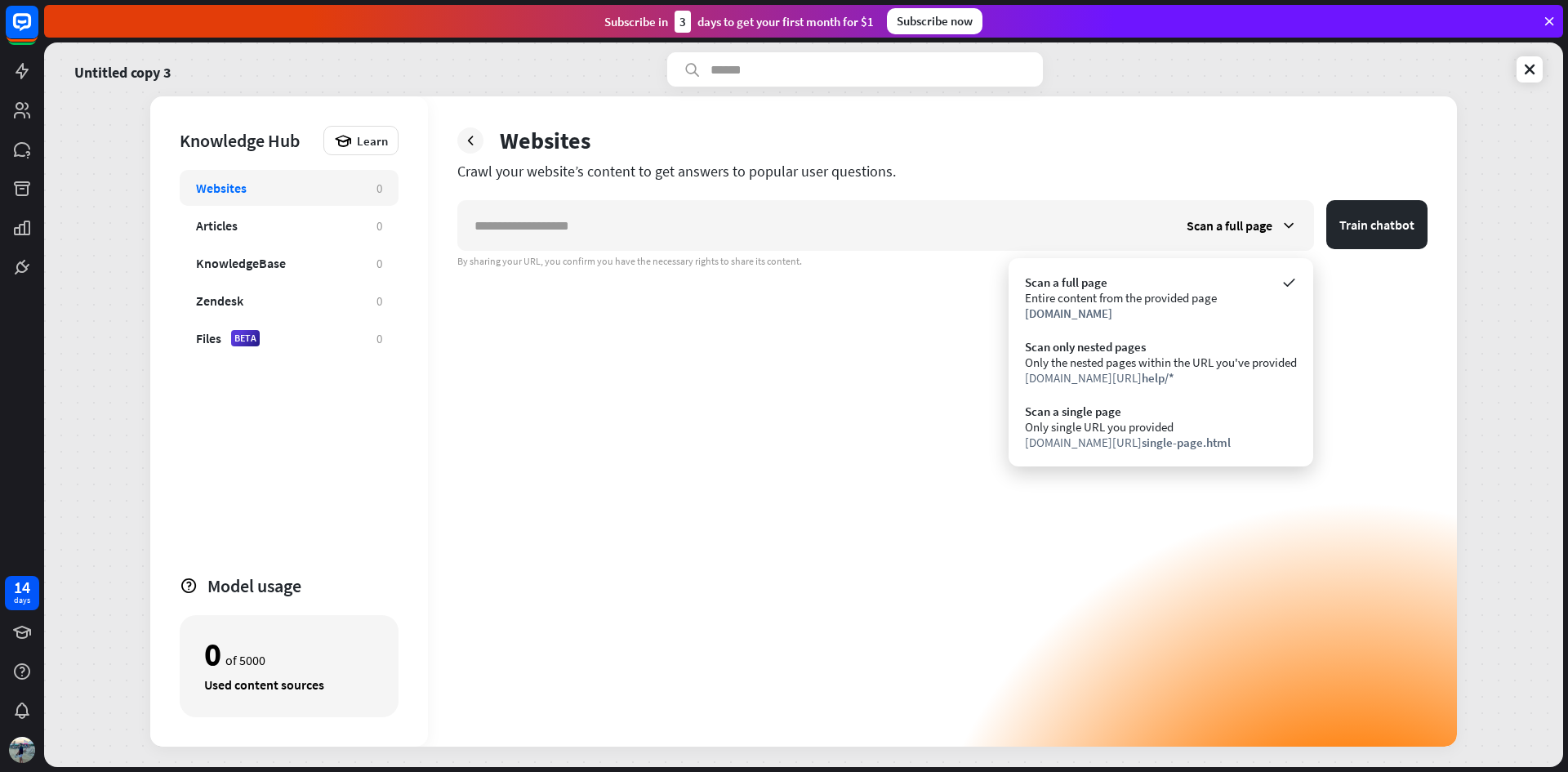
drag, startPoint x: 250, startPoint y: 92, endPoint x: 261, endPoint y: 91, distance: 11.0
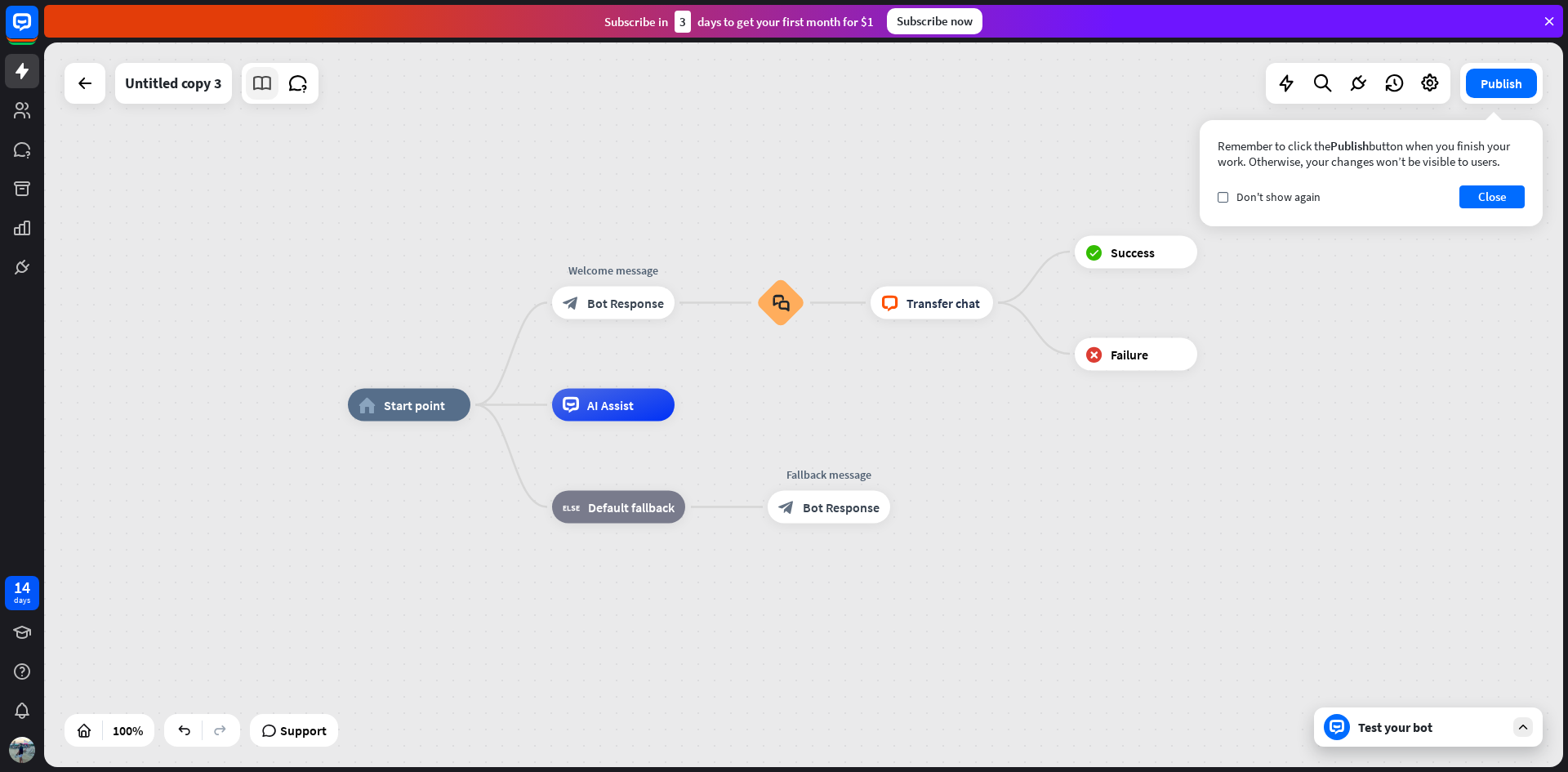
click at [261, 90] on icon at bounding box center [262, 84] width 22 height 22
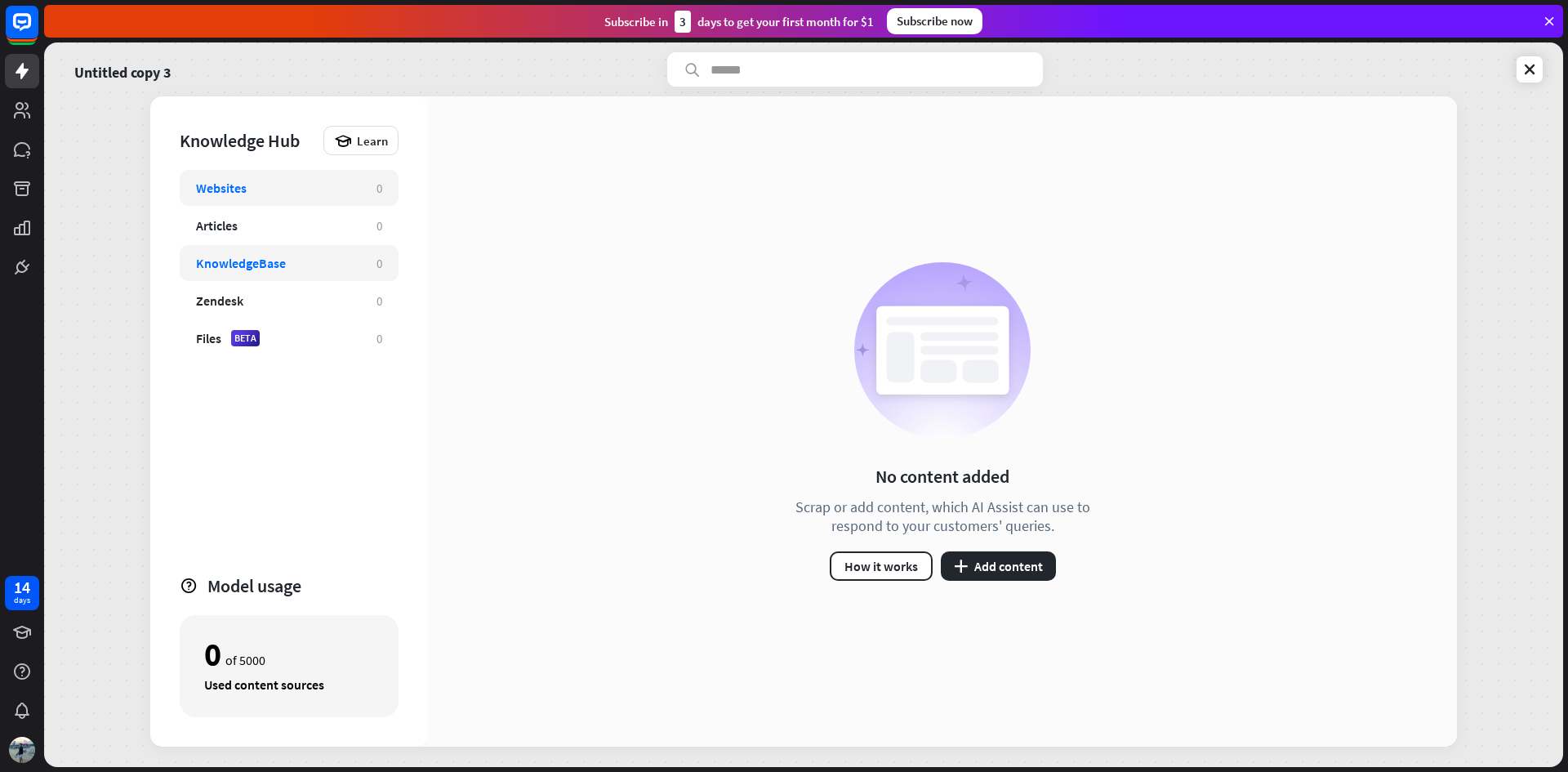
click at [294, 272] on div "KnowledgeBase 0" at bounding box center [289, 263] width 219 height 35
click at [316, 264] on div "KnowledgeBase" at bounding box center [278, 263] width 165 height 17
click at [299, 183] on div "Websites" at bounding box center [278, 187] width 165 height 17
click at [301, 269] on div "KnowledgeBase" at bounding box center [278, 263] width 165 height 17
click at [1033, 560] on button "plus Add content" at bounding box center [998, 566] width 115 height 30
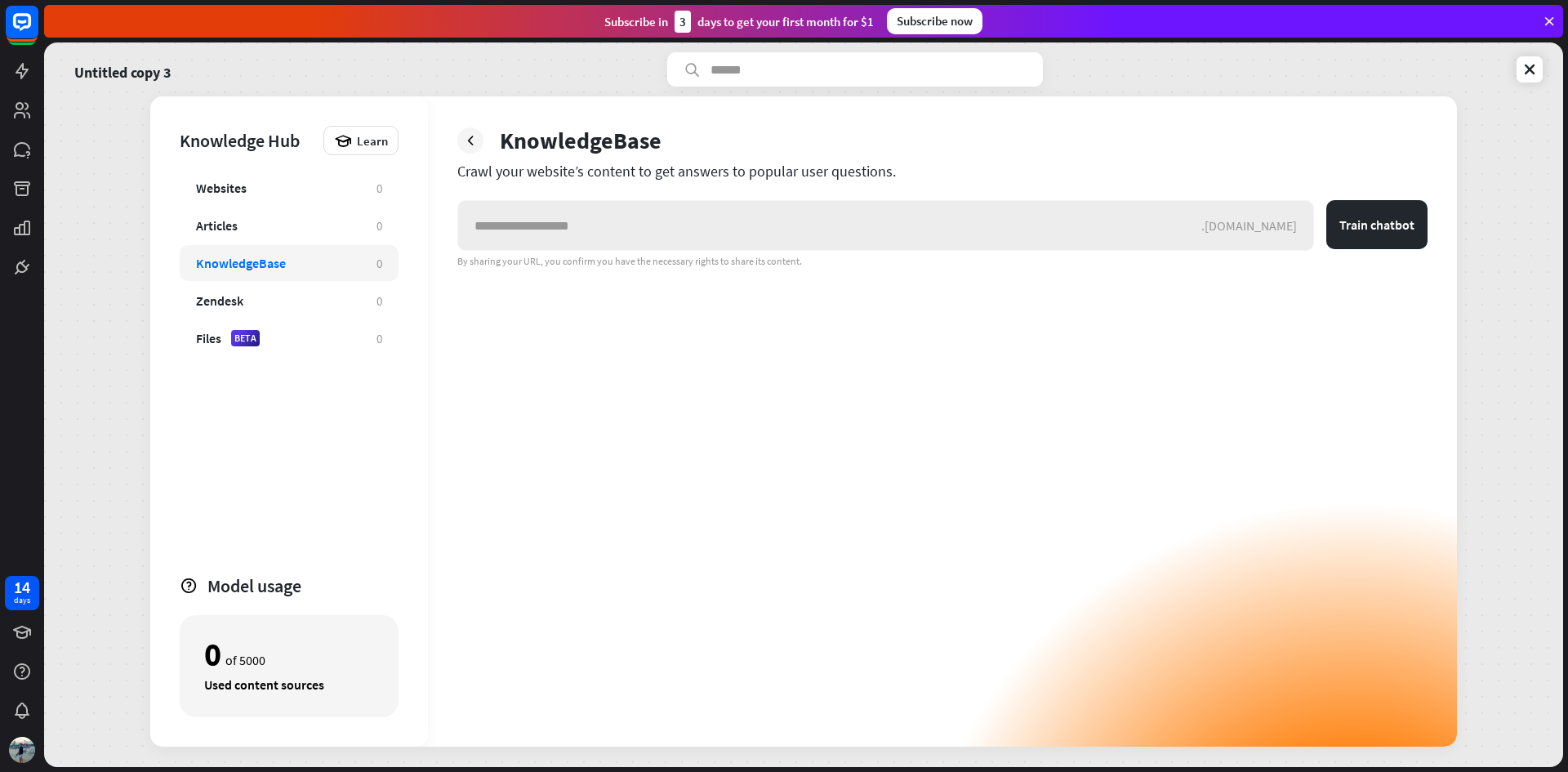
click at [1164, 226] on input "text" at bounding box center [830, 226] width 743 height 49
click at [262, 191] on div "Websites" at bounding box center [278, 187] width 165 height 17
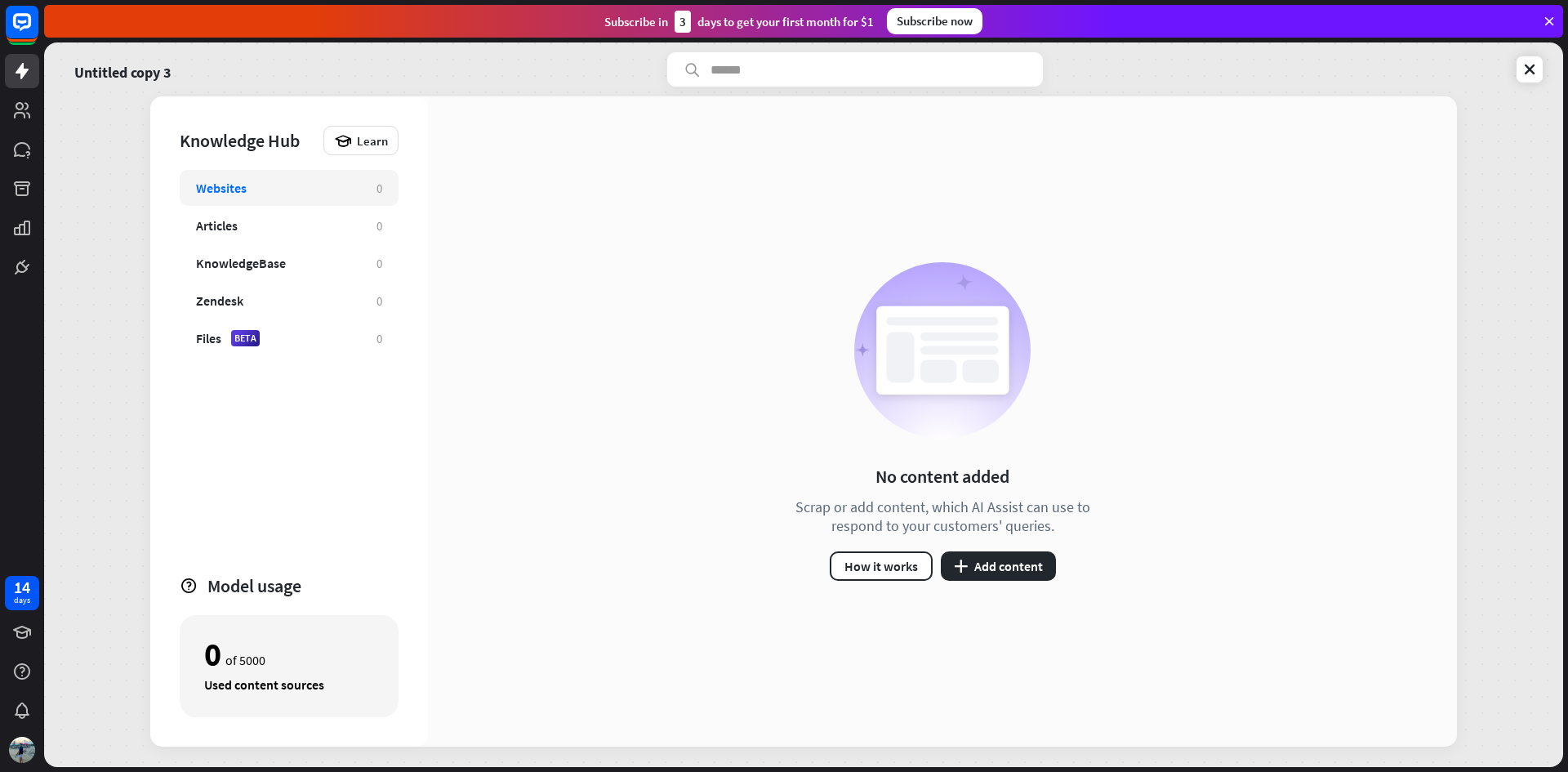
click at [303, 244] on div "Websites 0 Articles 0 KnowledgeBase 0 Zendesk 0 Files BETA 0" at bounding box center [289, 364] width 219 height 389
click at [307, 288] on div "Zendesk 0" at bounding box center [289, 301] width 219 height 35
click at [318, 273] on div "KnowledgeBase 0" at bounding box center [289, 263] width 219 height 35
click at [322, 338] on div "Files BETA" at bounding box center [278, 338] width 165 height 17
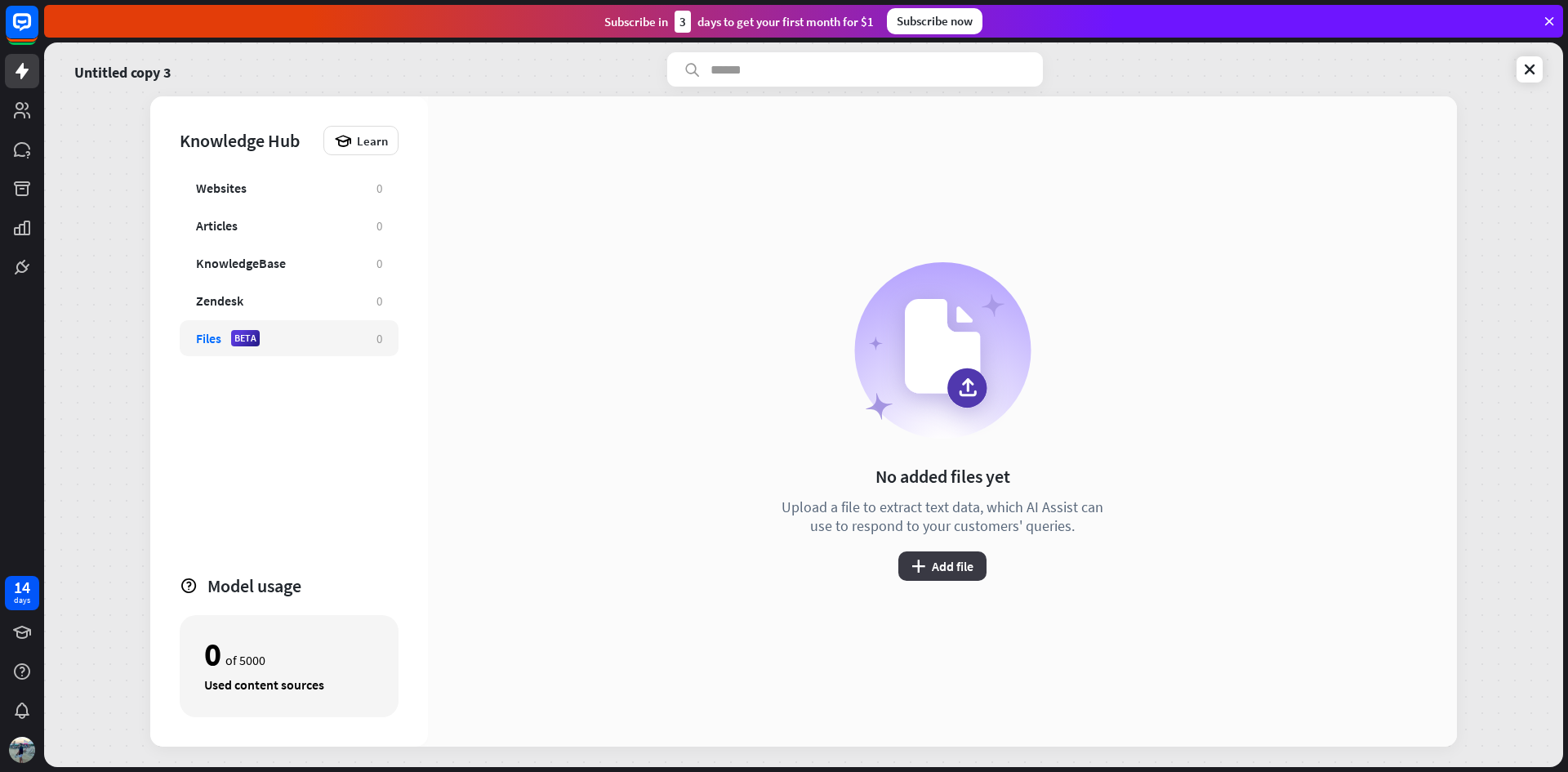
click at [933, 575] on button "plus Add file" at bounding box center [942, 566] width 88 height 30
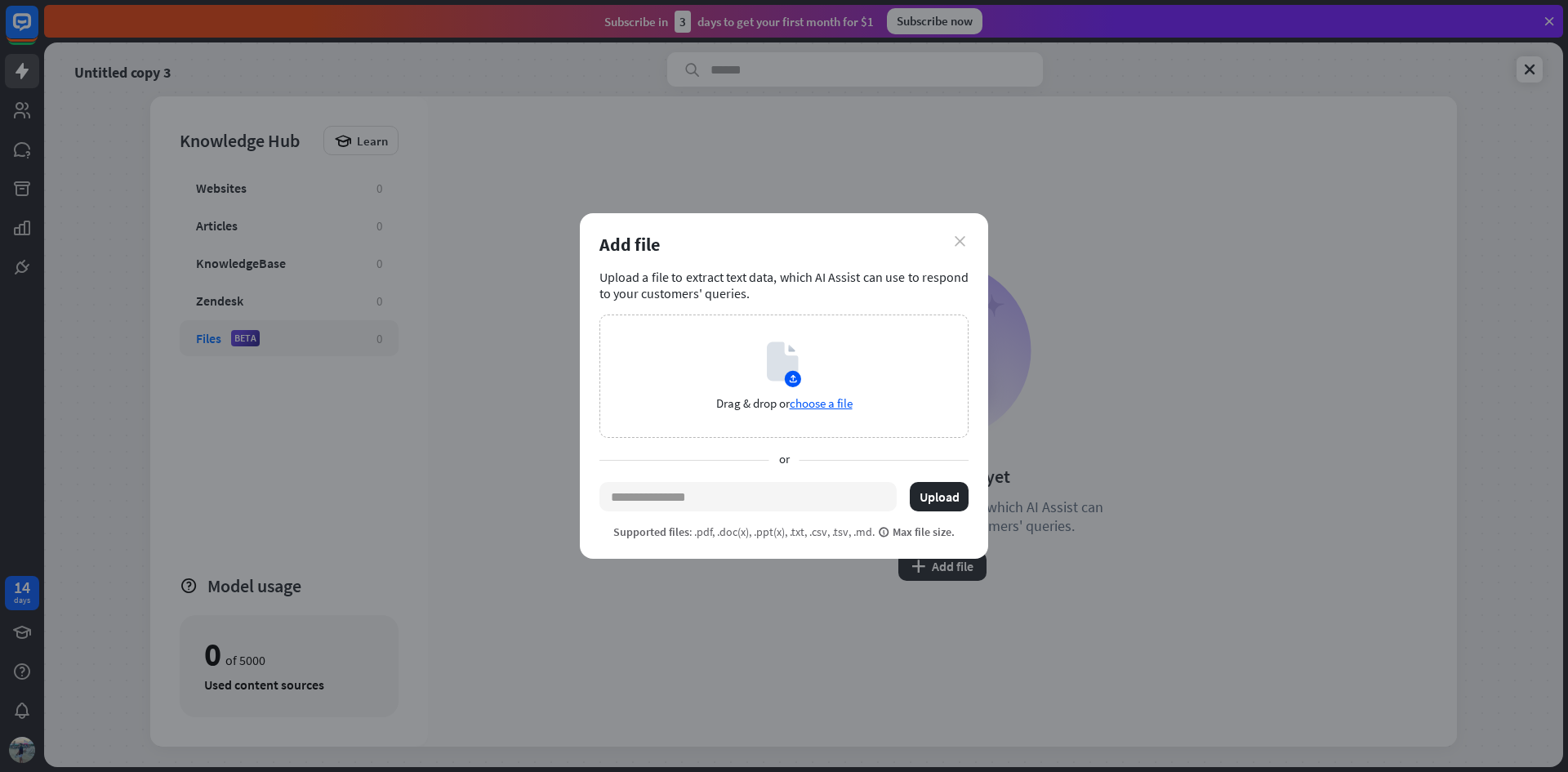
click at [960, 241] on icon "close" at bounding box center [960, 241] width 11 height 11
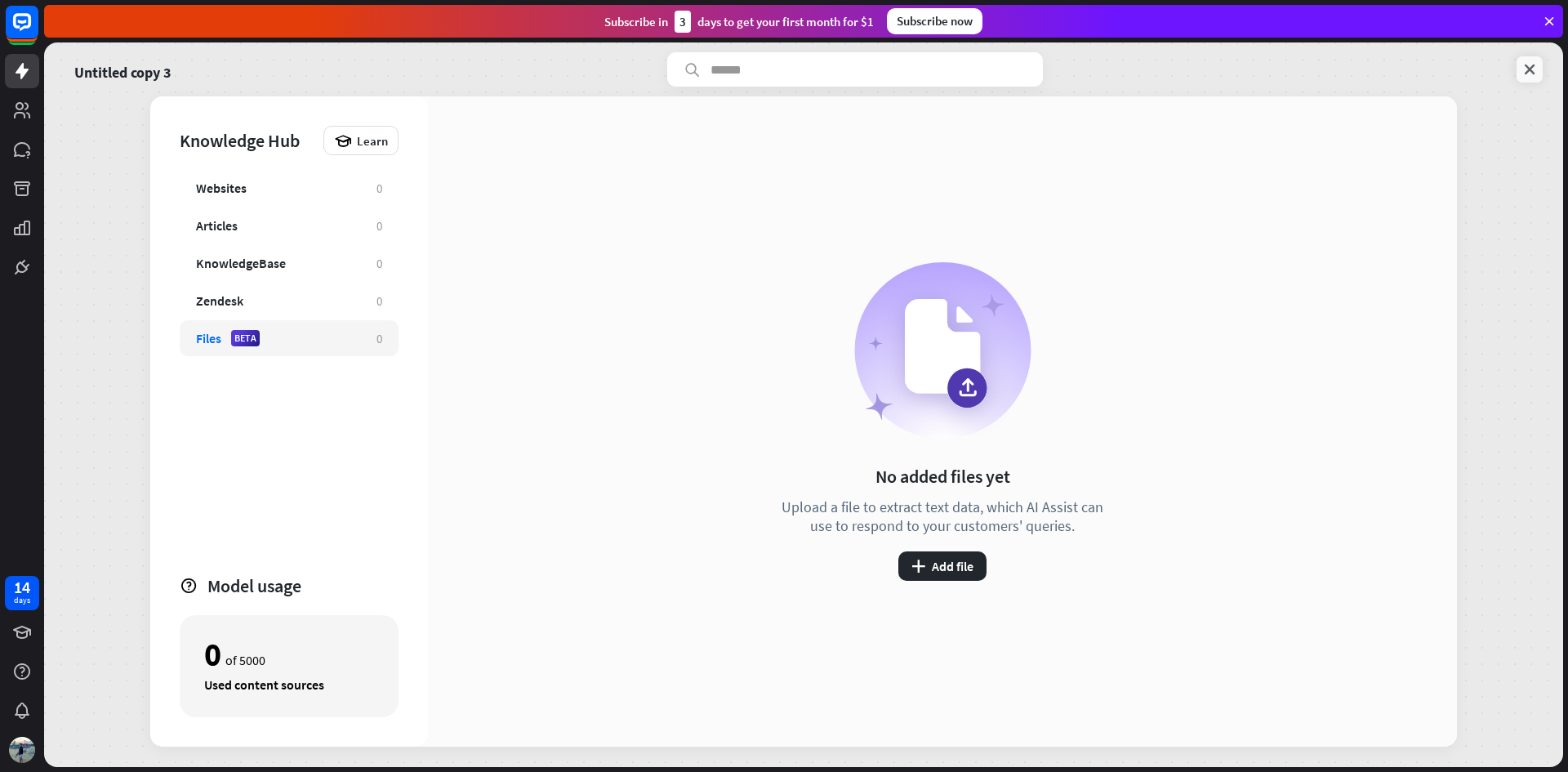
click at [1534, 68] on icon at bounding box center [1530, 69] width 17 height 17
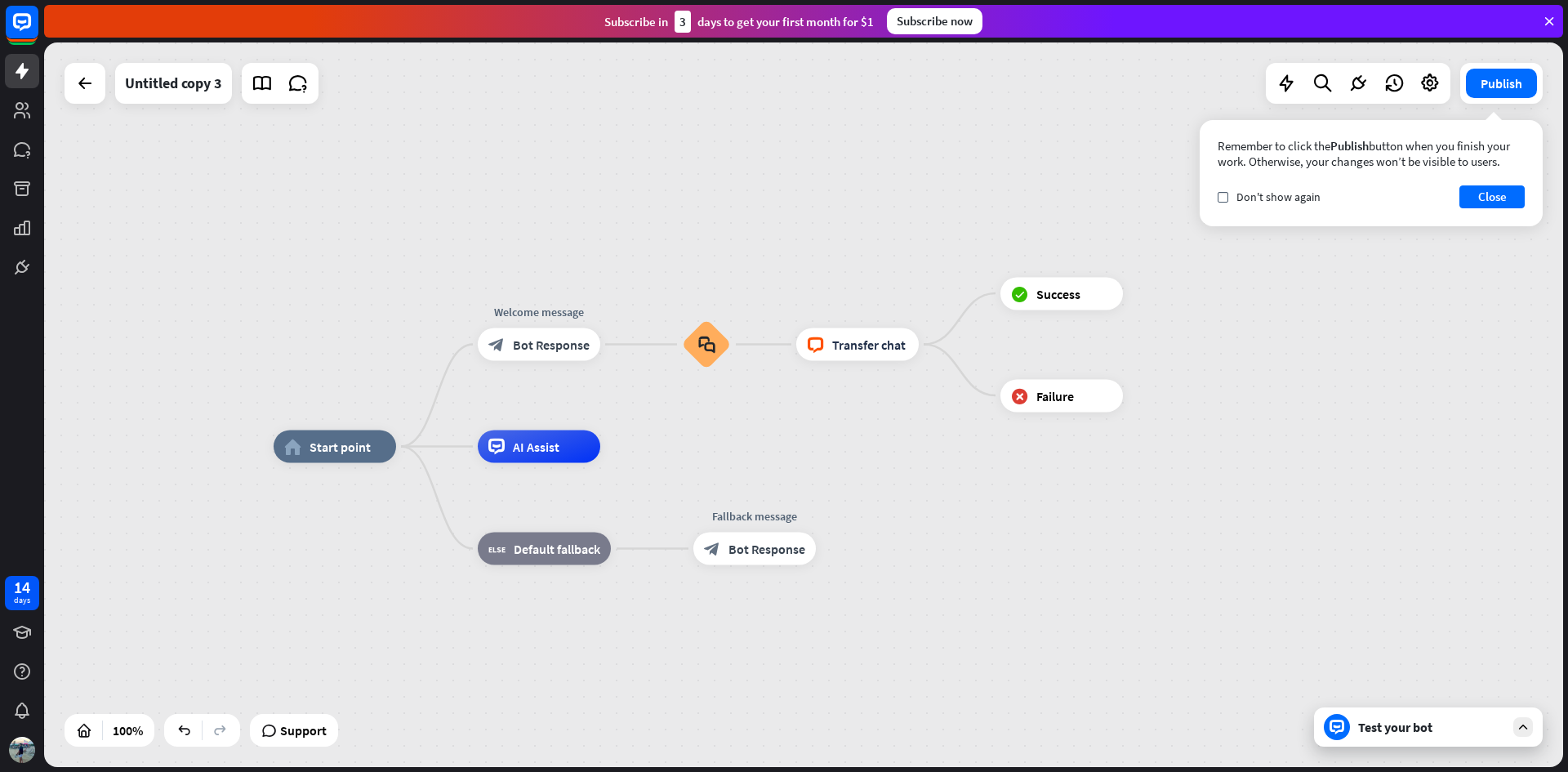
drag, startPoint x: 1151, startPoint y: 470, endPoint x: 1082, endPoint y: 520, distance: 85.2
click at [1462, 732] on div "Test your bot" at bounding box center [1431, 727] width 147 height 17
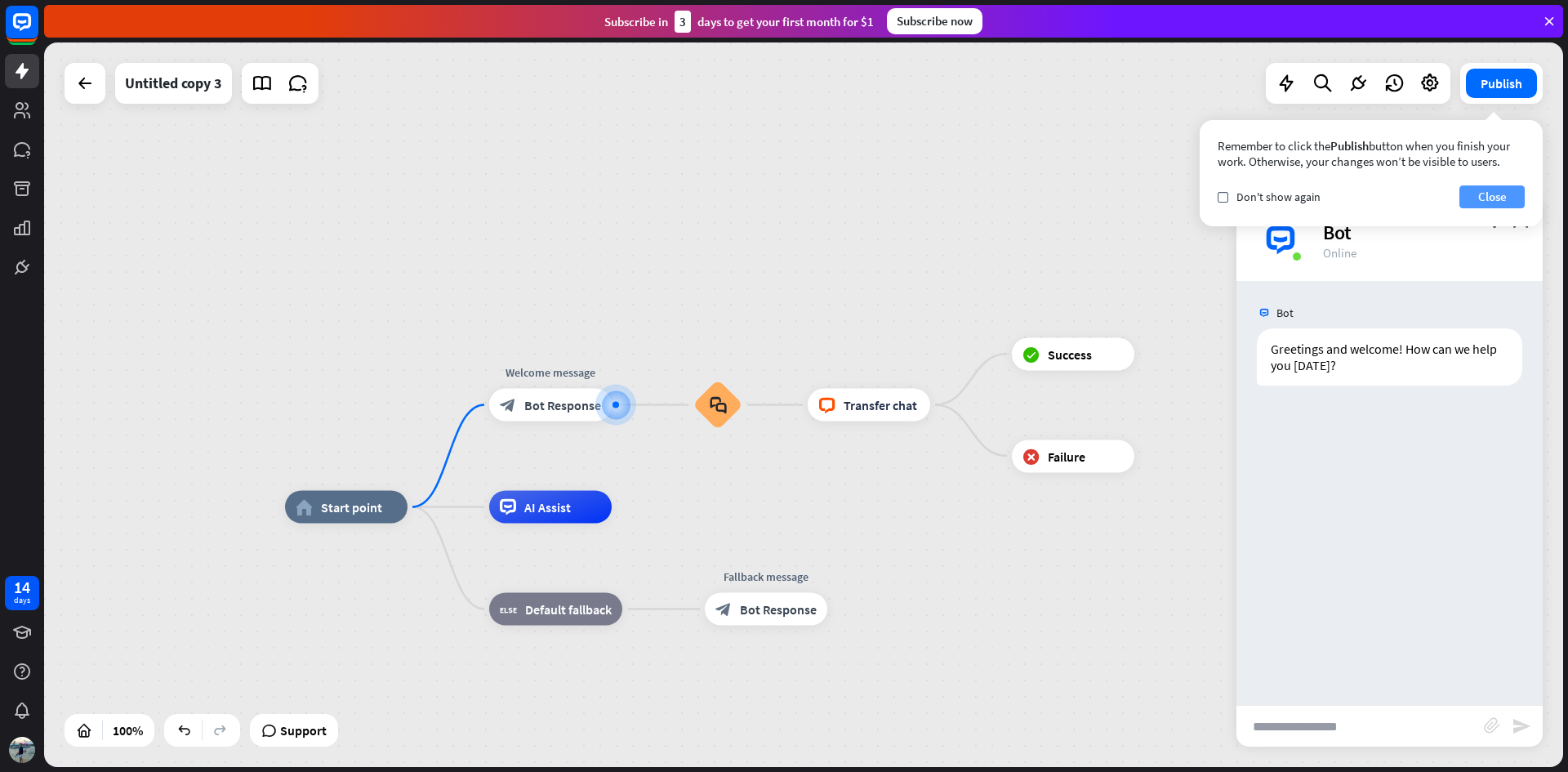
click at [1496, 190] on button "Close" at bounding box center [1492, 196] width 65 height 23
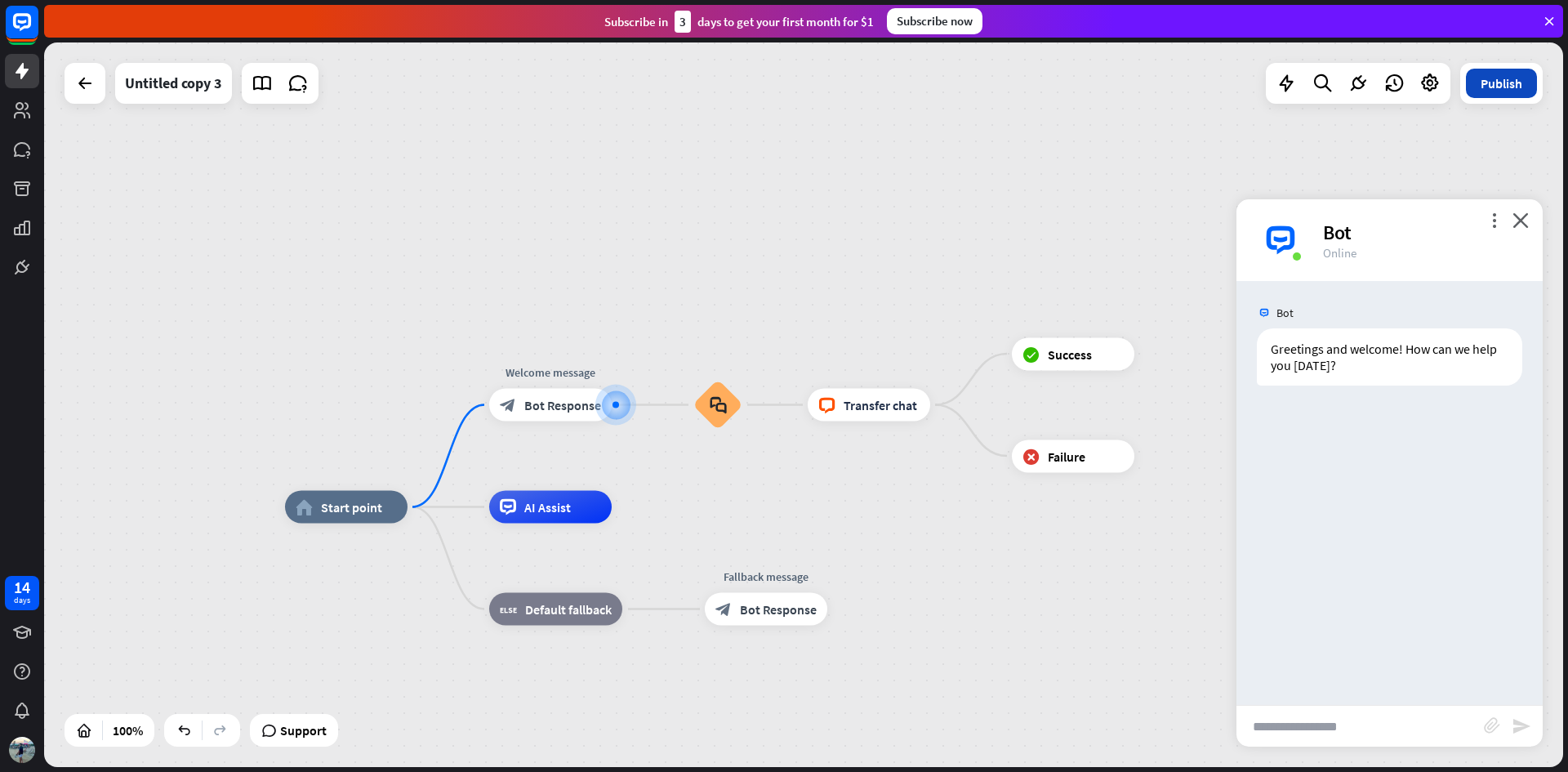
click at [1494, 89] on button "Publish" at bounding box center [1501, 84] width 71 height 30
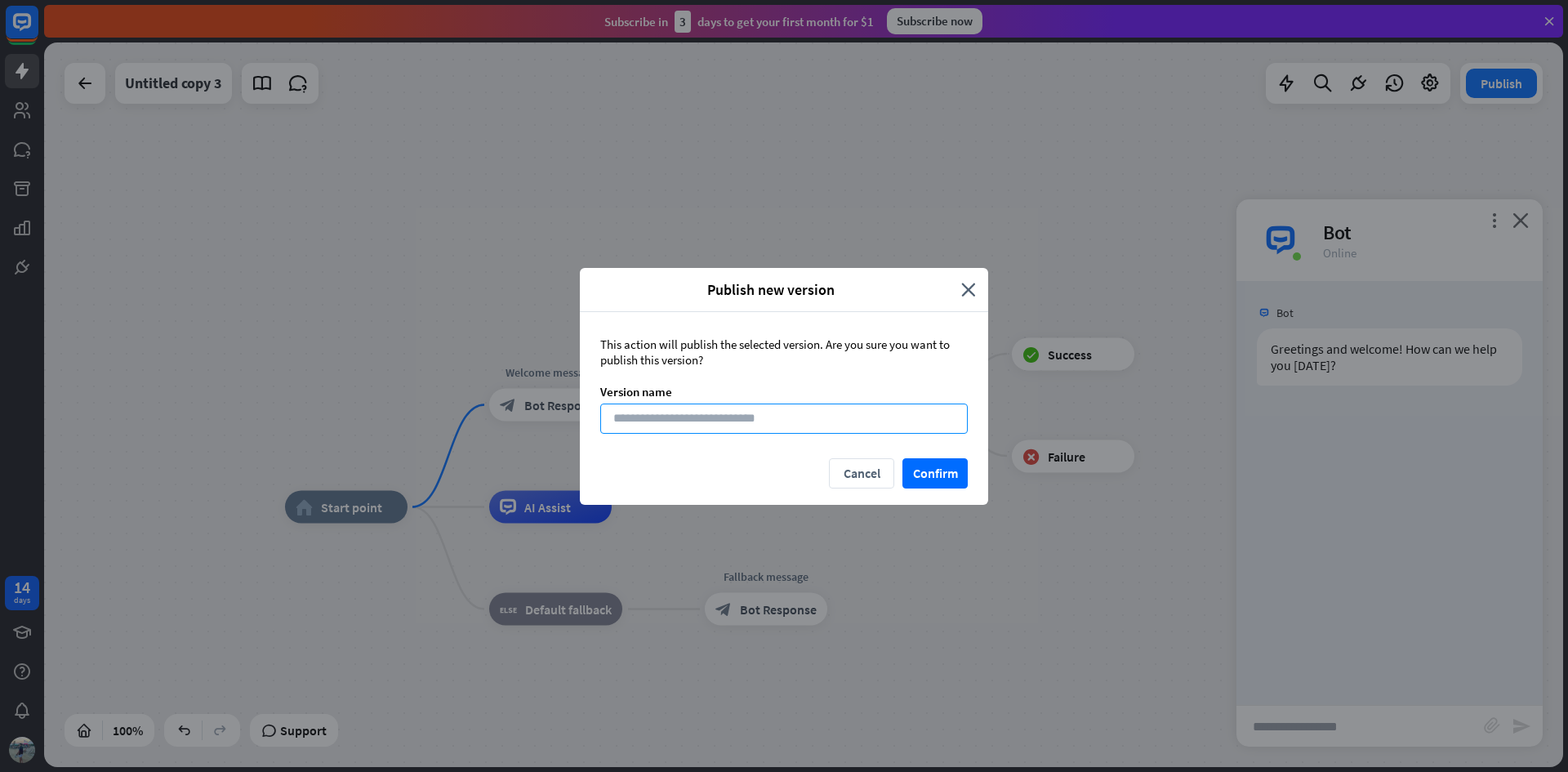
click at [741, 424] on input at bounding box center [784, 418] width 368 height 31
type input "***"
click at [943, 490] on div "Cancel Confirm" at bounding box center [784, 481] width 408 height 46
click at [945, 479] on button "Confirm" at bounding box center [935, 473] width 65 height 31
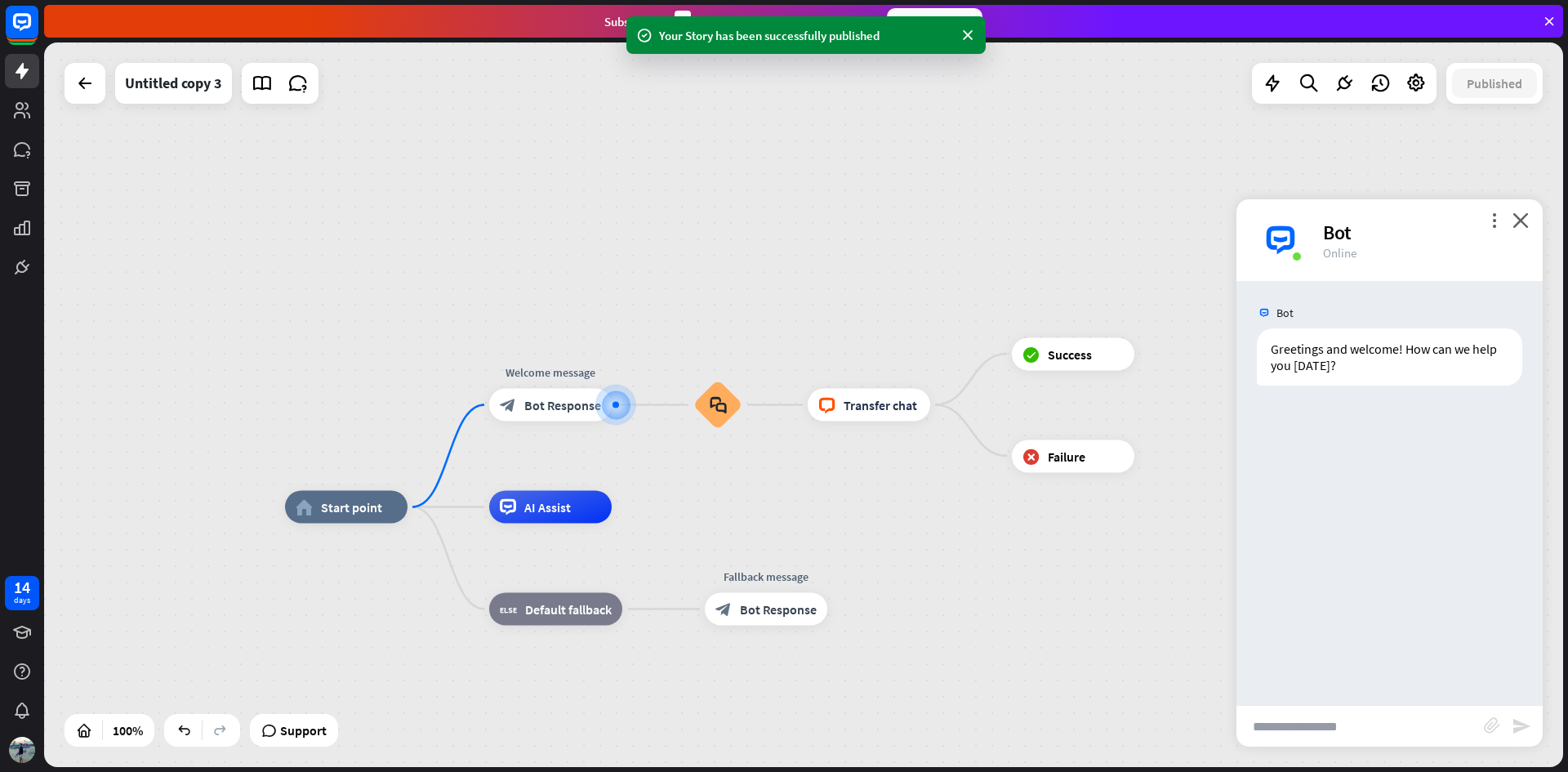
click at [1519, 211] on div "more_vert close Bot Online" at bounding box center [1390, 240] width 307 height 82
click at [1349, 84] on icon at bounding box center [1344, 84] width 22 height 22
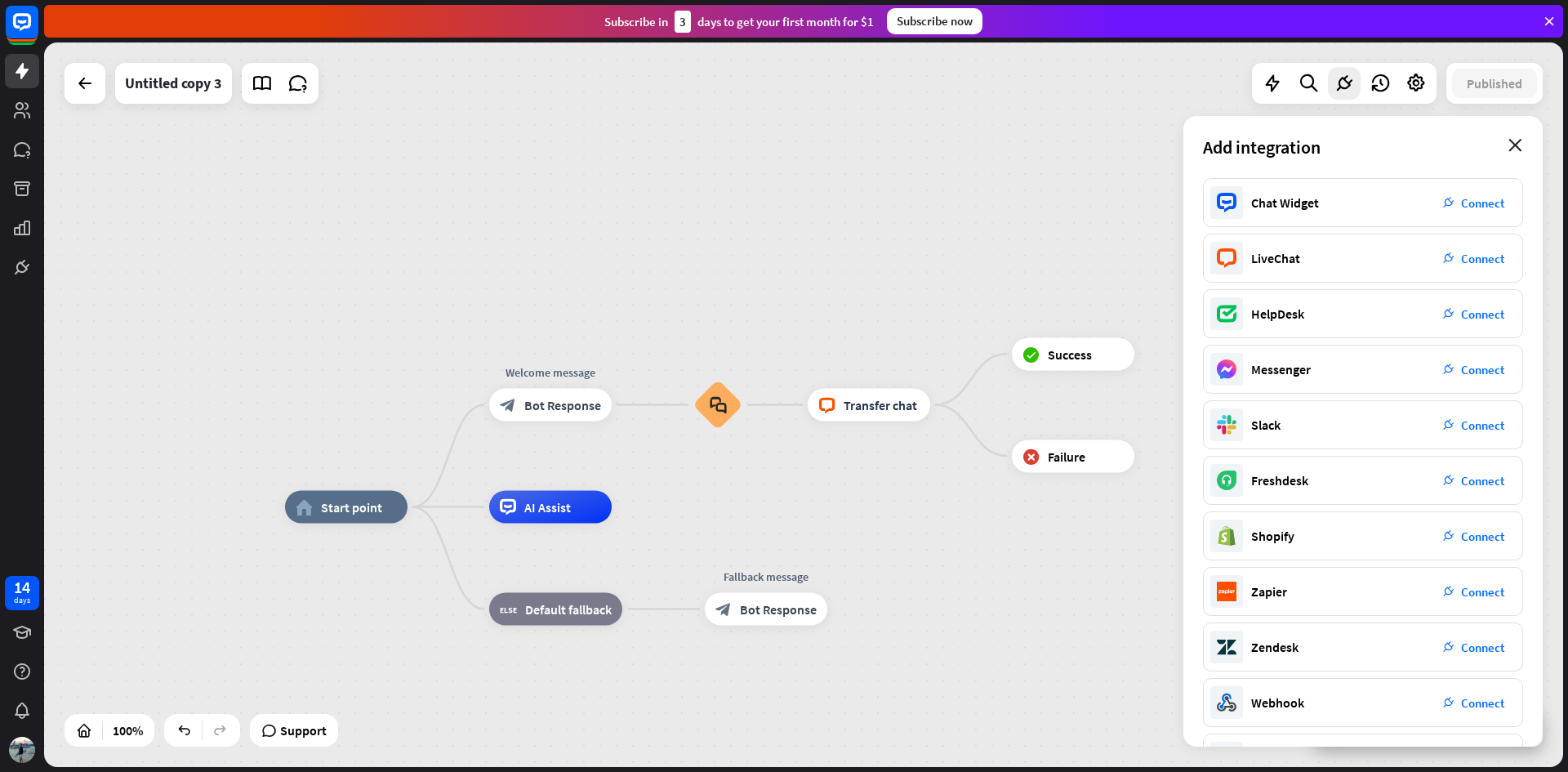
click at [1518, 148] on icon "close" at bounding box center [1516, 145] width 14 height 13
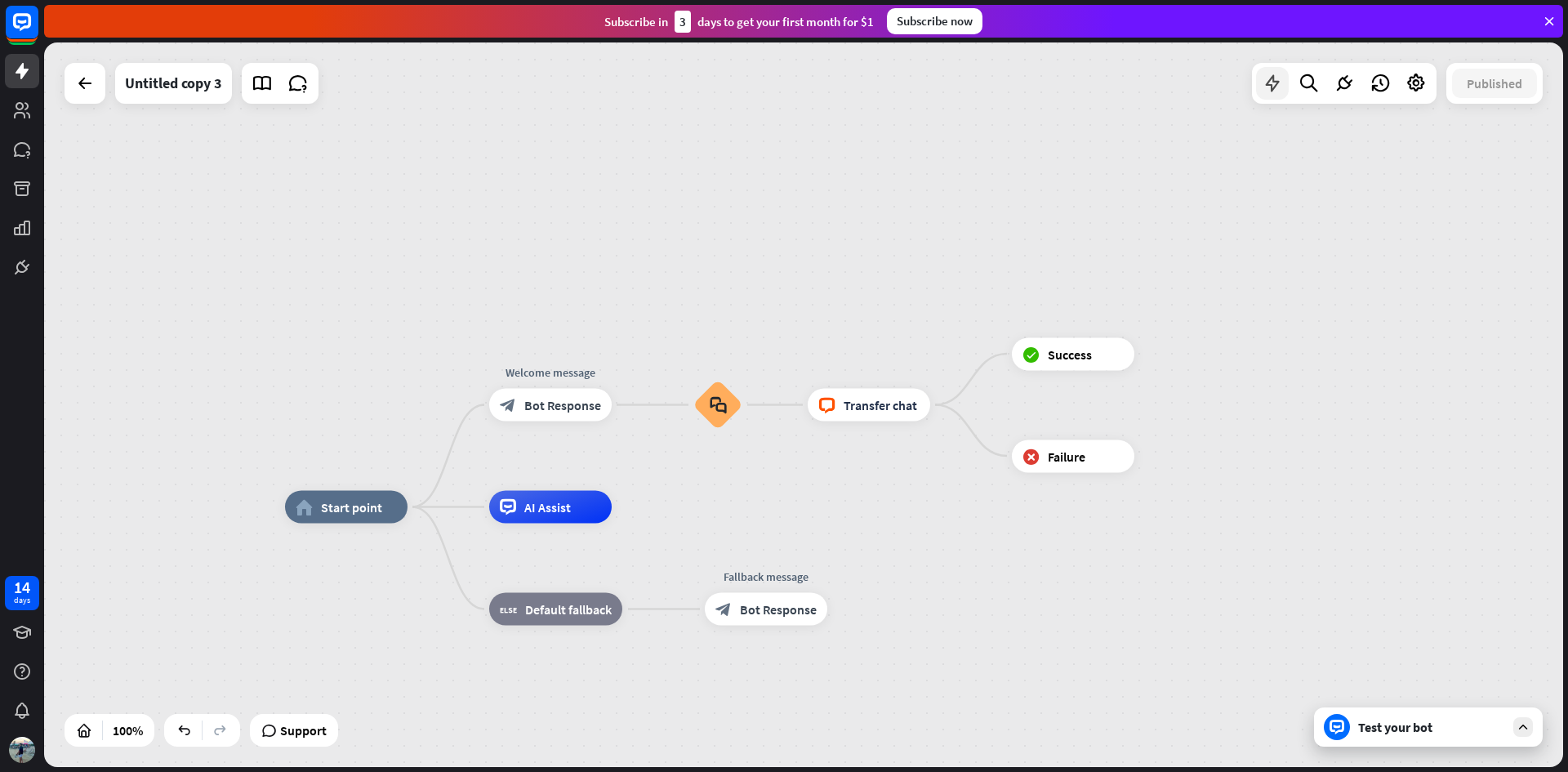
click at [1267, 89] on icon at bounding box center [1272, 84] width 22 height 22
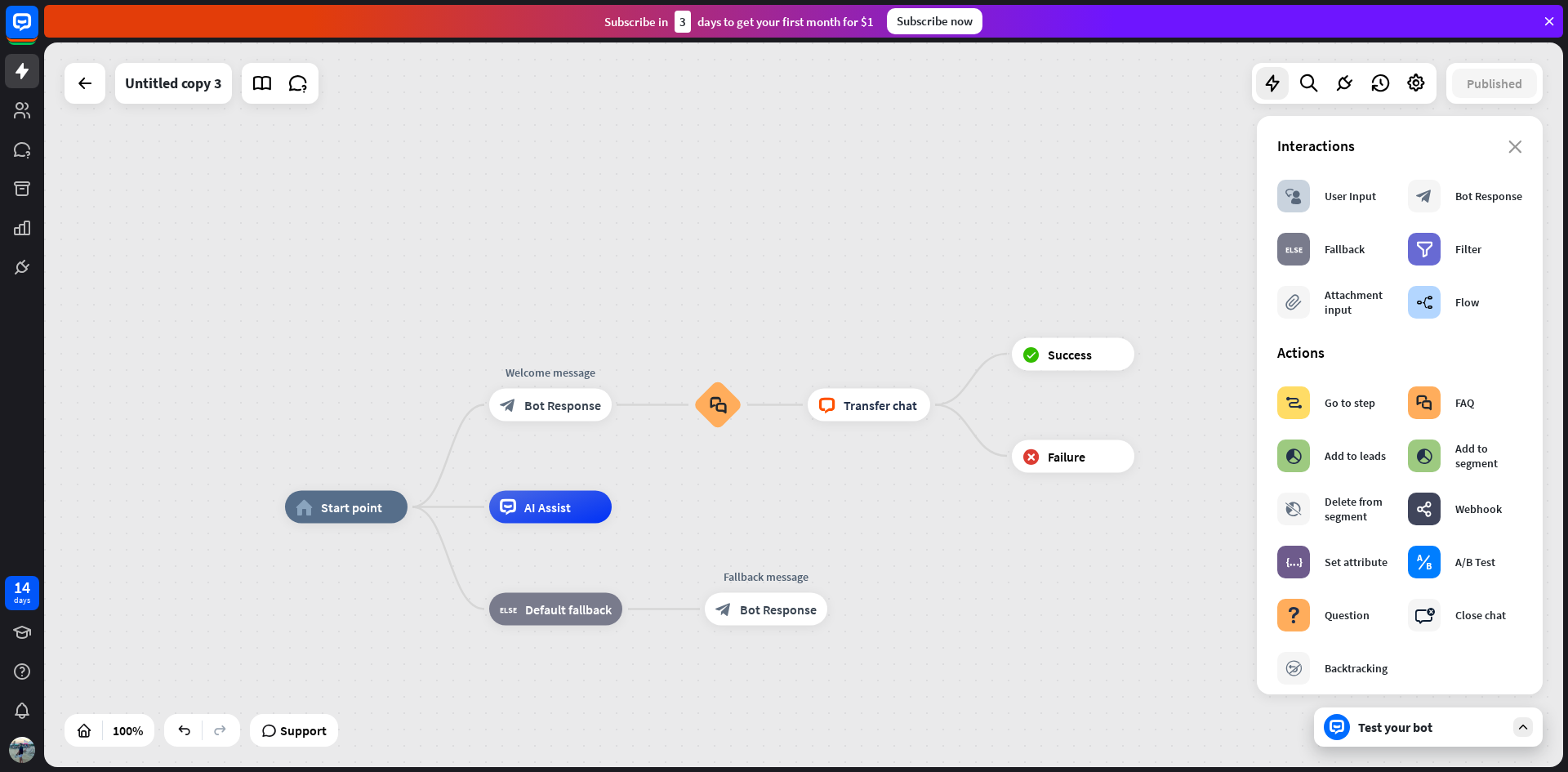
click at [1161, 198] on div "home_2 Start point Welcome message block_bot_response Bot Response block_faq bl…" at bounding box center [803, 404] width 1519 height 725
click at [1466, 742] on div "Test your bot" at bounding box center [1428, 728] width 229 height 39
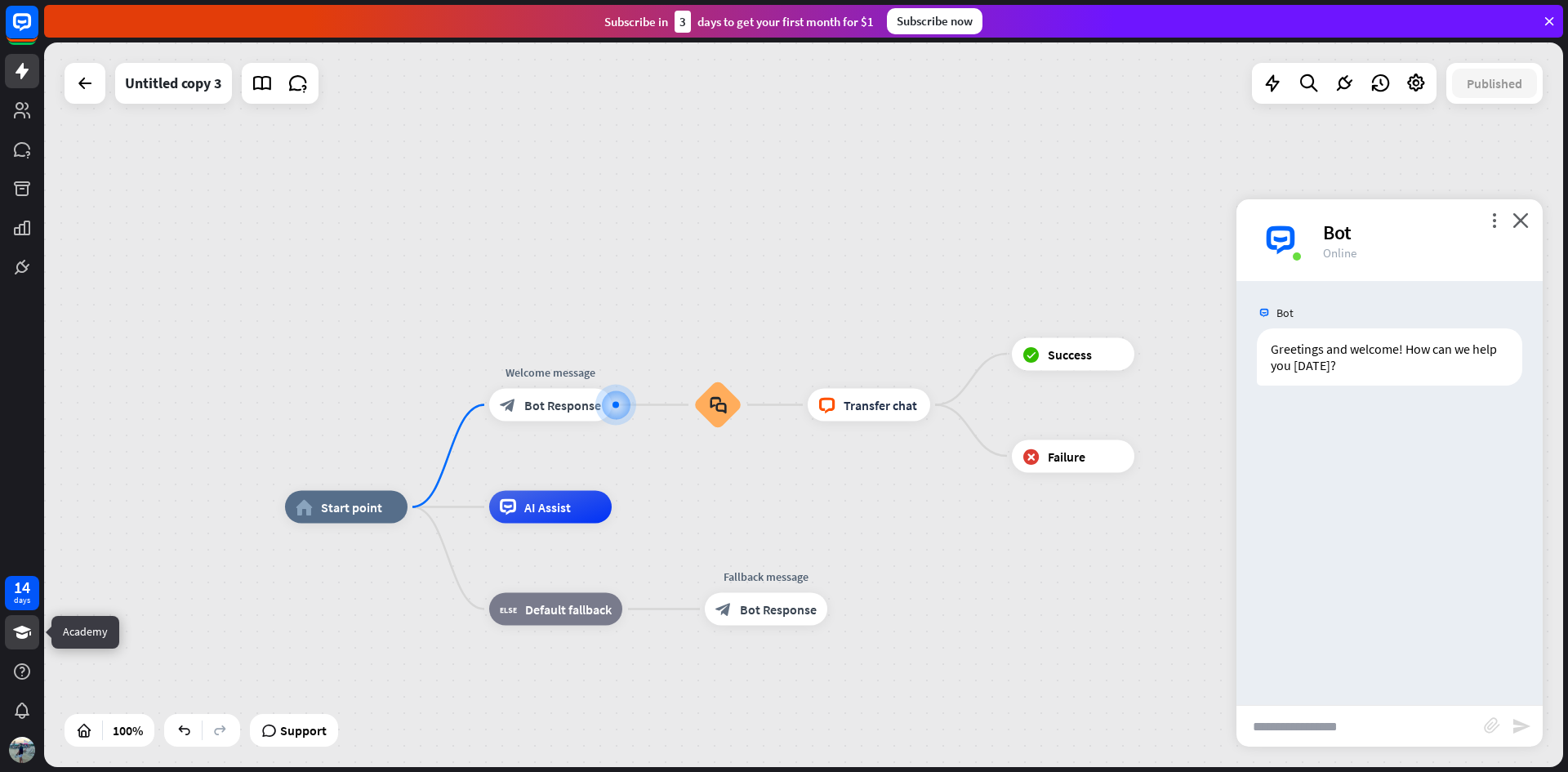
click at [31, 641] on icon at bounding box center [22, 632] width 20 height 20
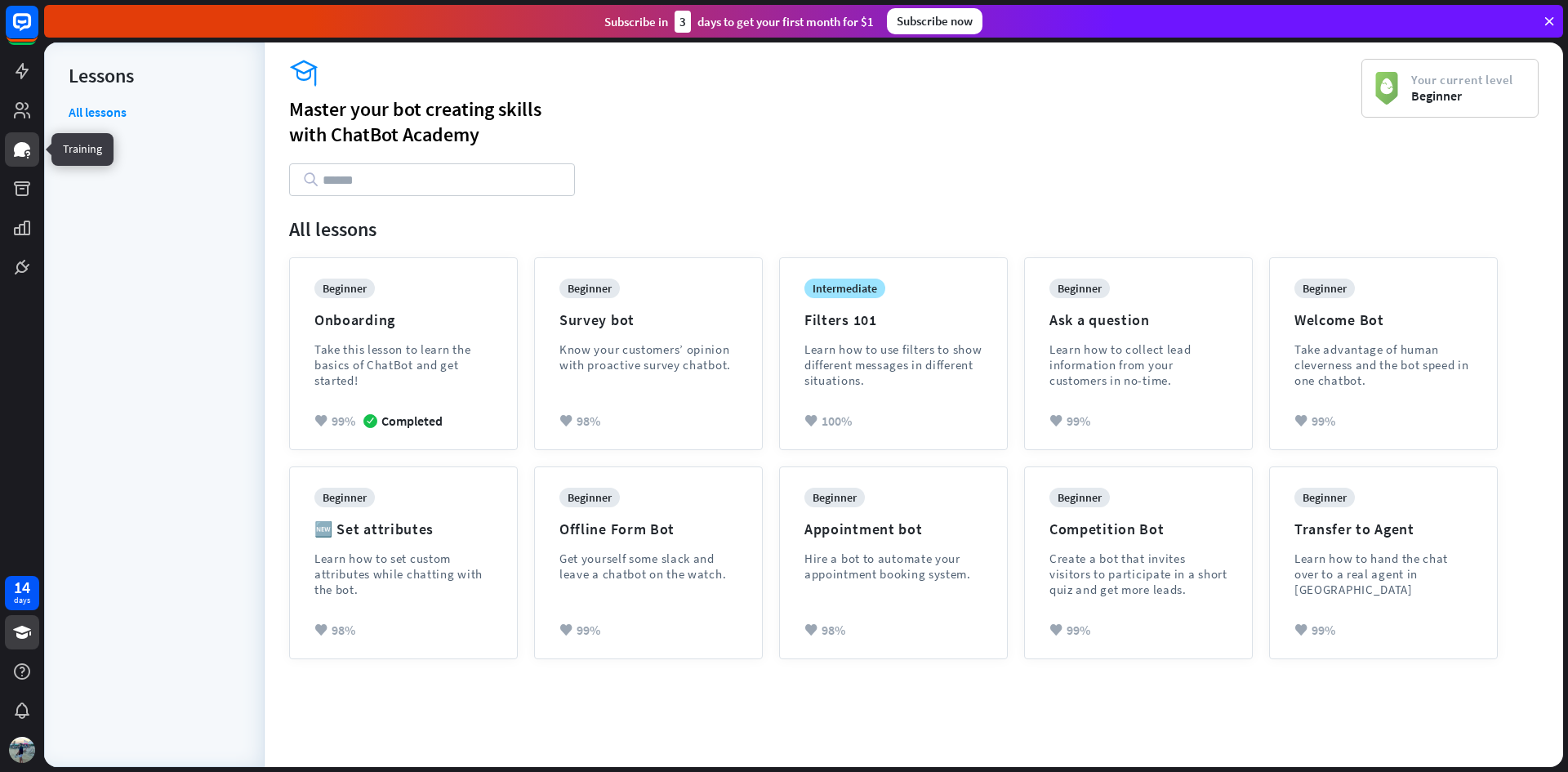
click at [26, 141] on icon at bounding box center [22, 150] width 20 height 20
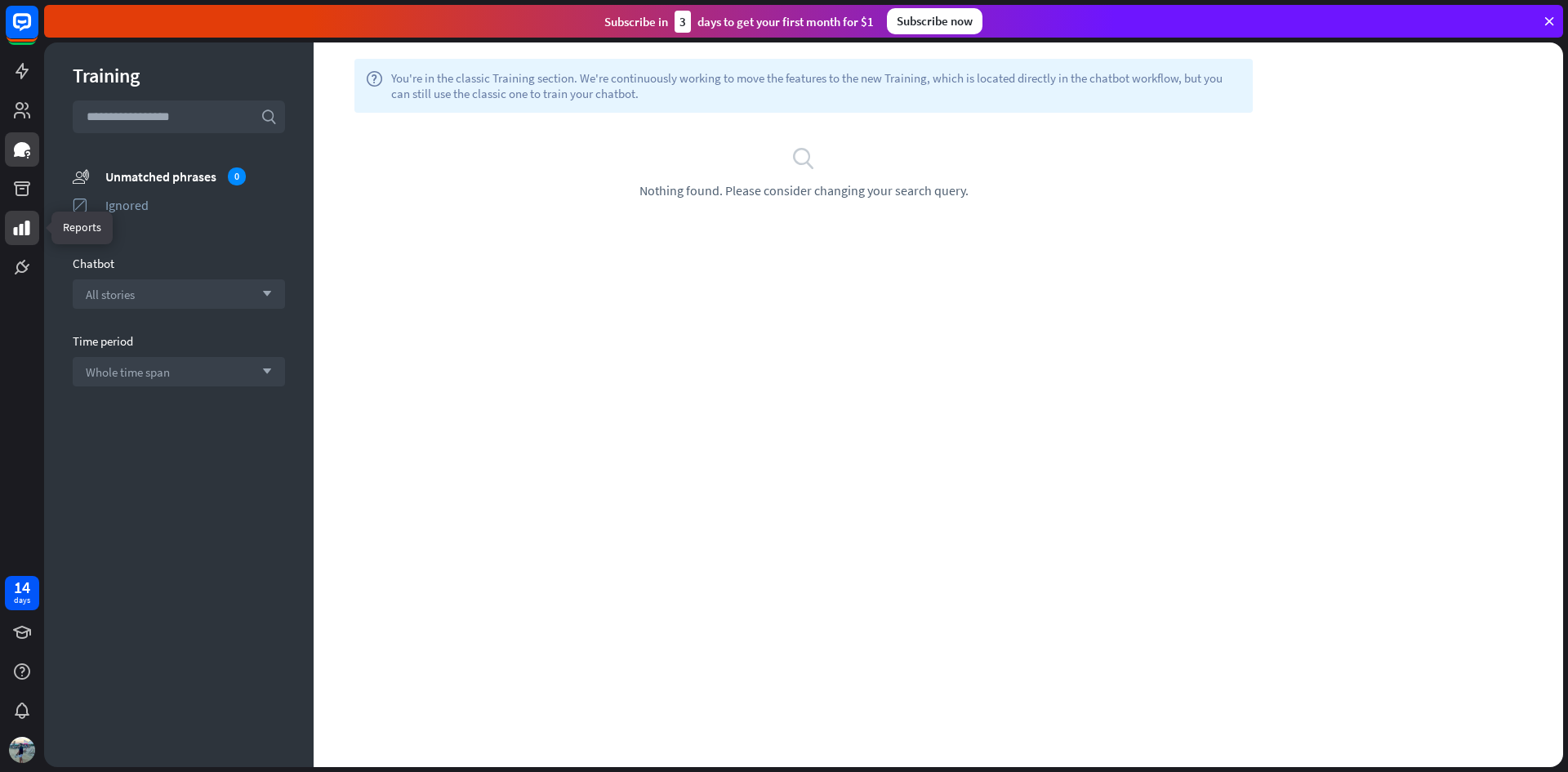
click at [22, 222] on icon at bounding box center [22, 228] width 20 height 20
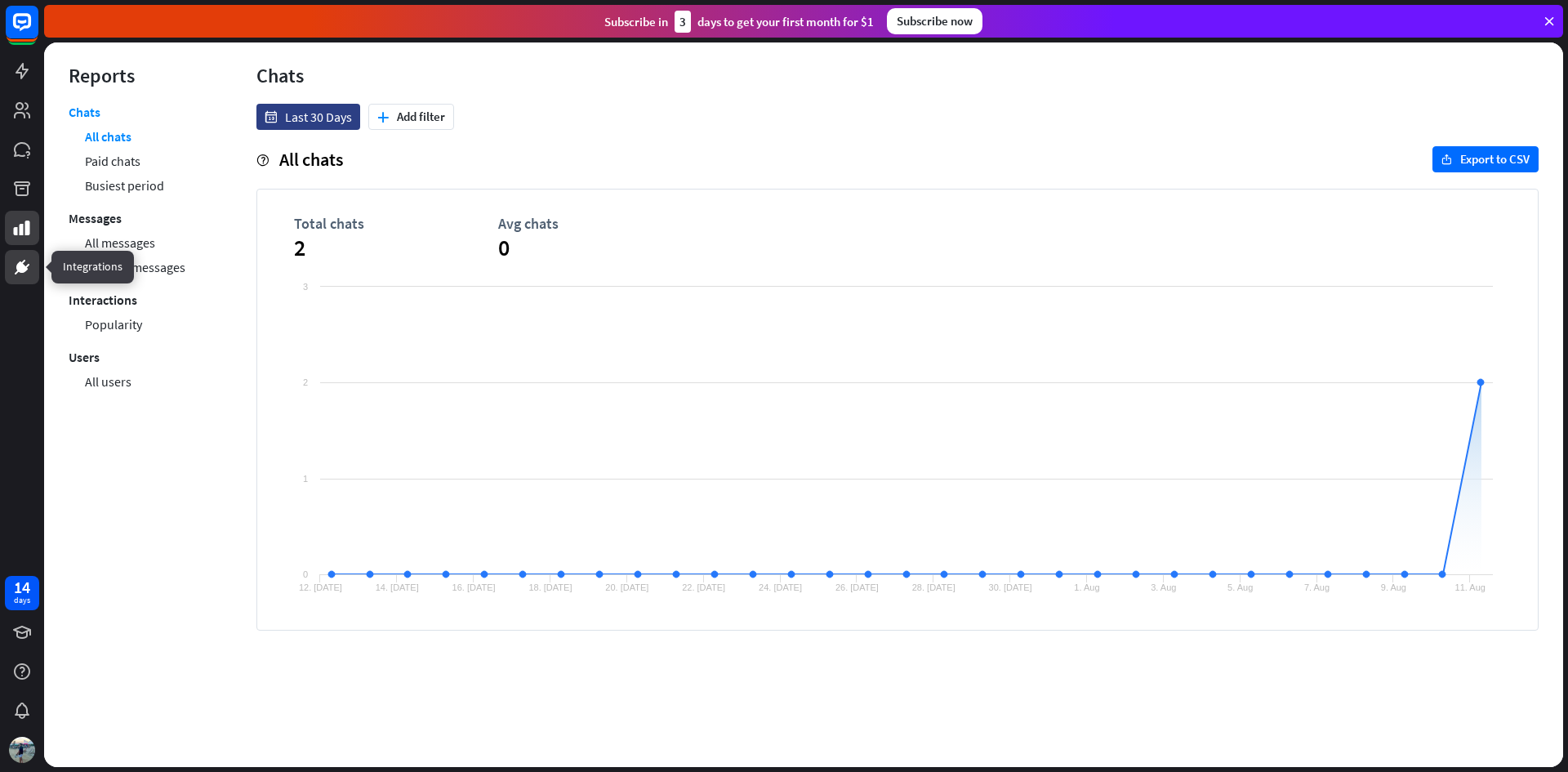
click at [27, 266] on icon at bounding box center [28, 266] width 4 height 4
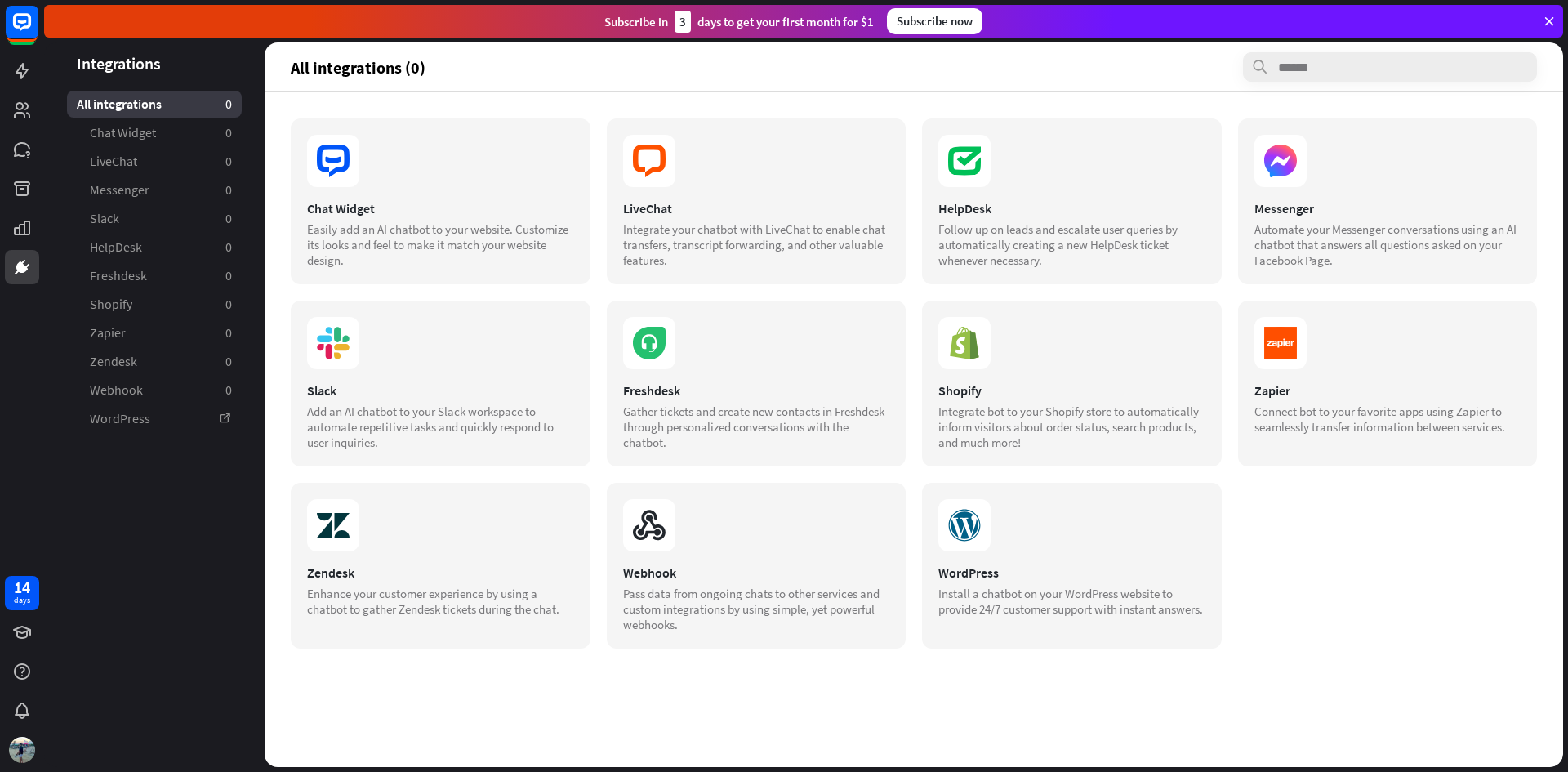
click at [1553, 21] on icon at bounding box center [1548, 21] width 15 height 15
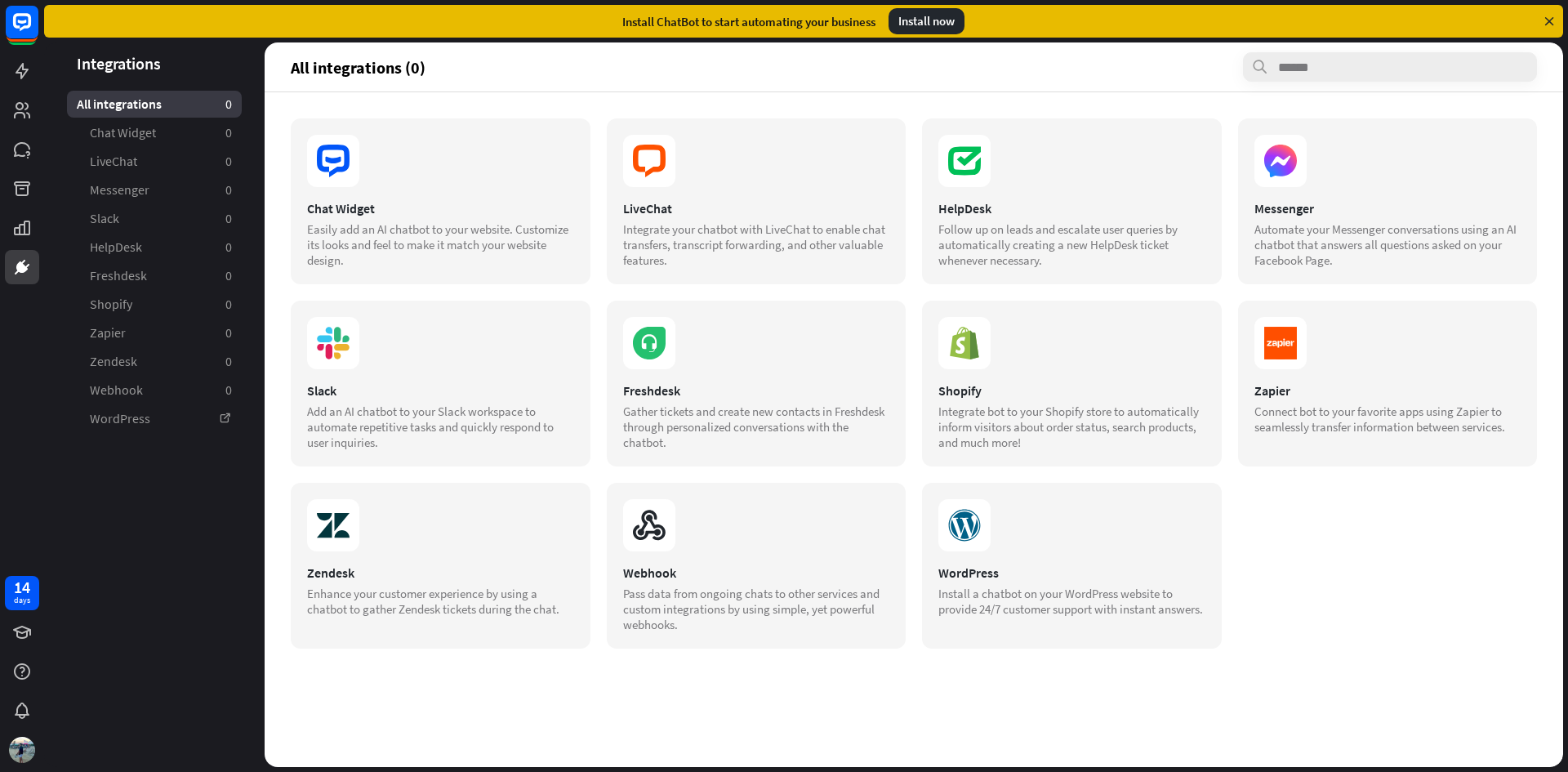
click at [1550, 20] on icon at bounding box center [1548, 21] width 15 height 15
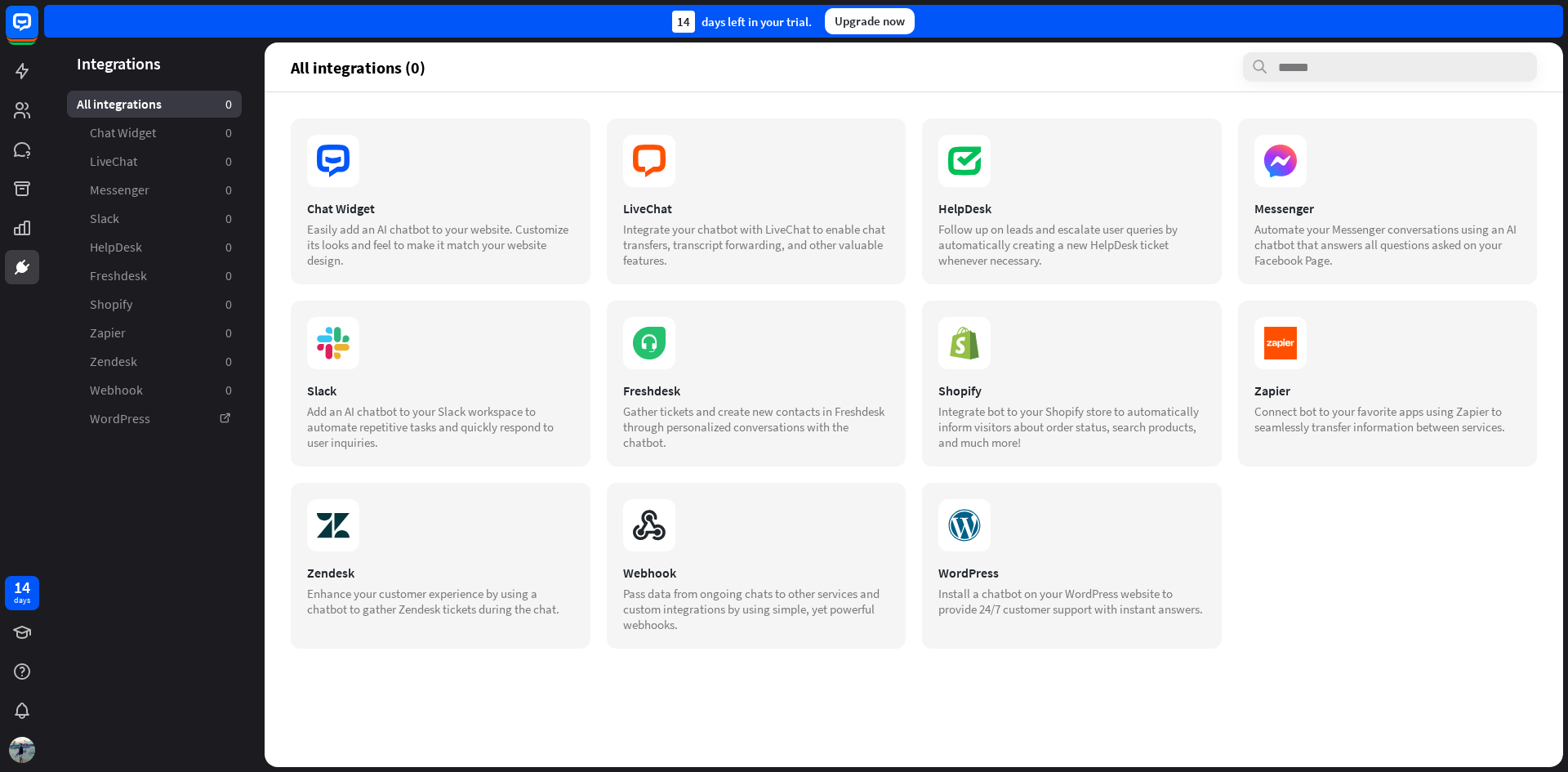
click at [1550, 20] on div "14 days left in your trial. Upgrade now" at bounding box center [803, 21] width 1519 height 33
click at [29, 29] on icon at bounding box center [22, 22] width 20 height 20
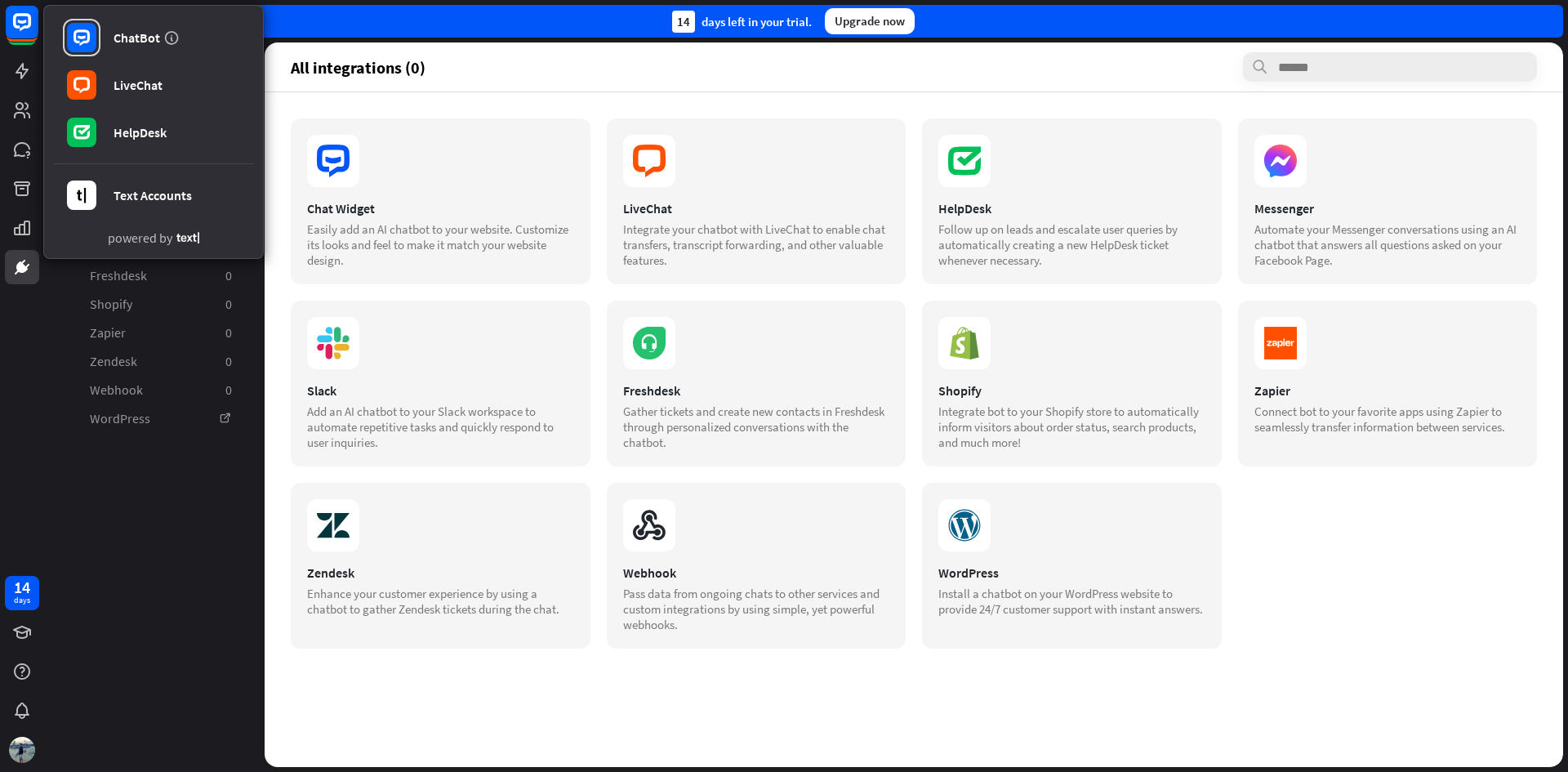
click at [133, 504] on aside "Integrations All integrations 0 Chat Widget 0 LiveChat 0 Messenger 0 Slack 0 He…" at bounding box center [155, 404] width 221 height 725
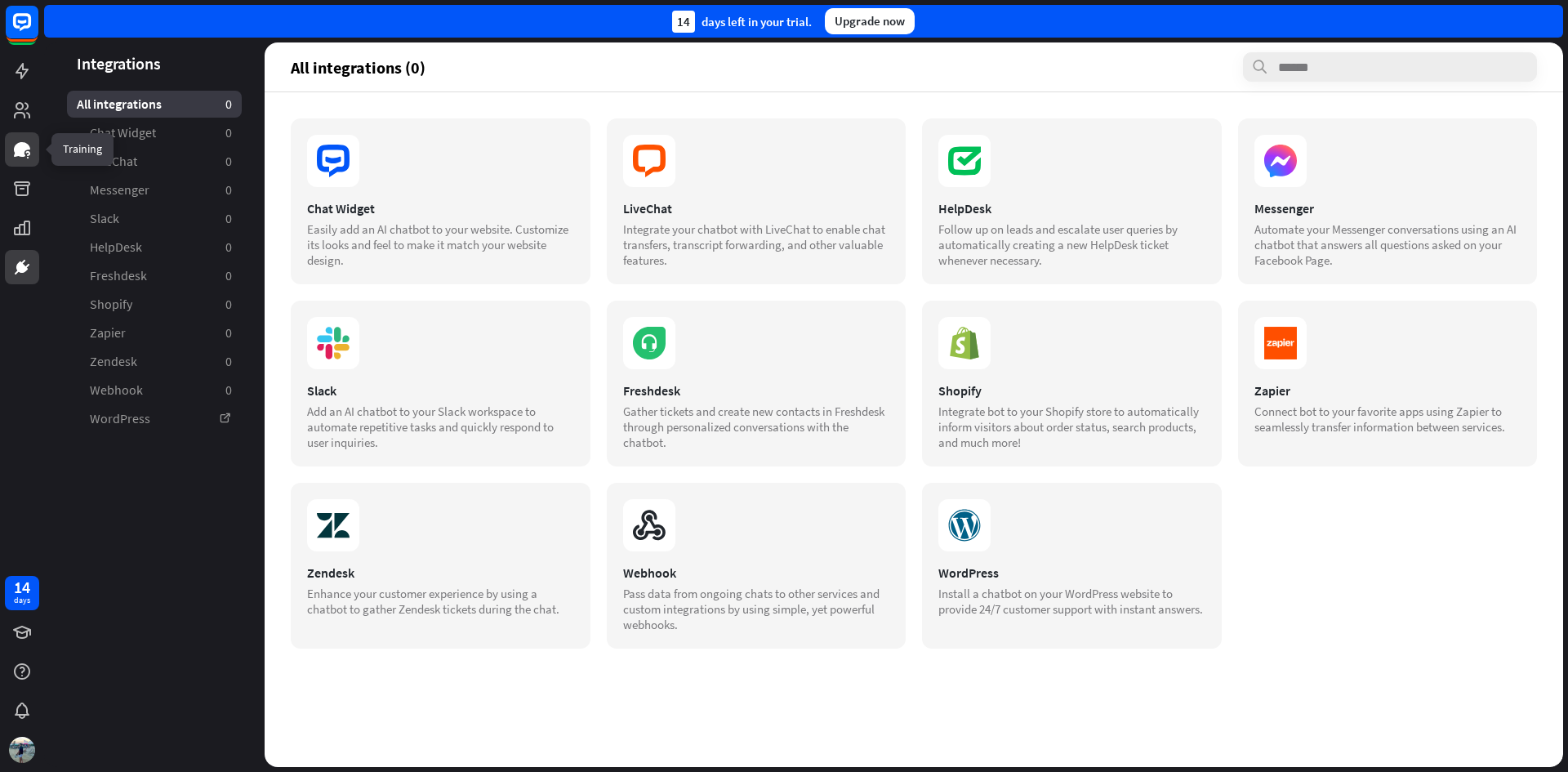
click at [20, 147] on icon at bounding box center [22, 149] width 17 height 15
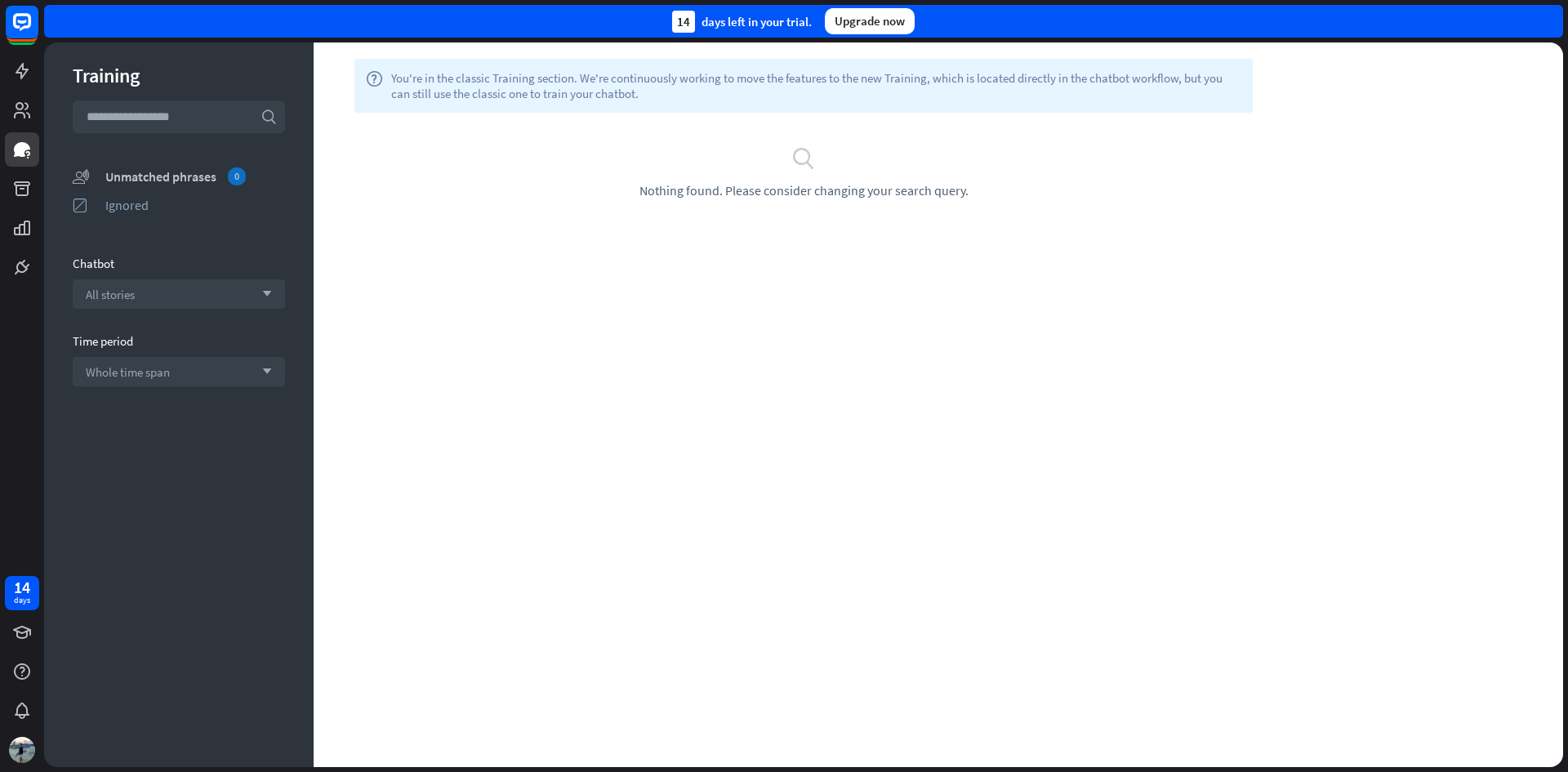
click at [178, 175] on div "Unmatched phrases 0" at bounding box center [195, 176] width 179 height 18
